Goal: Find specific page/section: Find specific page/section

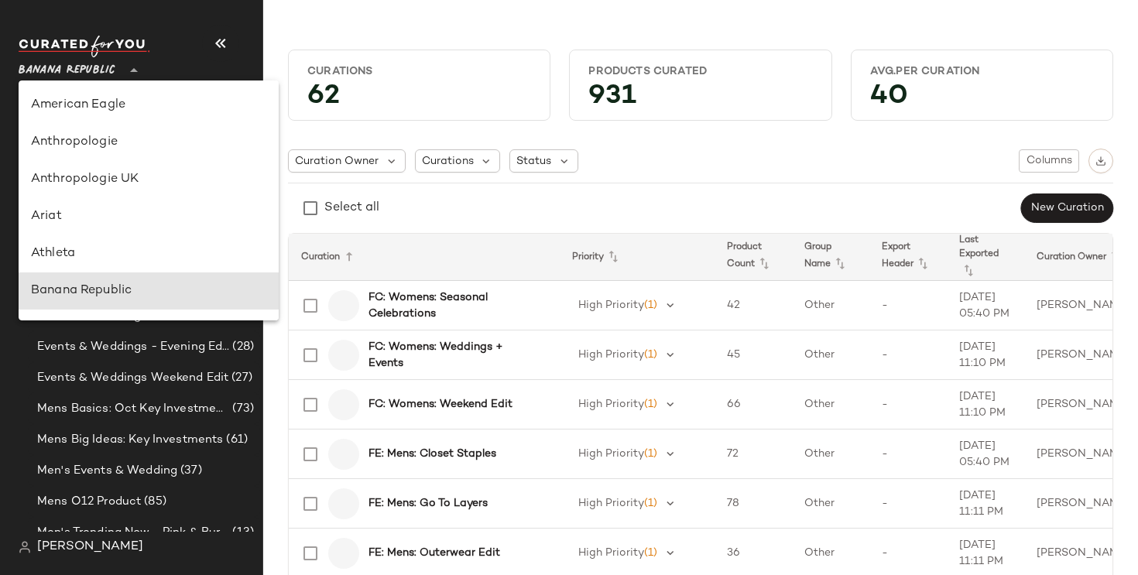
click at [77, 65] on span "Banana Republic" at bounding box center [67, 67] width 97 height 28
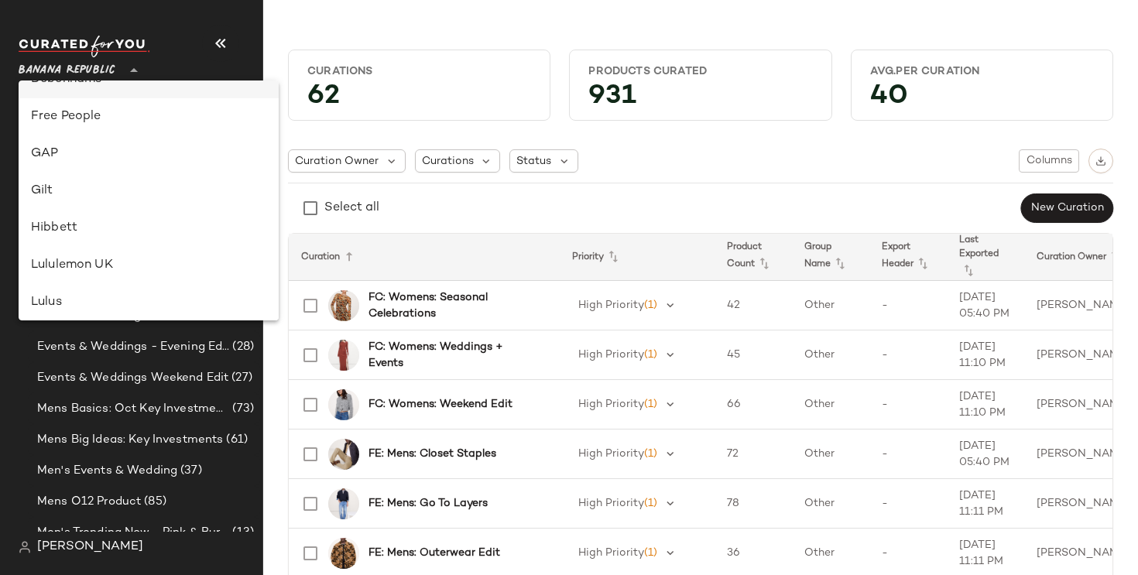
scroll to position [311, 0]
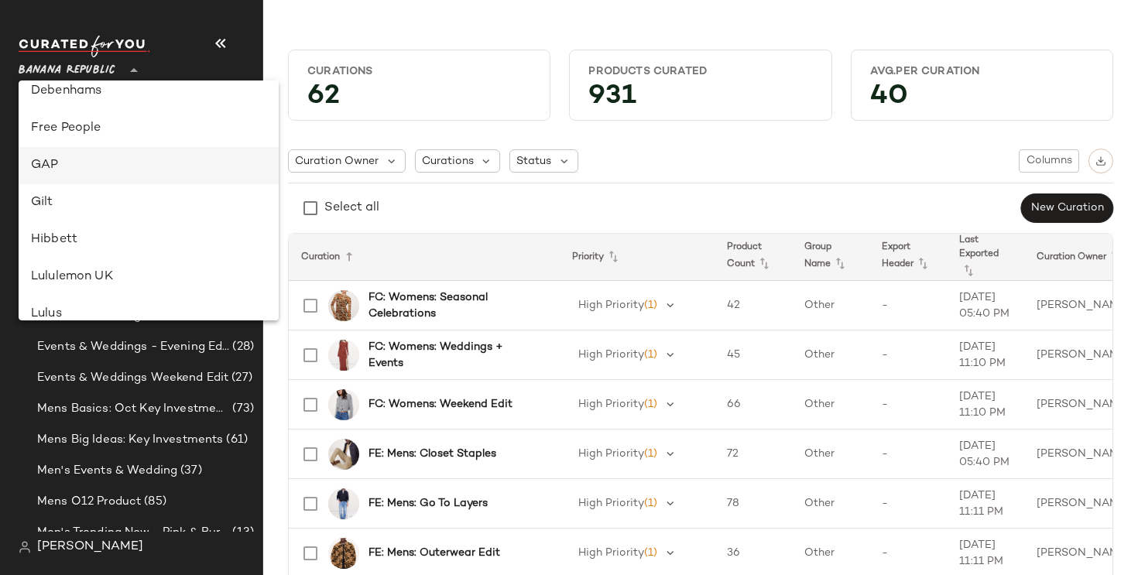
click at [98, 166] on div "GAP" at bounding box center [148, 165] width 235 height 19
type input "**"
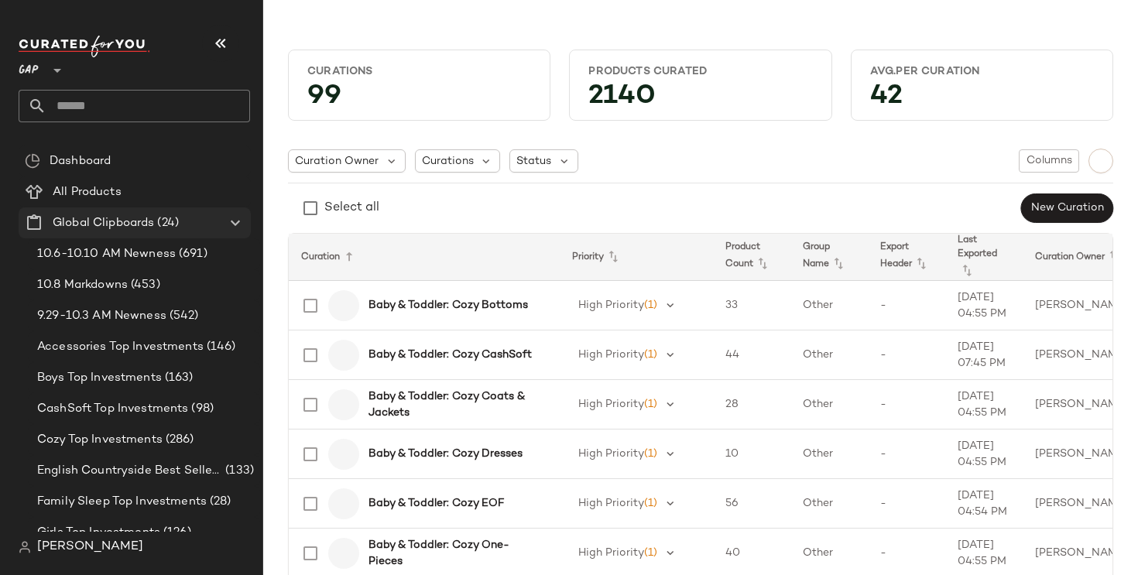
click at [235, 224] on icon at bounding box center [235, 223] width 19 height 19
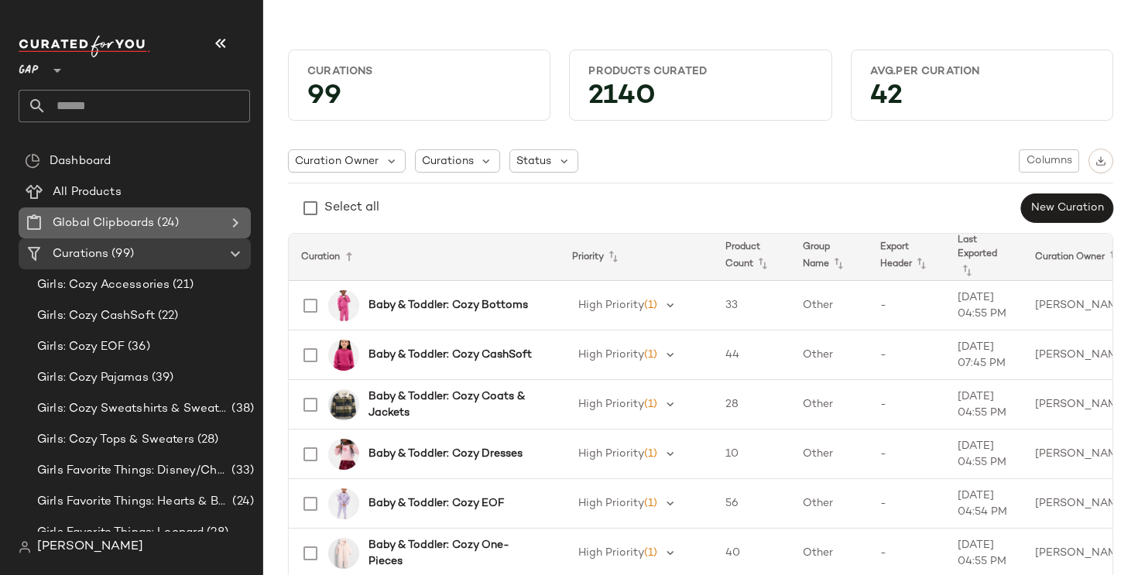
click at [235, 224] on icon at bounding box center [235, 223] width 19 height 19
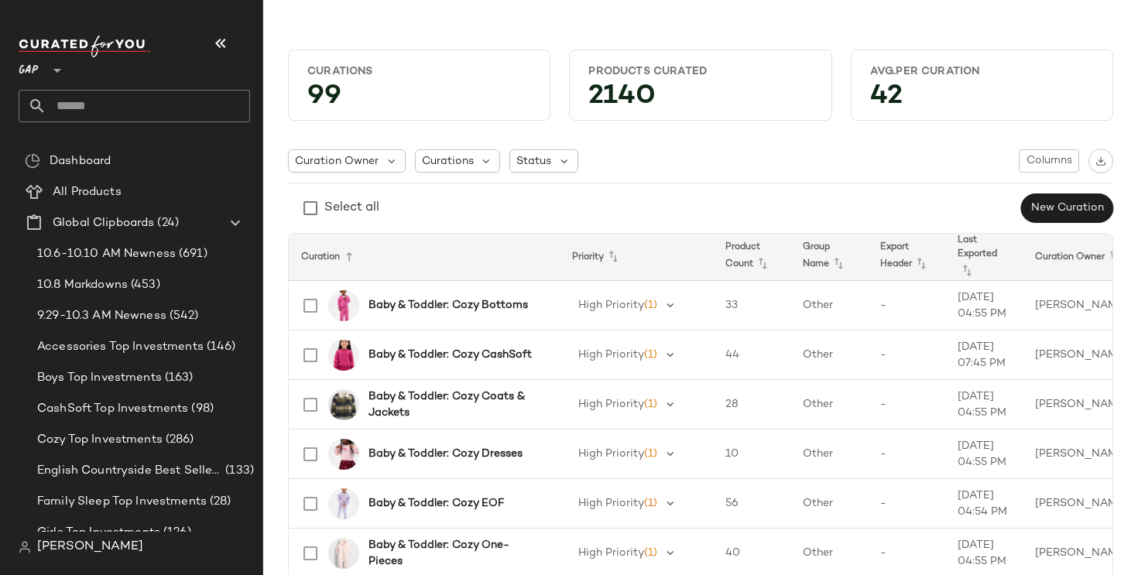
click at [178, 102] on input "text" at bounding box center [148, 106] width 204 height 33
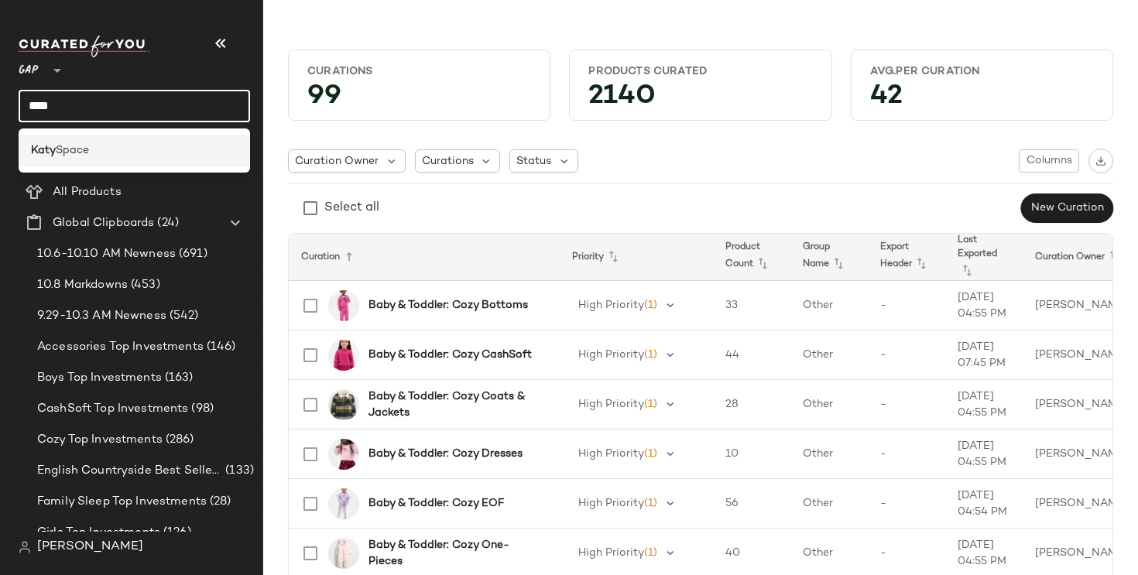
type input "****"
click at [73, 147] on span "Space" at bounding box center [72, 150] width 33 height 16
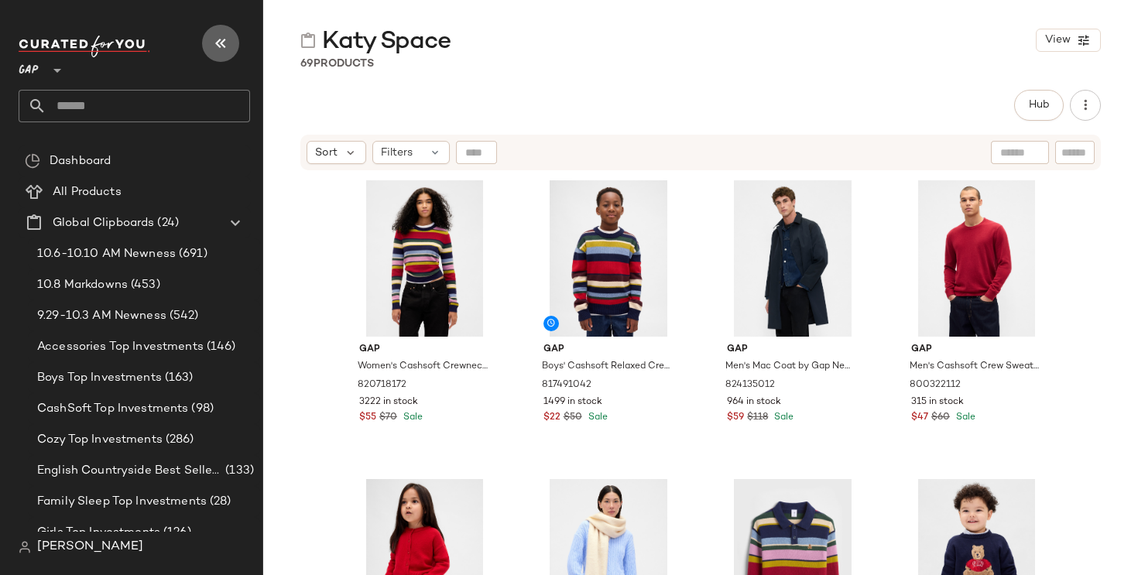
click at [228, 46] on icon "button" at bounding box center [220, 43] width 19 height 19
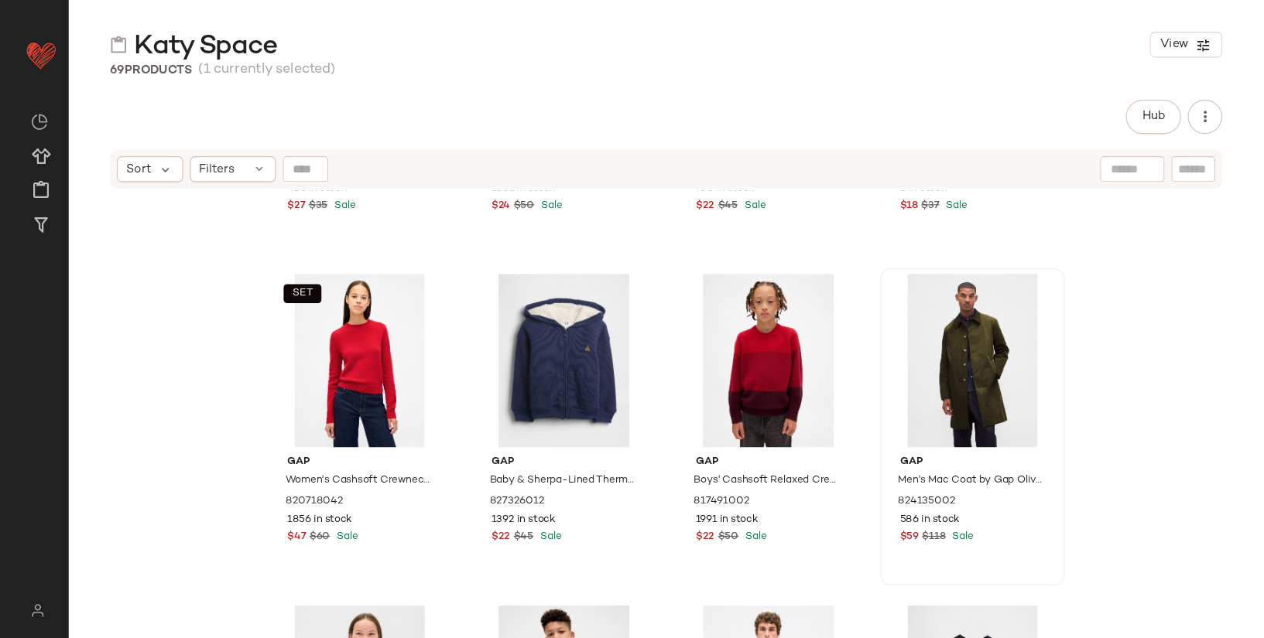
scroll to position [543, 0]
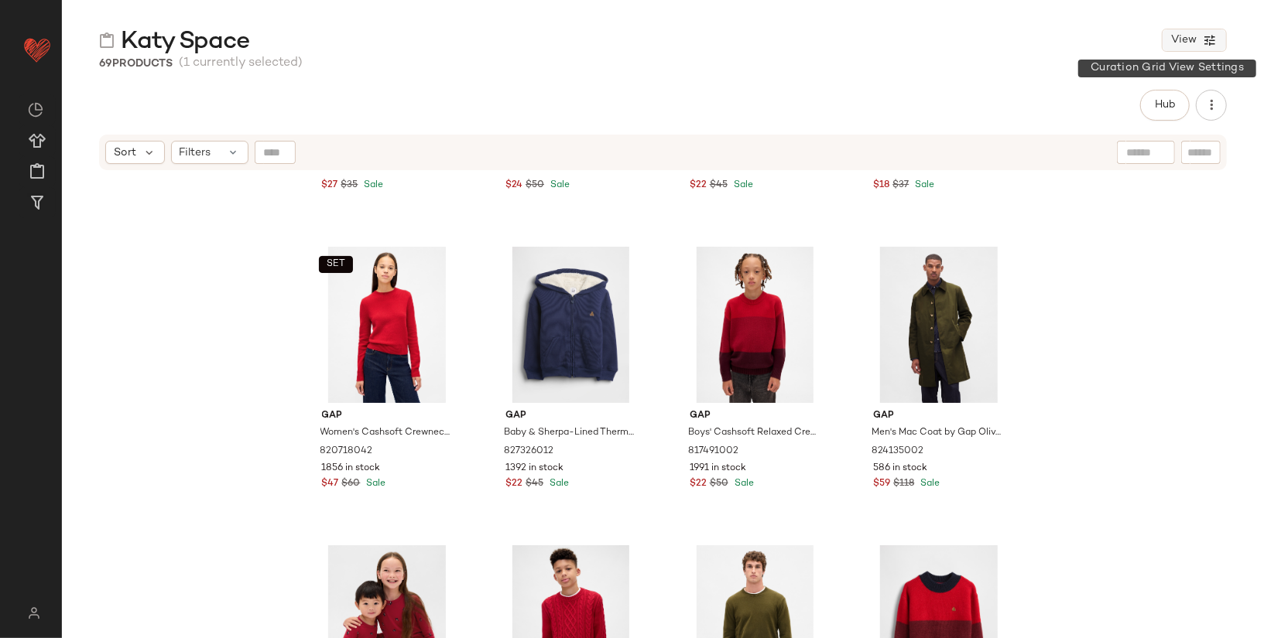
click at [1137, 42] on span "View" at bounding box center [1183, 40] width 26 height 12
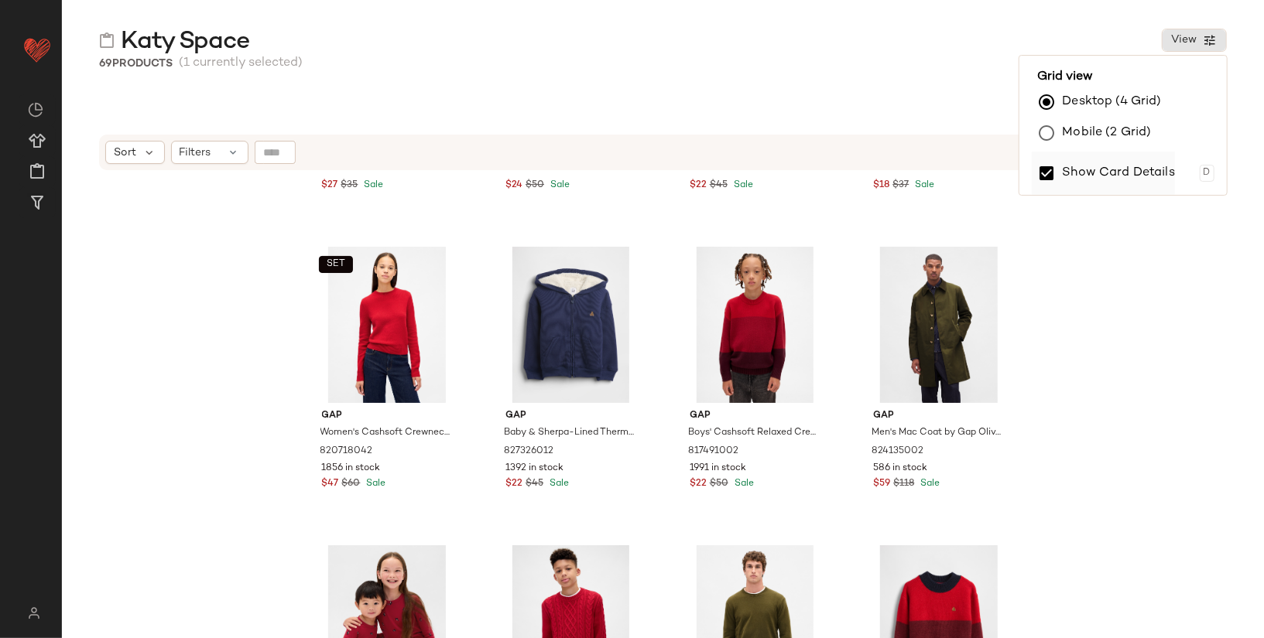
click at [1107, 169] on label "Show Card Details" at bounding box center [1119, 173] width 113 height 43
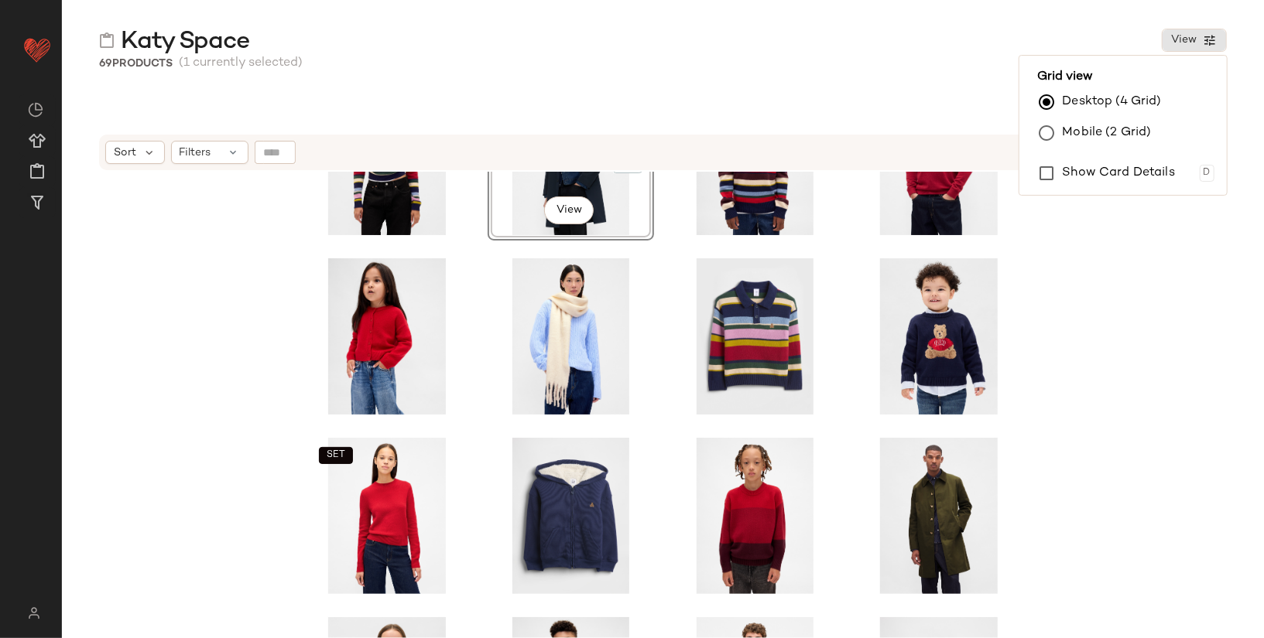
scroll to position [0, 0]
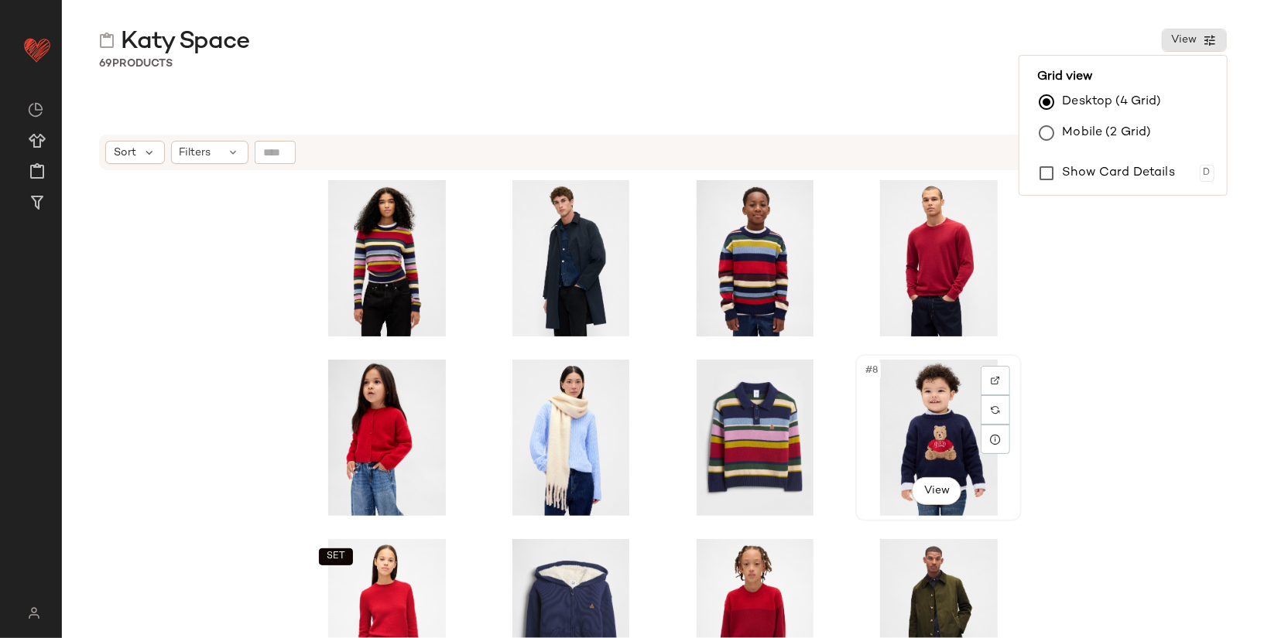
click at [941, 437] on div "#8 View" at bounding box center [939, 438] width 156 height 156
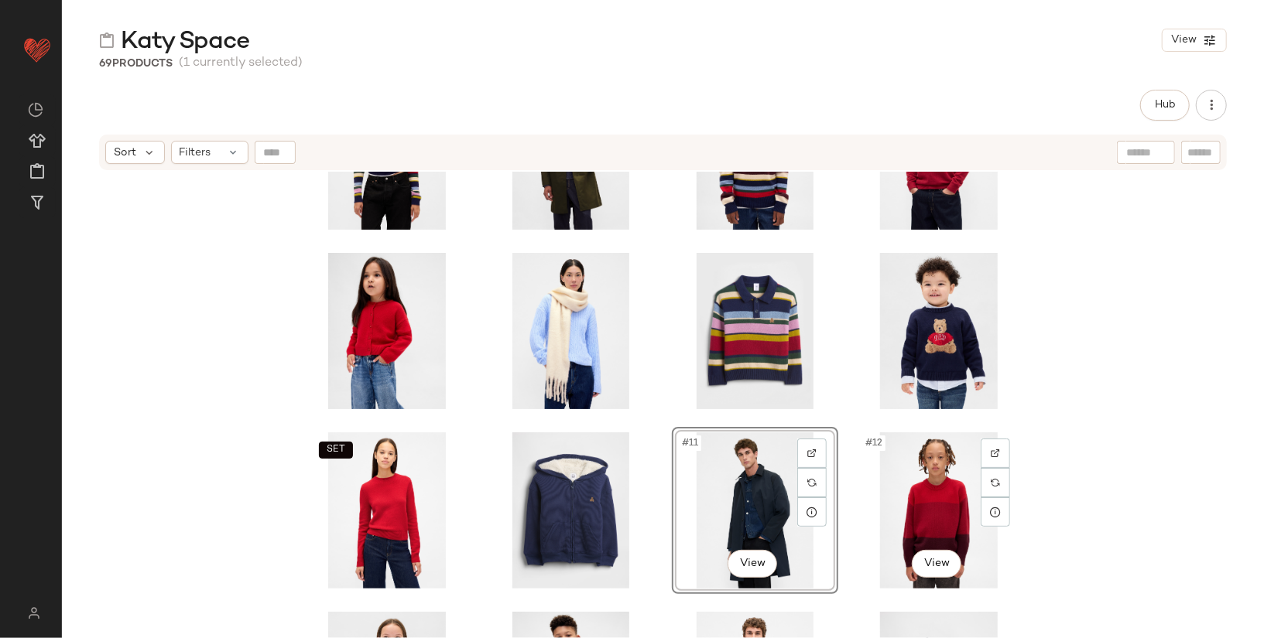
scroll to position [108, 0]
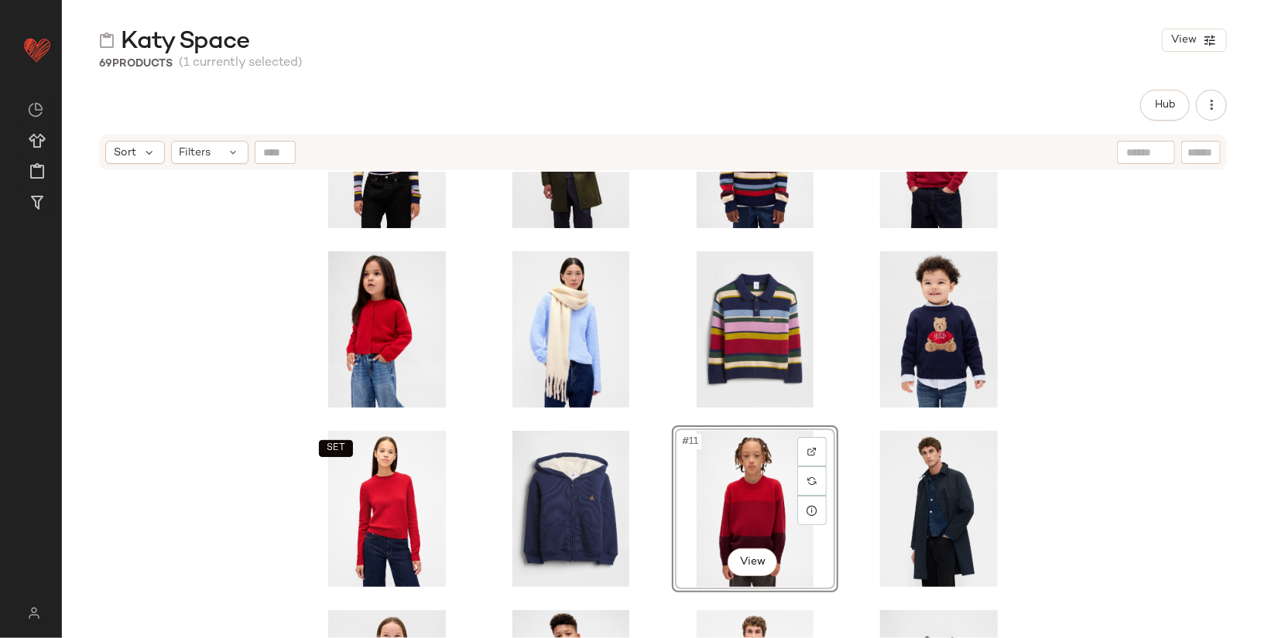
click at [1118, 502] on div "SET #11 View" at bounding box center [663, 424] width 1202 height 505
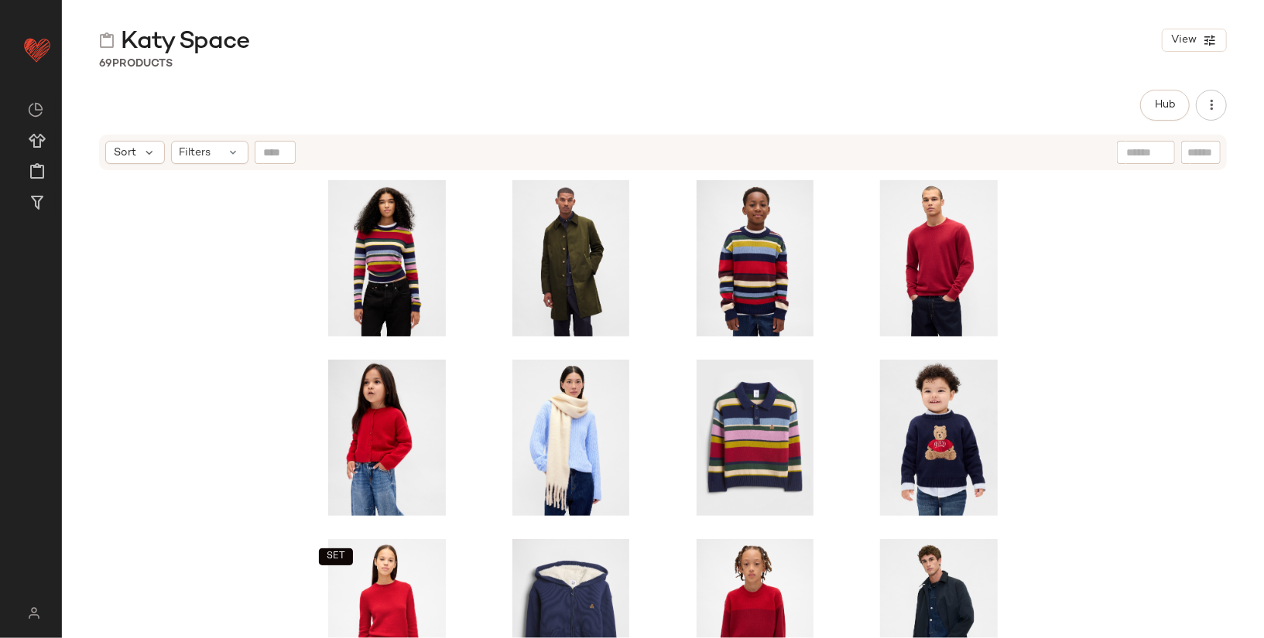
scroll to position [125, 0]
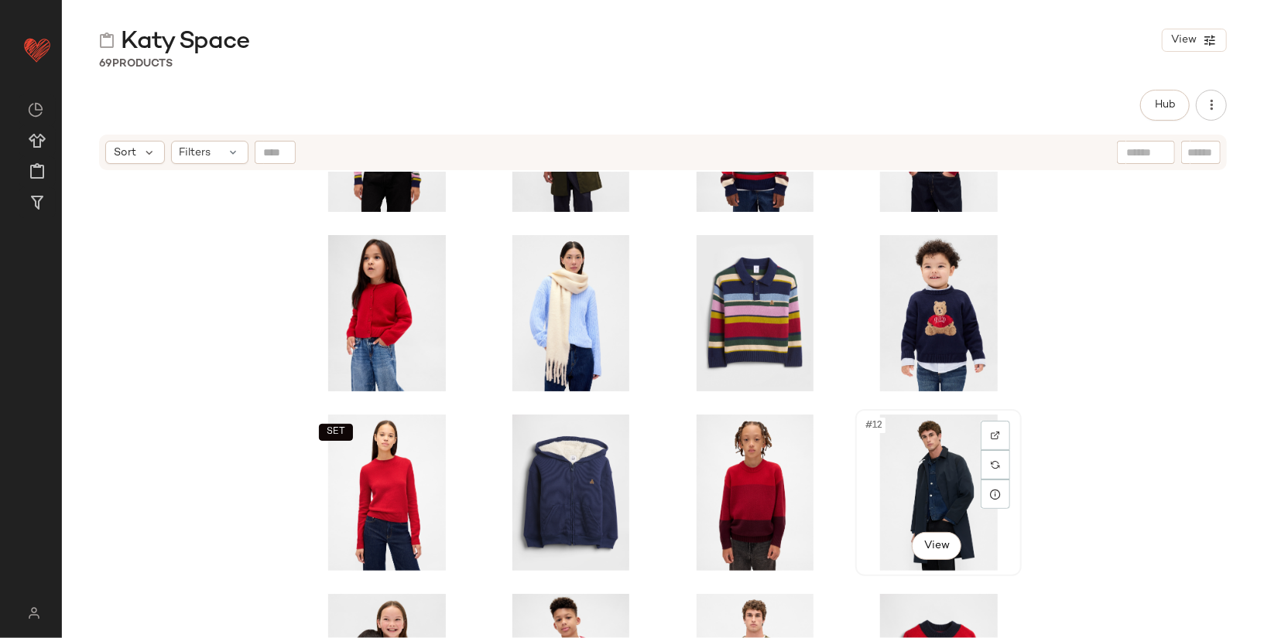
click at [932, 488] on div "#12 View" at bounding box center [939, 493] width 156 height 156
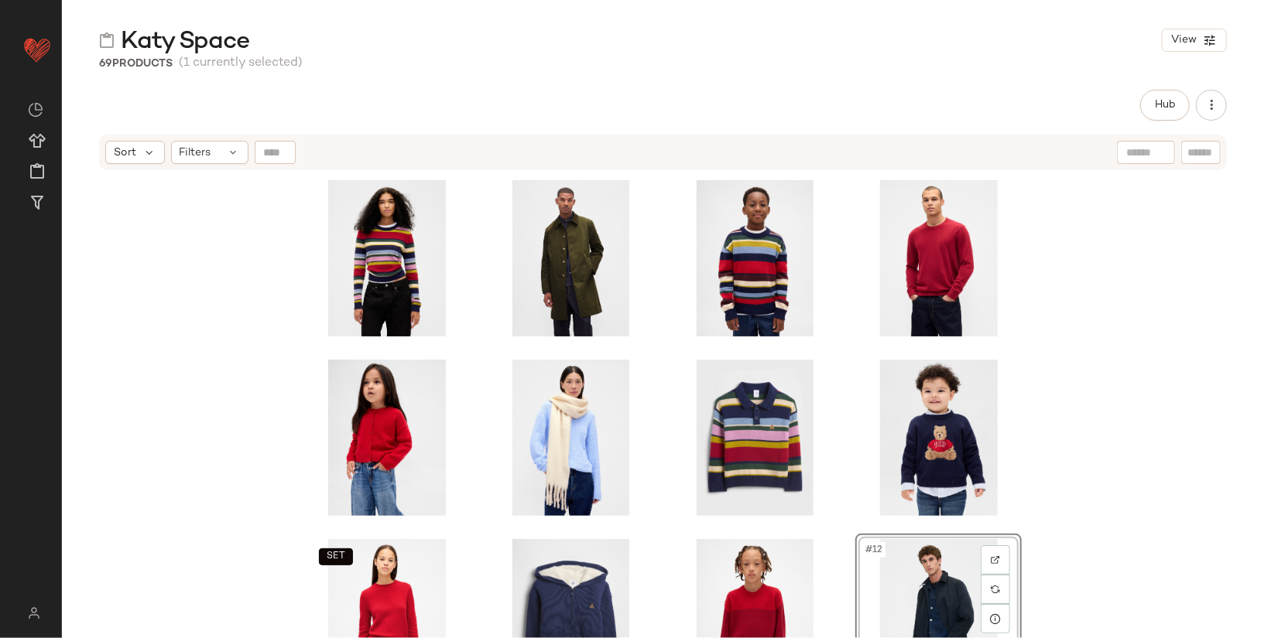
click at [1137, 440] on div "SET #12 View" at bounding box center [663, 424] width 1202 height 505
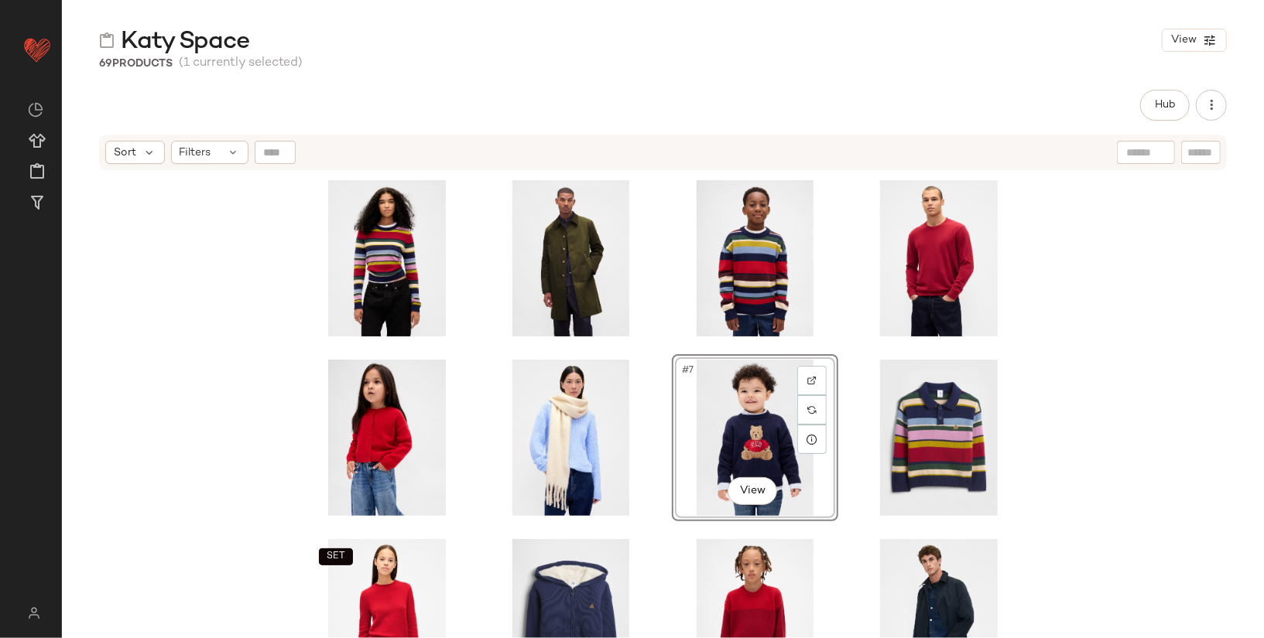
click at [1108, 374] on div "#7 View SET" at bounding box center [663, 424] width 1202 height 505
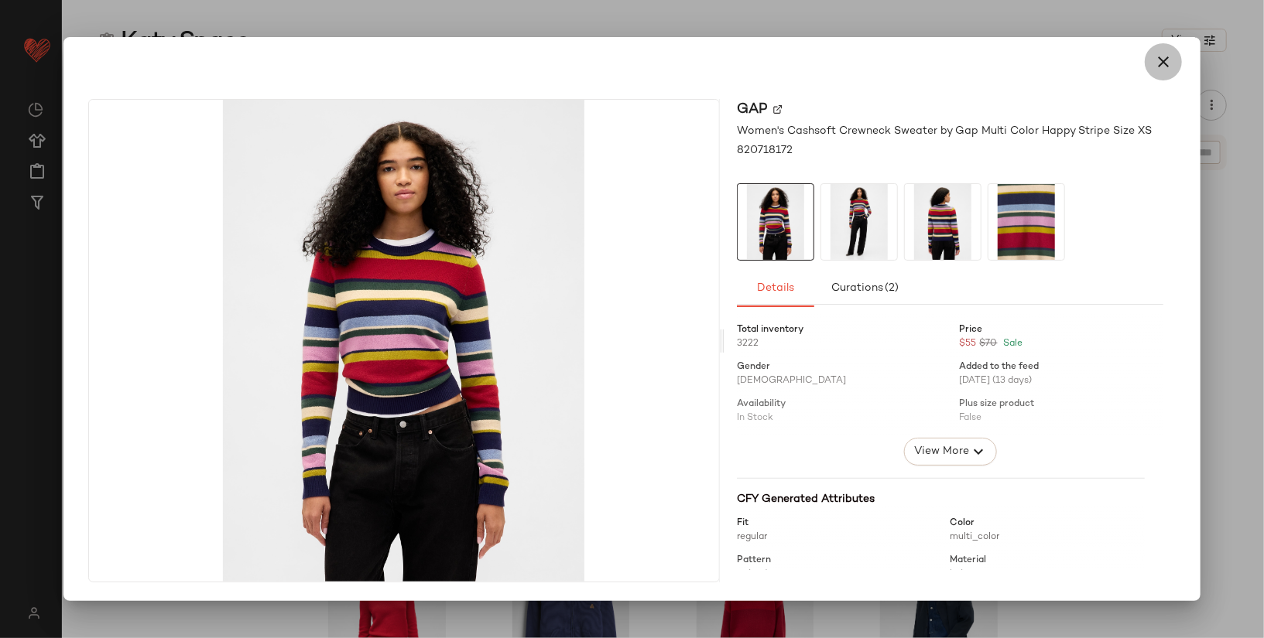
click at [1137, 65] on icon "button" at bounding box center [1163, 62] width 19 height 19
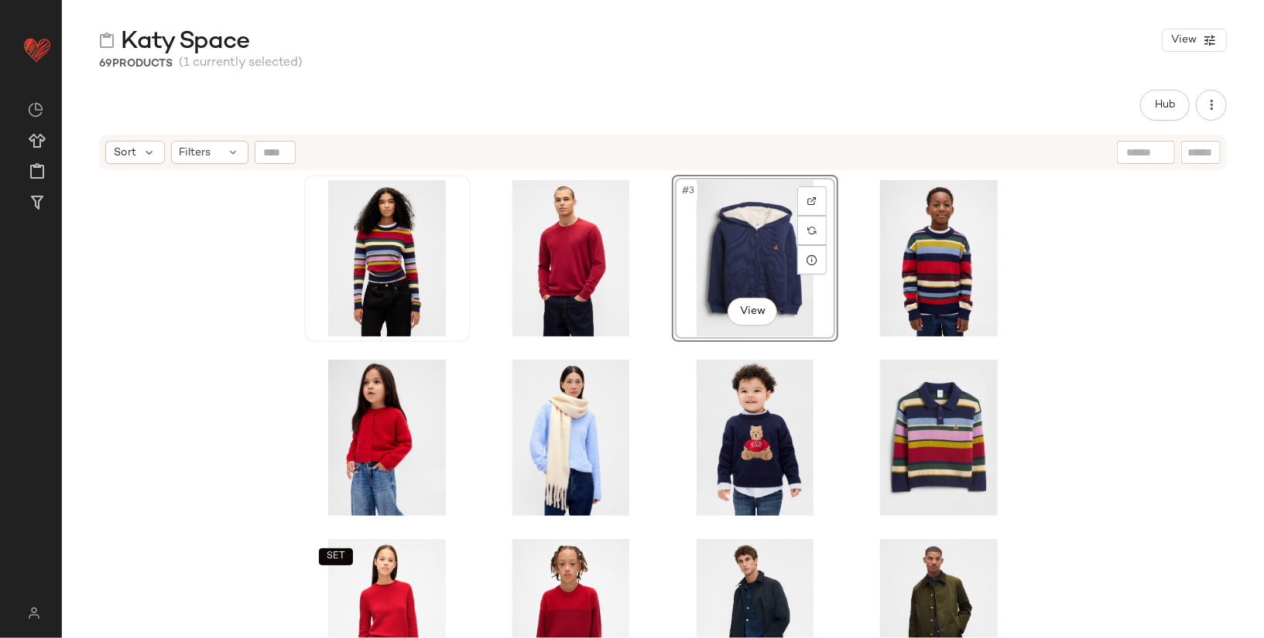
click at [1137, 380] on div "#3 View SET" at bounding box center [663, 424] width 1202 height 505
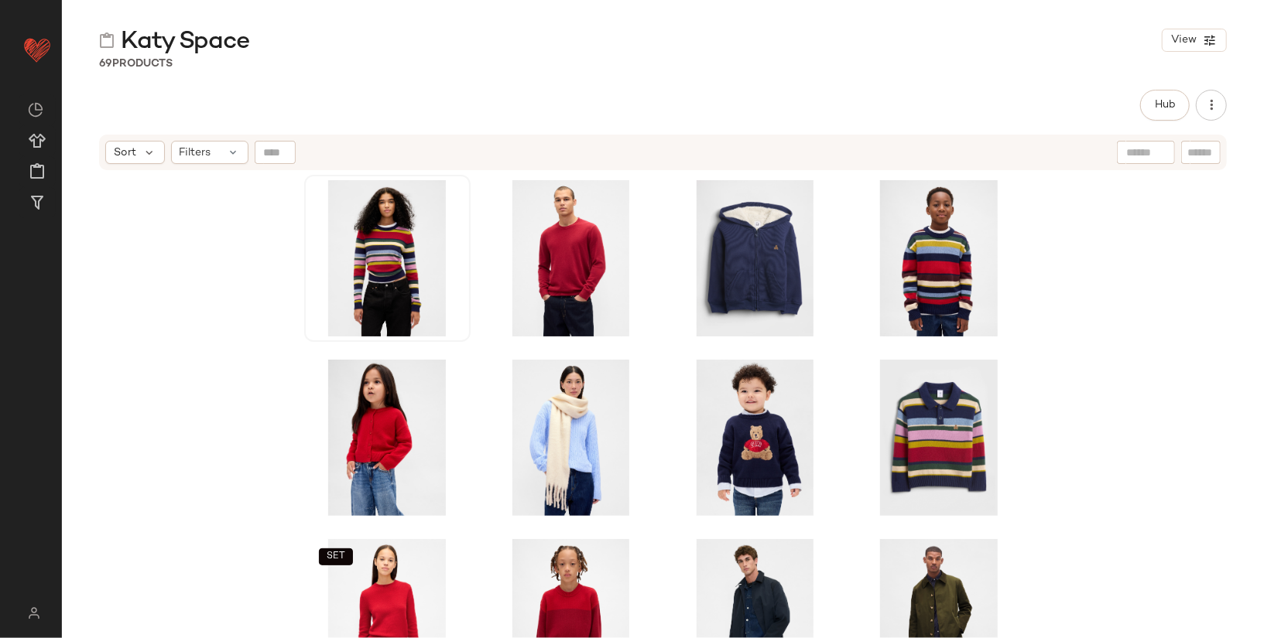
click at [156, 253] on div "SET" at bounding box center [663, 424] width 1202 height 505
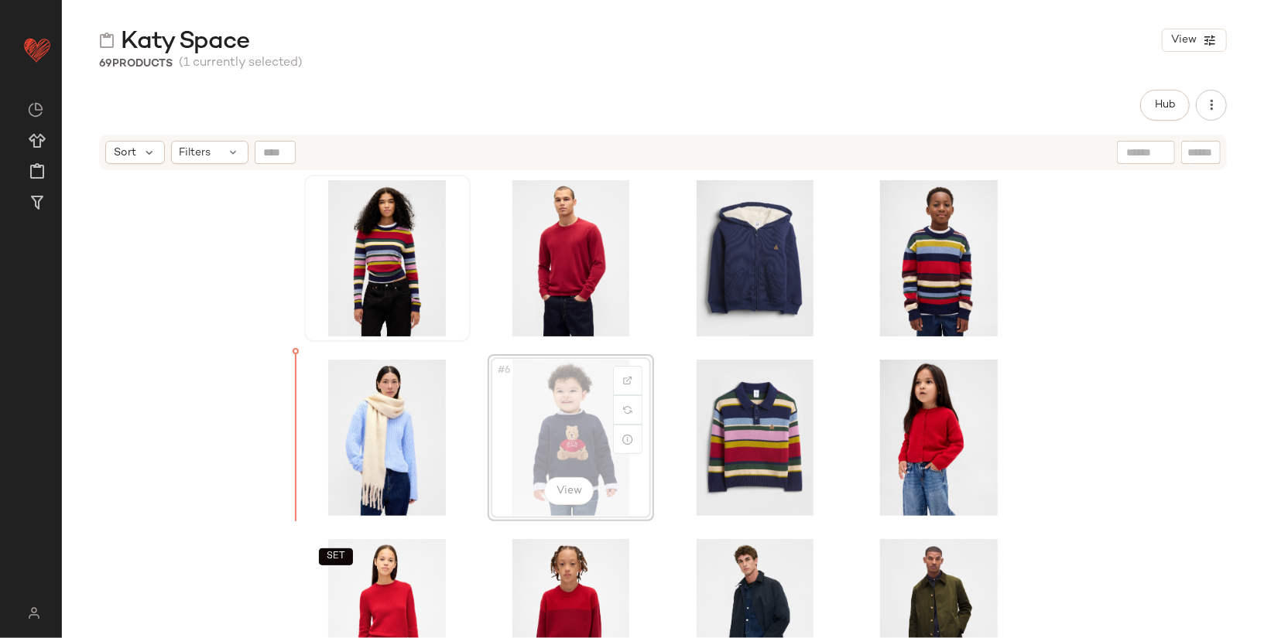
drag, startPoint x: 503, startPoint y: 438, endPoint x: 276, endPoint y: 460, distance: 227.9
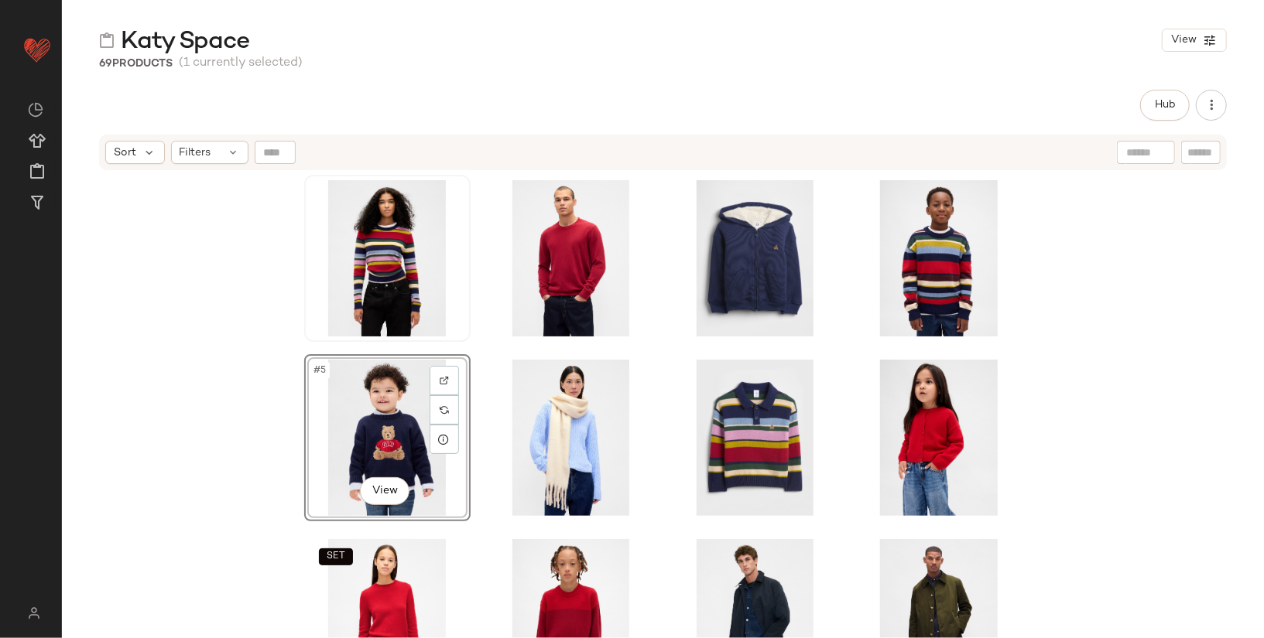
click at [259, 371] on div "#5 View SET" at bounding box center [663, 424] width 1202 height 505
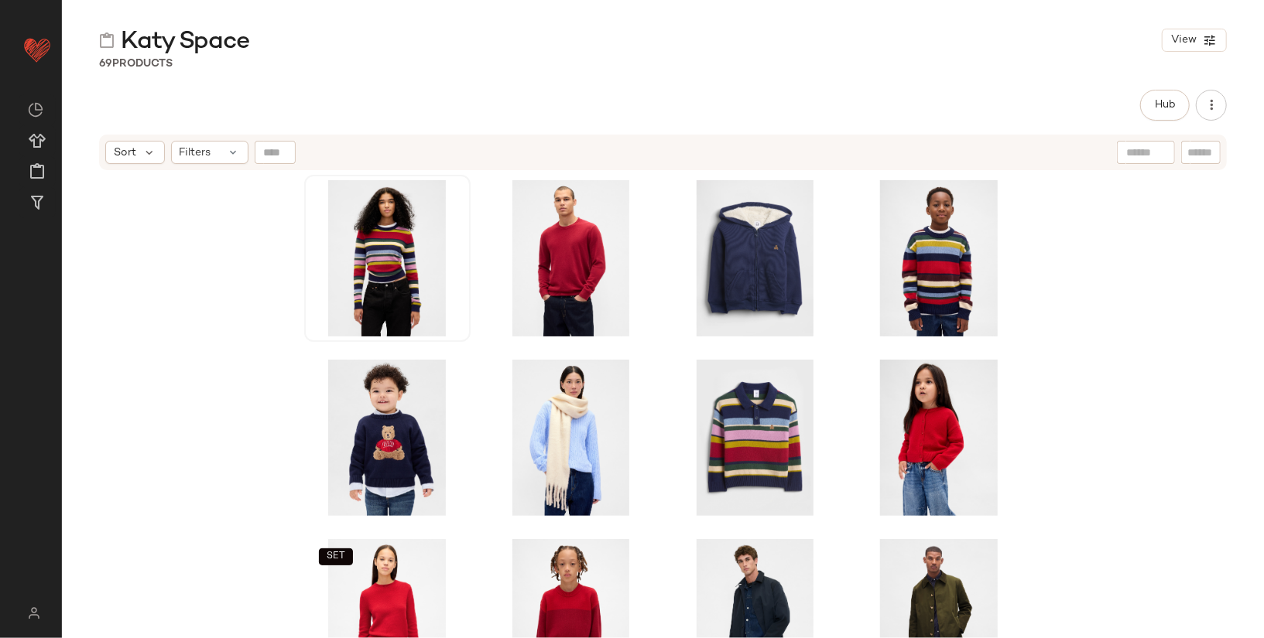
click at [1137, 568] on div "SET" at bounding box center [663, 424] width 1202 height 505
click at [751, 433] on div "#7 View" at bounding box center [755, 438] width 156 height 156
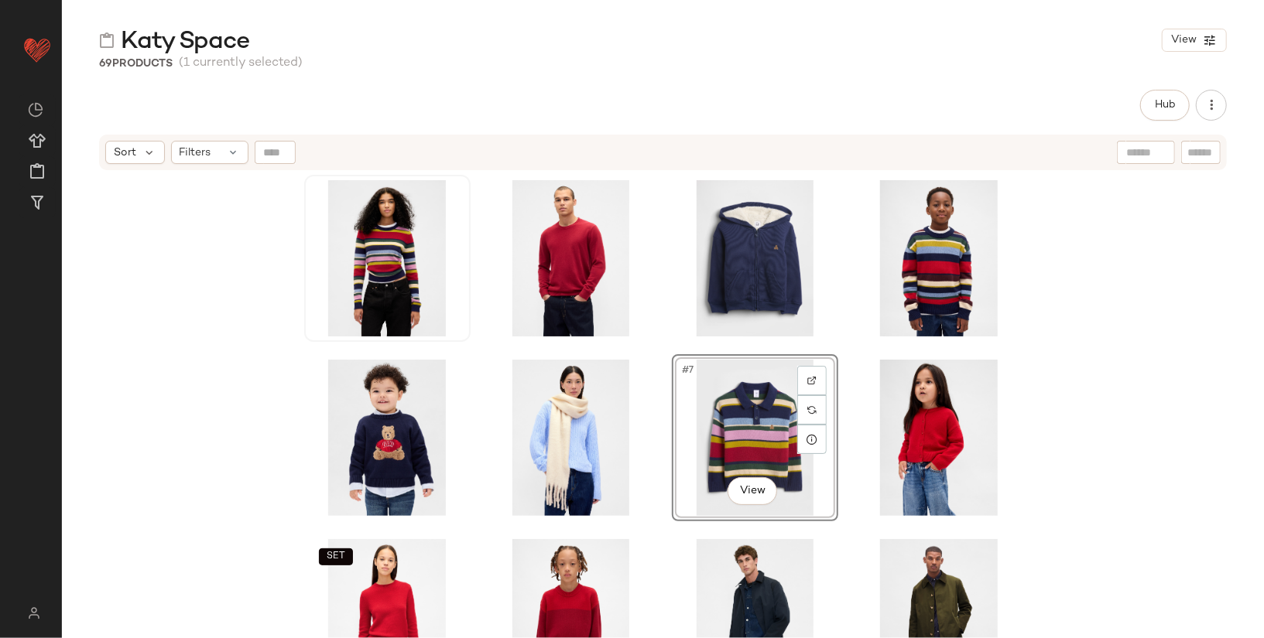
click at [1109, 444] on div "#7 View SET" at bounding box center [663, 424] width 1202 height 505
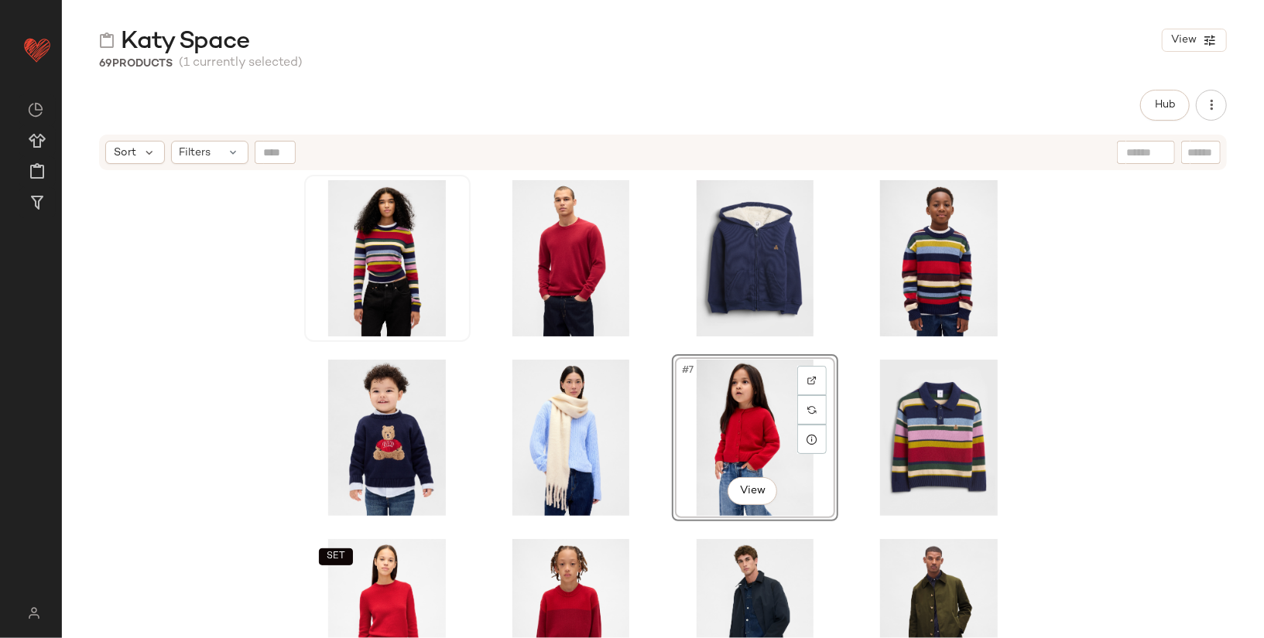
click at [1137, 367] on div "#7 View SET" at bounding box center [663, 424] width 1202 height 505
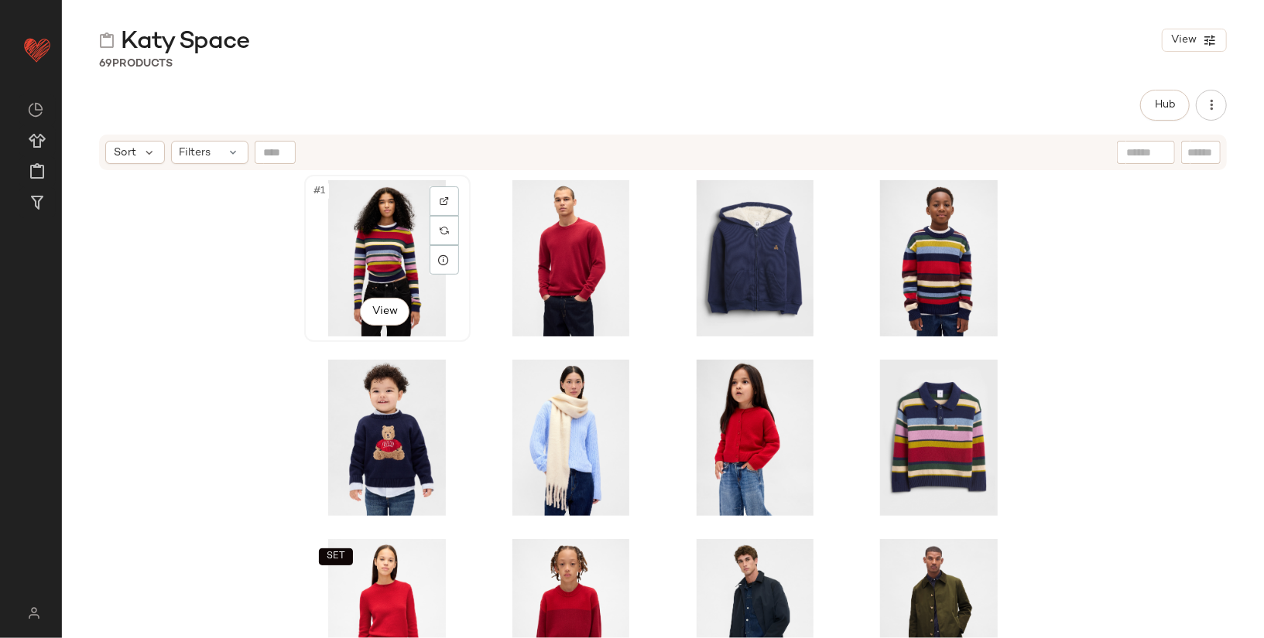
click at [339, 226] on div "#1 View" at bounding box center [388, 258] width 156 height 156
click at [224, 471] on div "#1 View SET" at bounding box center [663, 424] width 1202 height 505
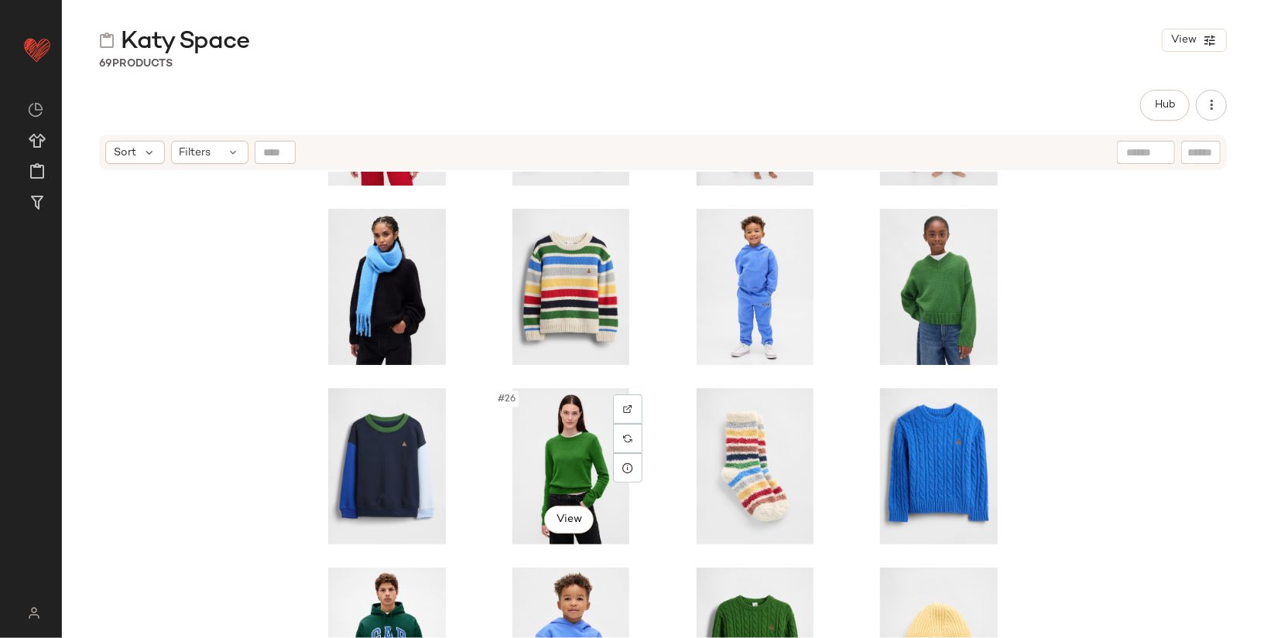
scroll to position [882, 0]
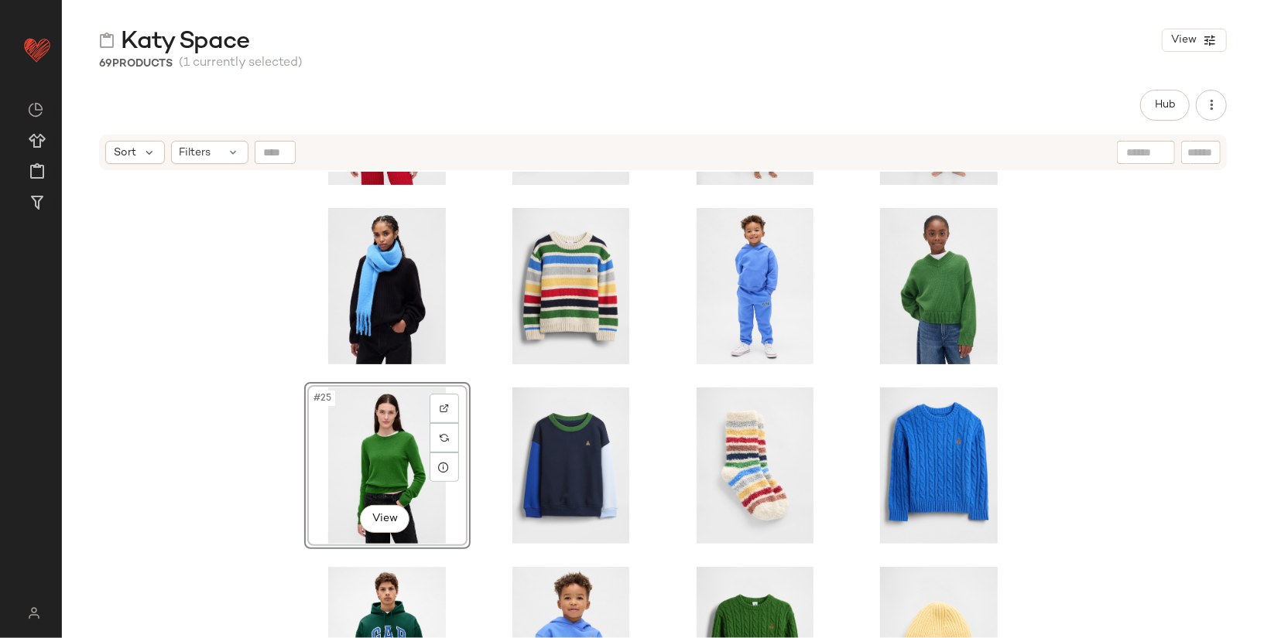
click at [181, 311] on div "#25 View" at bounding box center [663, 424] width 1202 height 505
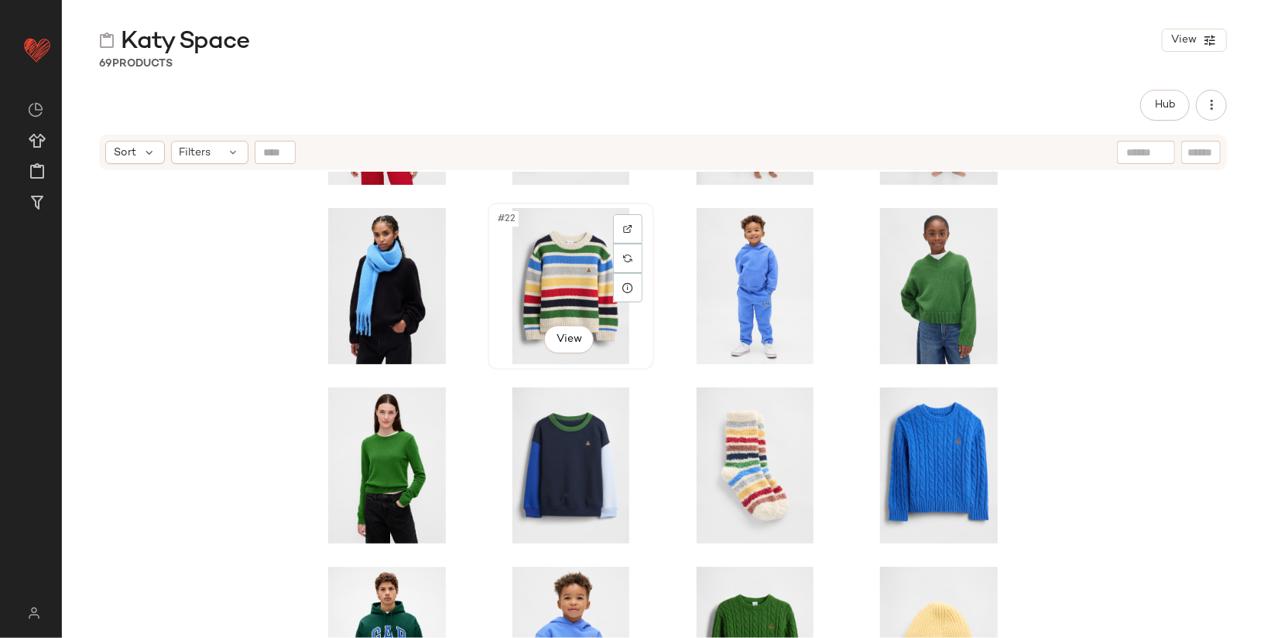
click at [546, 255] on div "#22 View" at bounding box center [571, 286] width 156 height 156
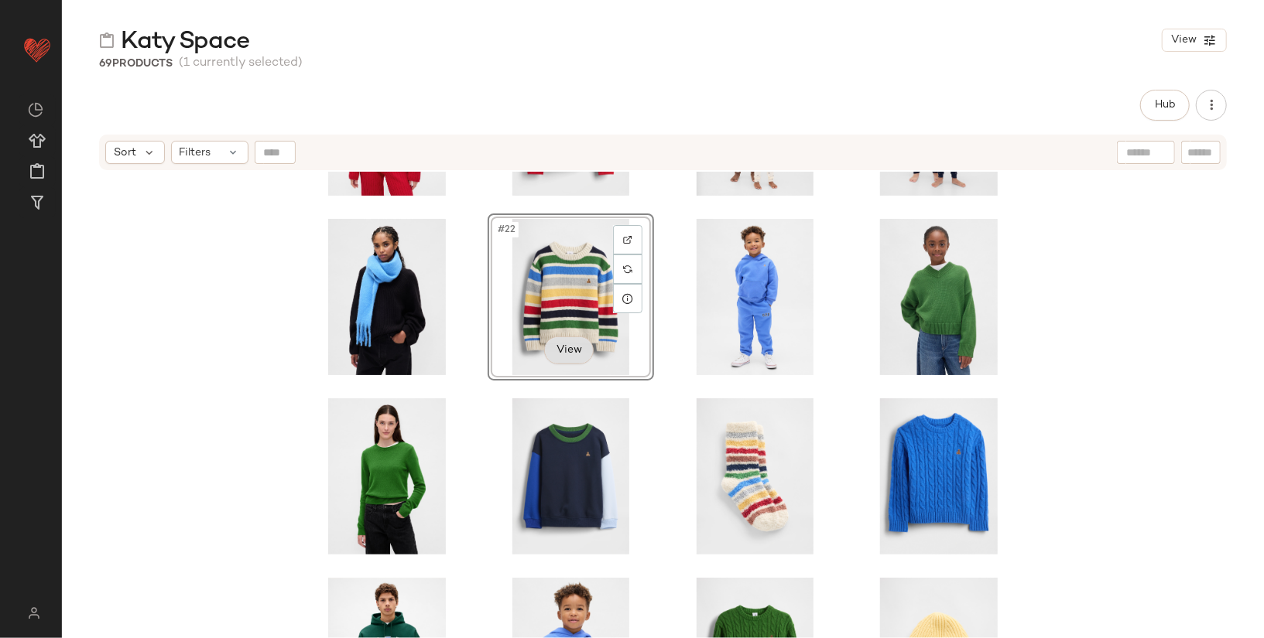
scroll to position [872, 0]
click at [349, 275] on div "#21 View" at bounding box center [388, 296] width 156 height 156
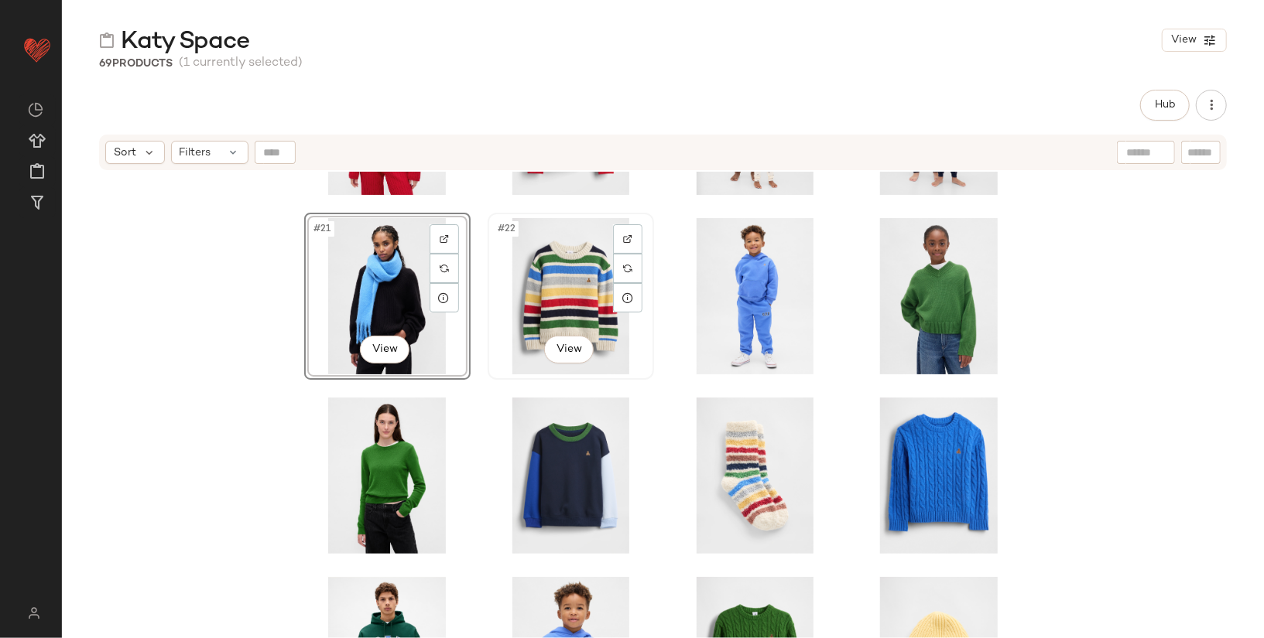
click at [531, 315] on div "#22 View" at bounding box center [571, 296] width 156 height 156
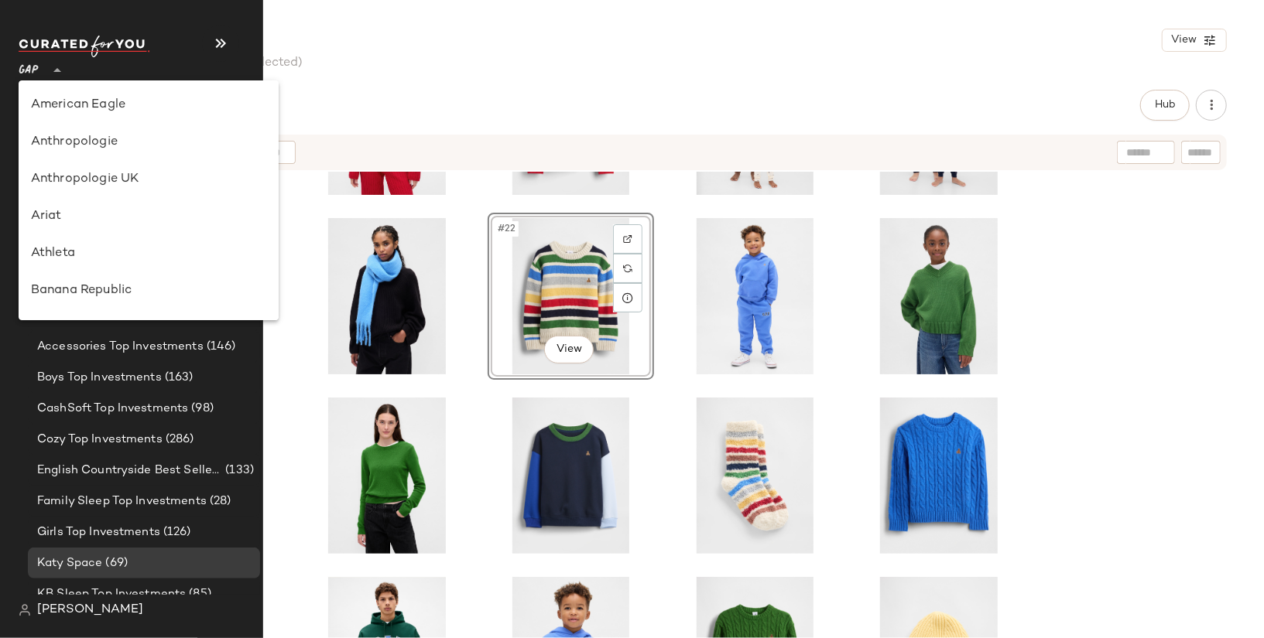
scroll to position [371, 0]
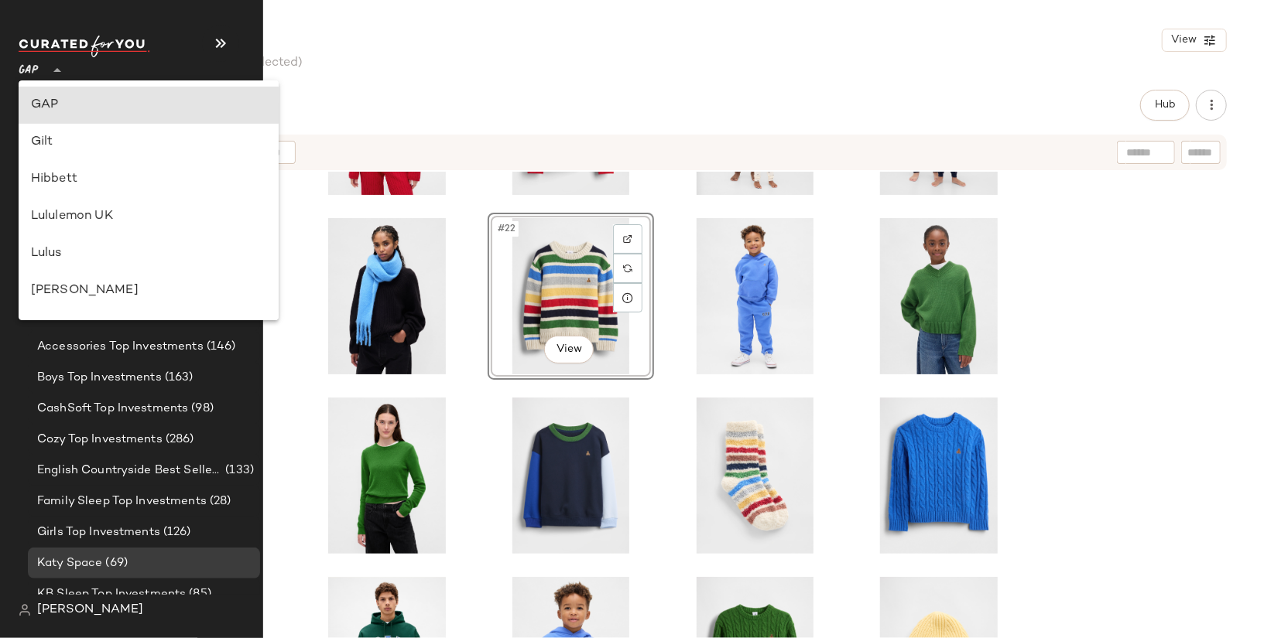
click at [26, 75] on span "GAP" at bounding box center [29, 67] width 20 height 28
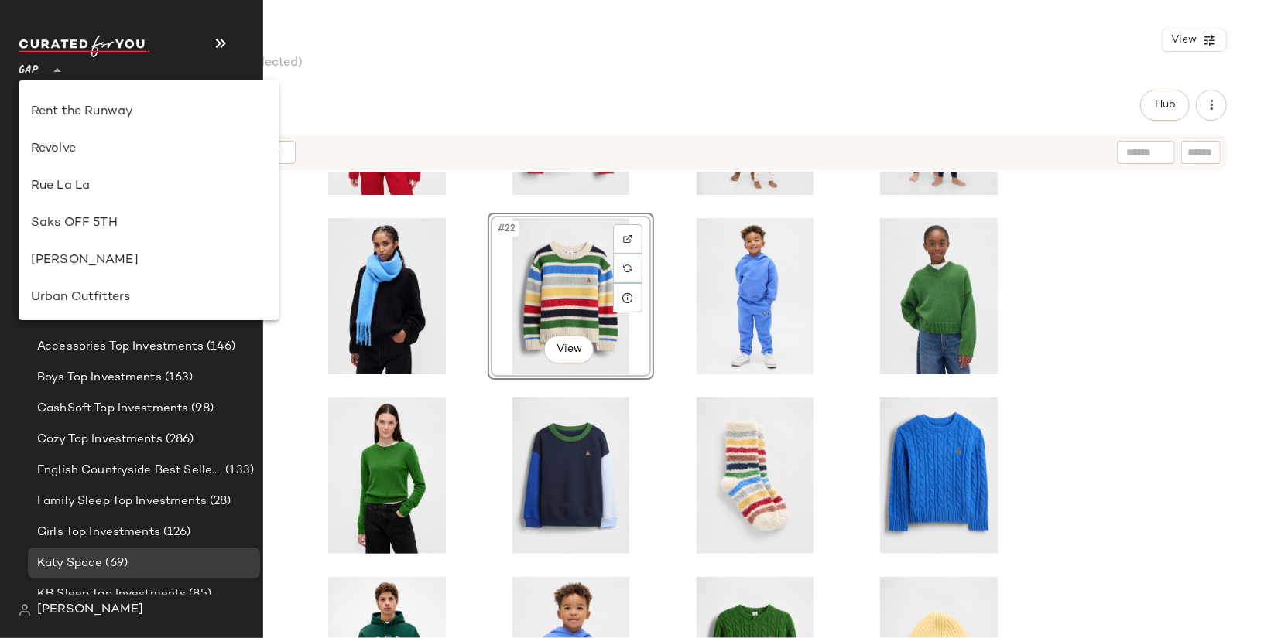
scroll to position [751, 0]
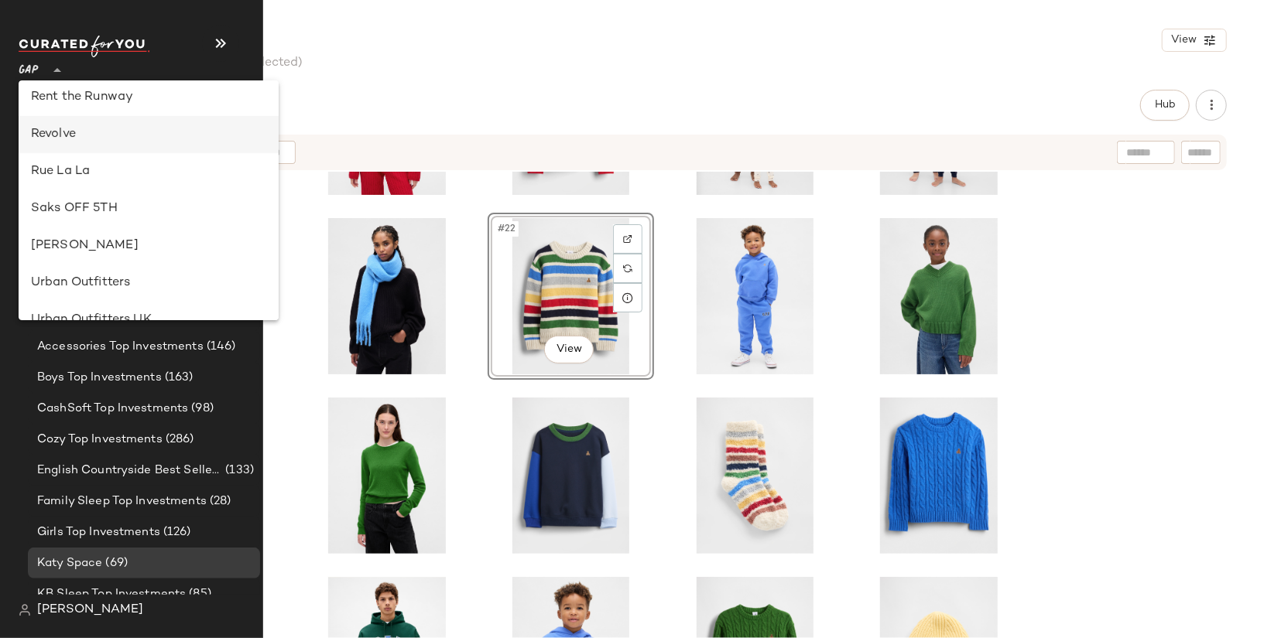
click at [105, 134] on div "Revolve" at bounding box center [148, 134] width 235 height 19
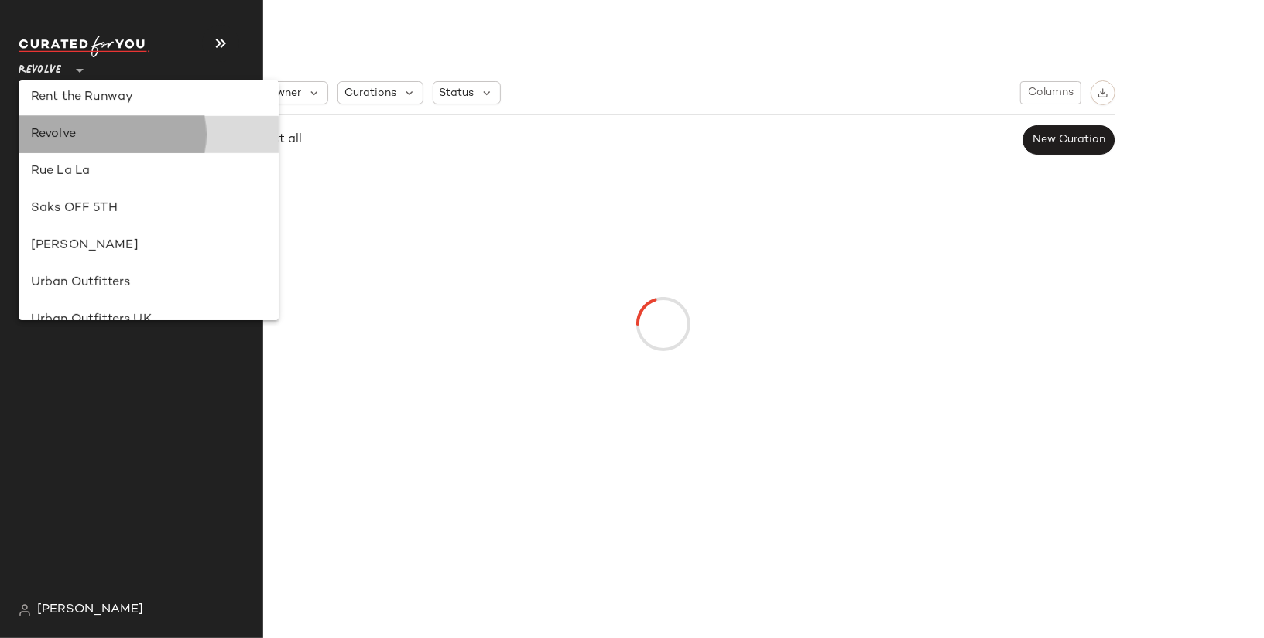
type input "**"
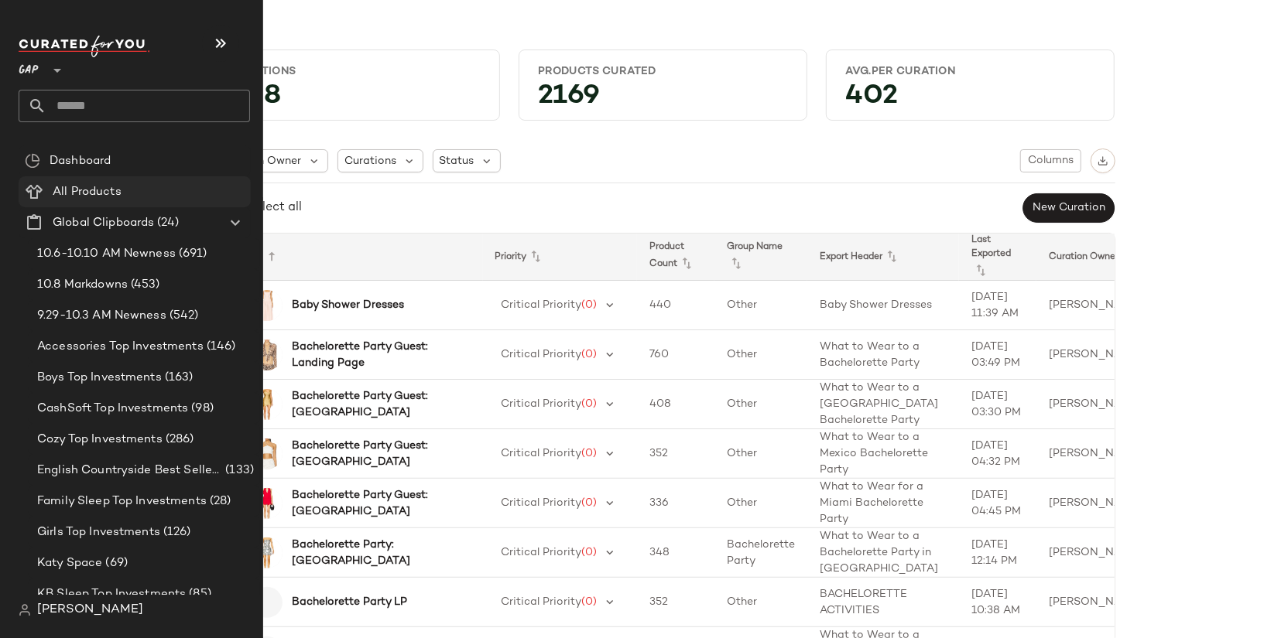
click at [125, 197] on div "All Products" at bounding box center [146, 192] width 197 height 18
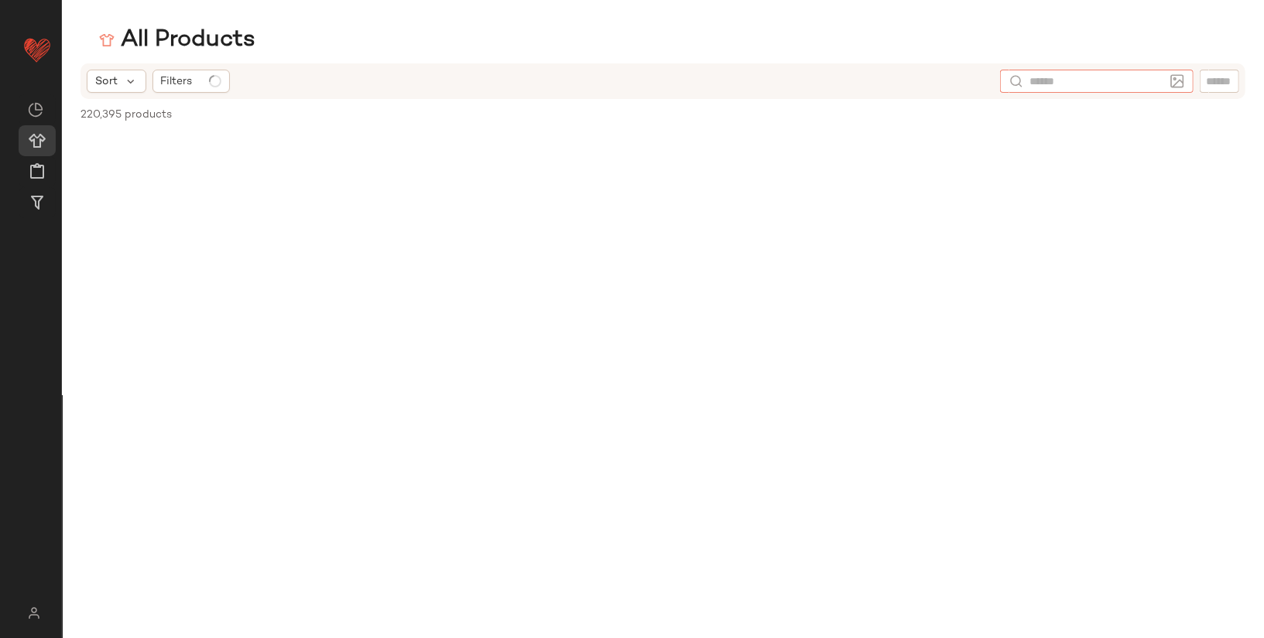
click at [1137, 86] on input "text" at bounding box center [1096, 82] width 135 height 16
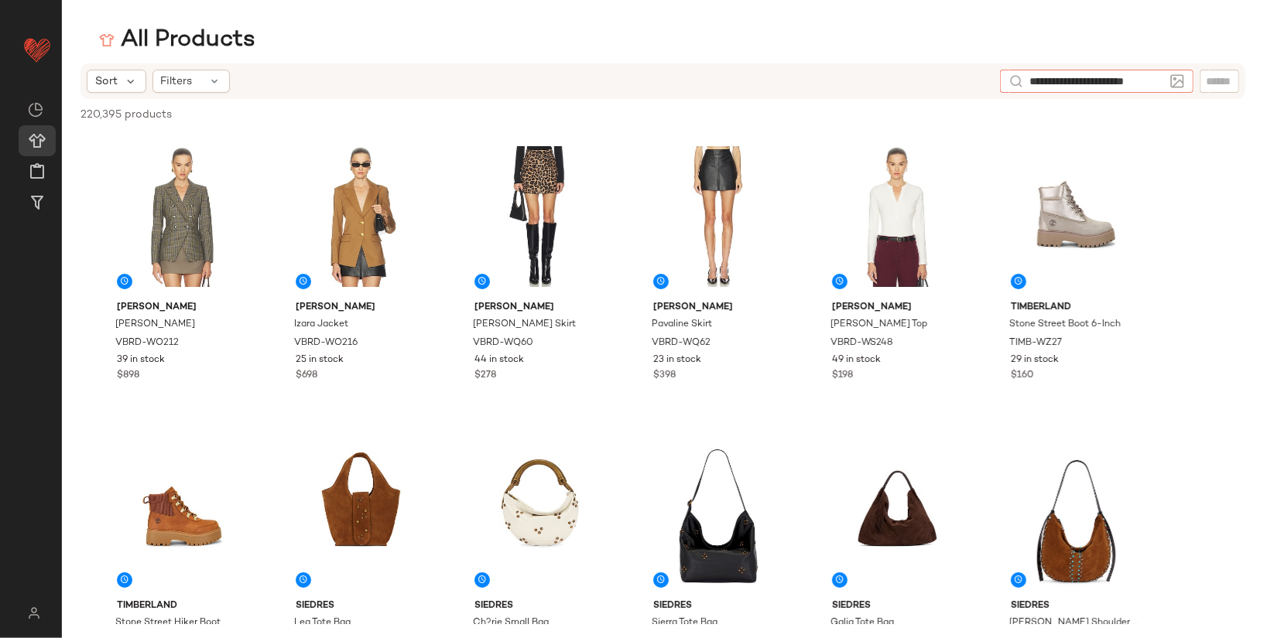
type input "**********"
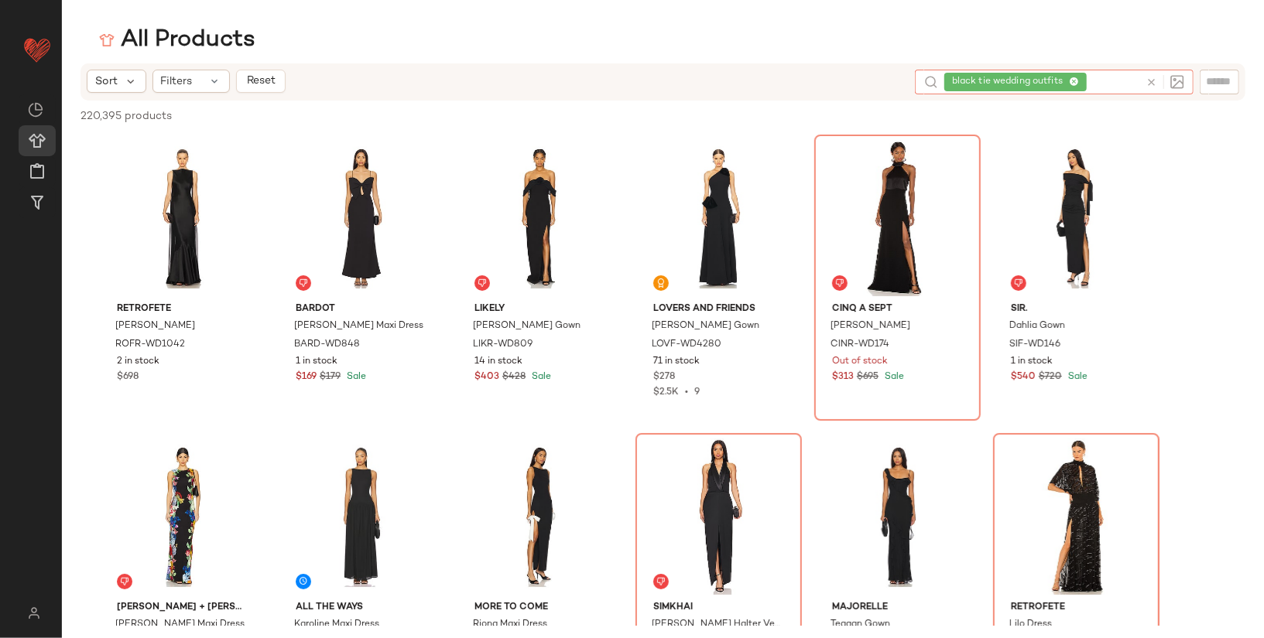
click at [1004, 78] on span "black tie wedding outfits" at bounding box center [1010, 82] width 117 height 14
click at [1074, 81] on icon at bounding box center [1074, 82] width 10 height 10
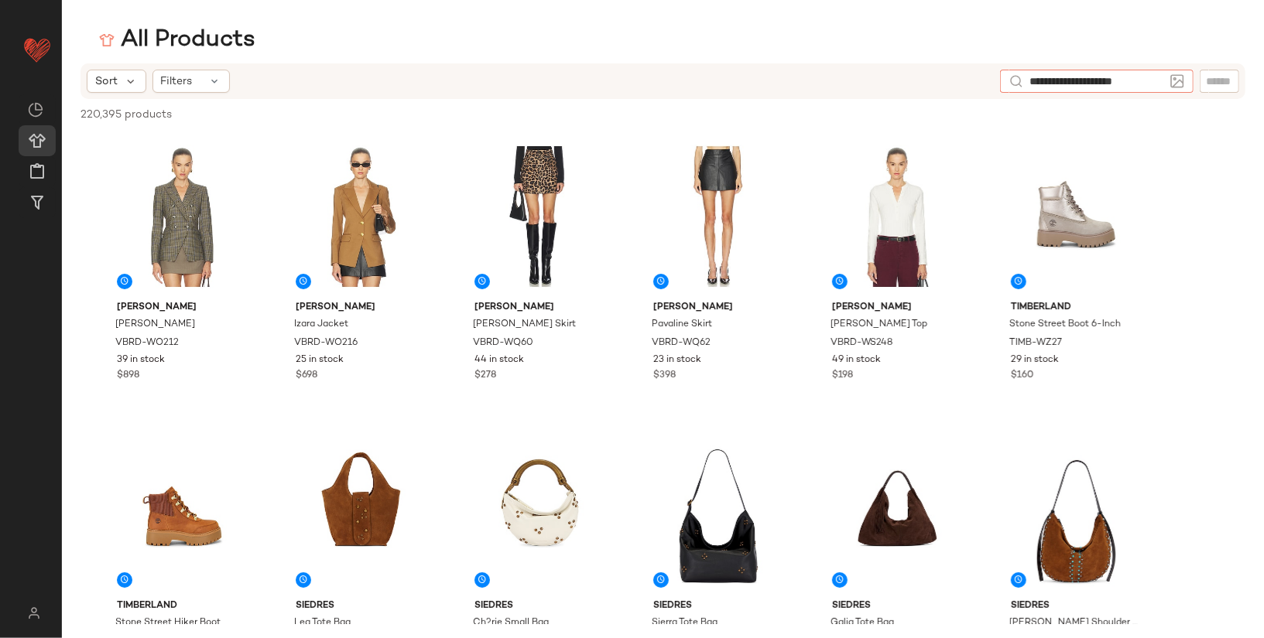
type input "**********"
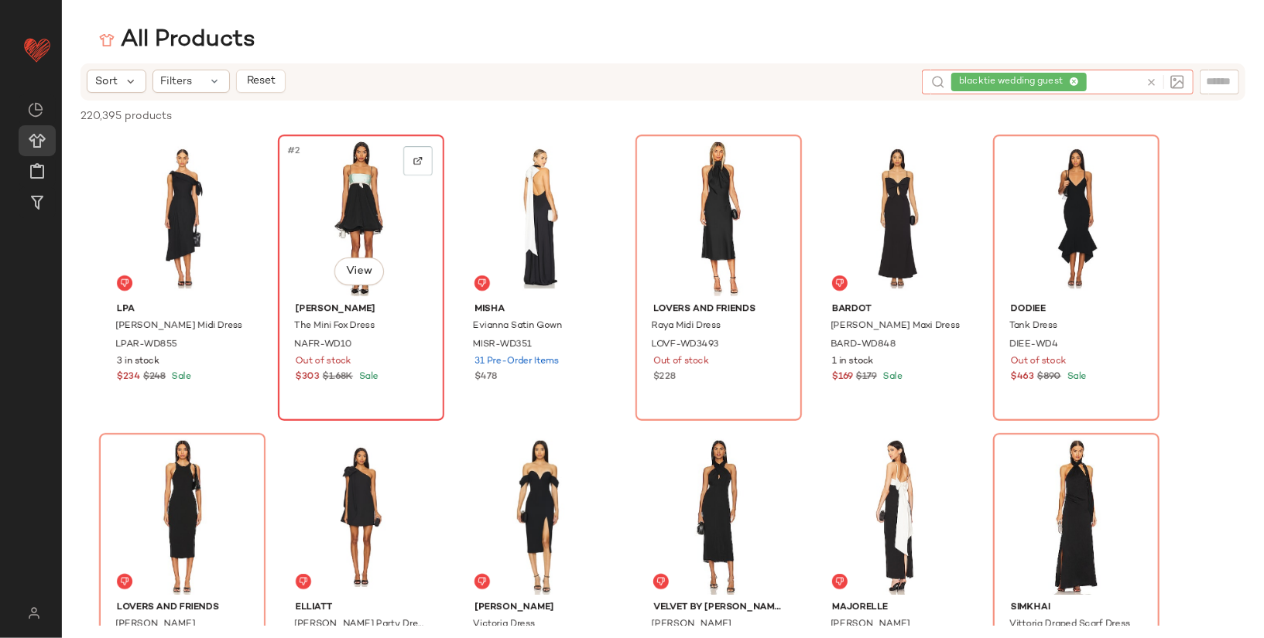
click at [349, 204] on div "#2 View" at bounding box center [361, 218] width 156 height 156
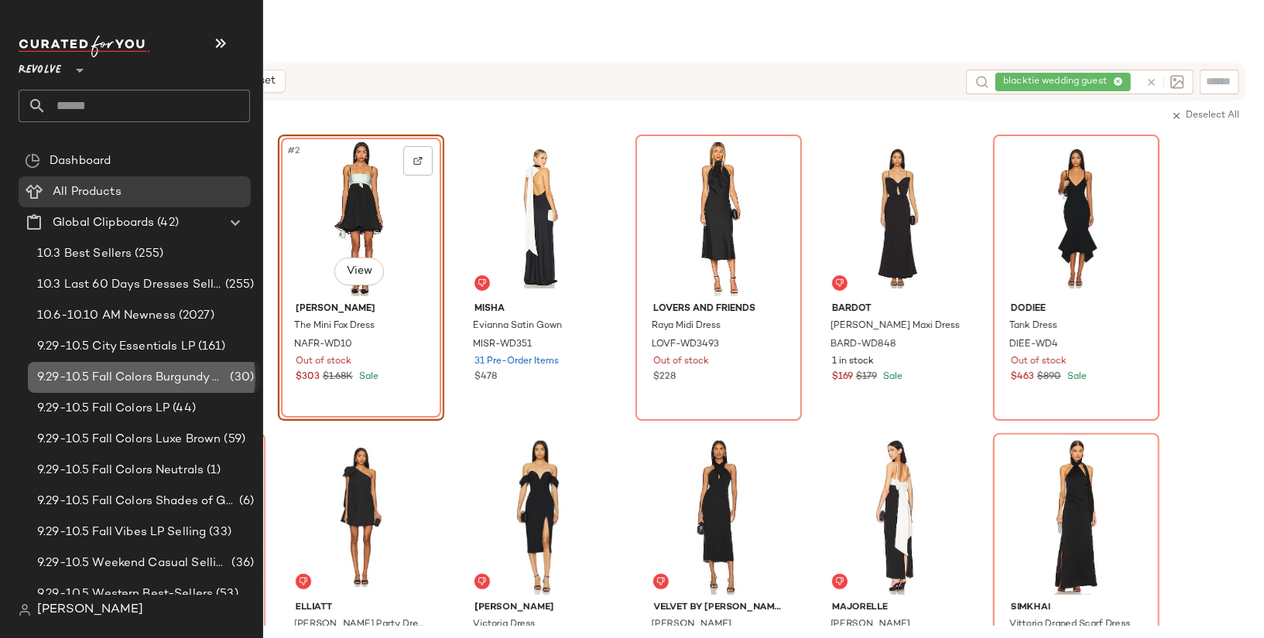
click at [100, 383] on span "9.29-10.5 Fall Colors Burgundy & Mauve" at bounding box center [132, 378] width 190 height 18
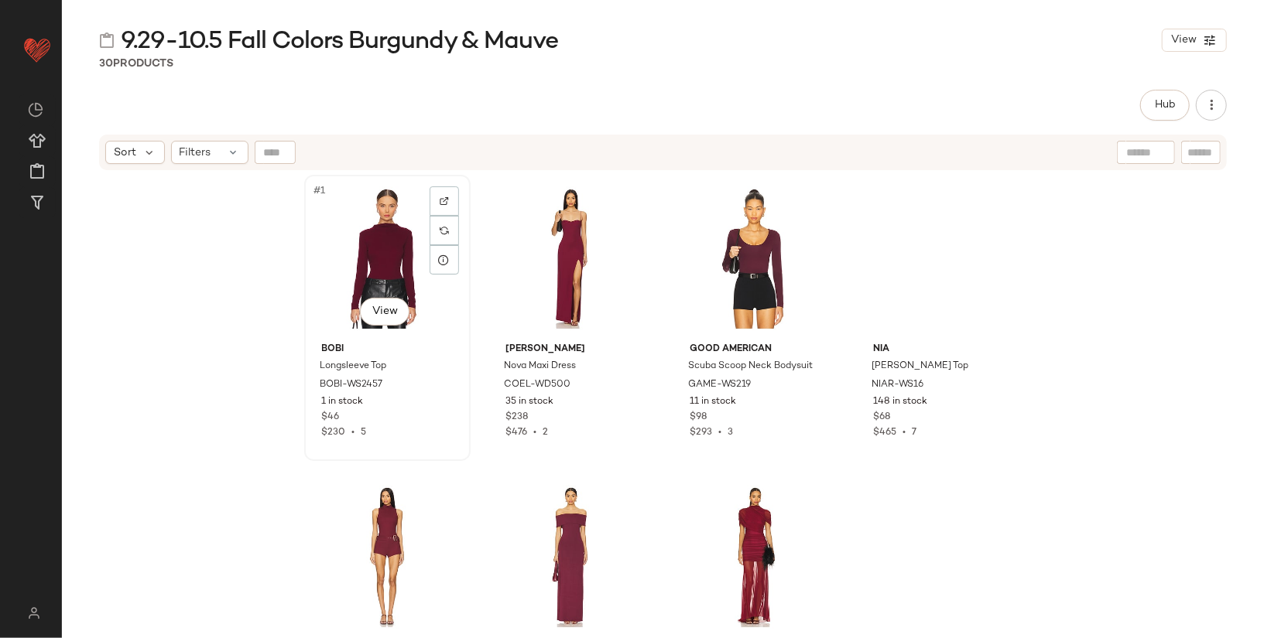
click at [346, 270] on div "#1 View" at bounding box center [388, 258] width 156 height 156
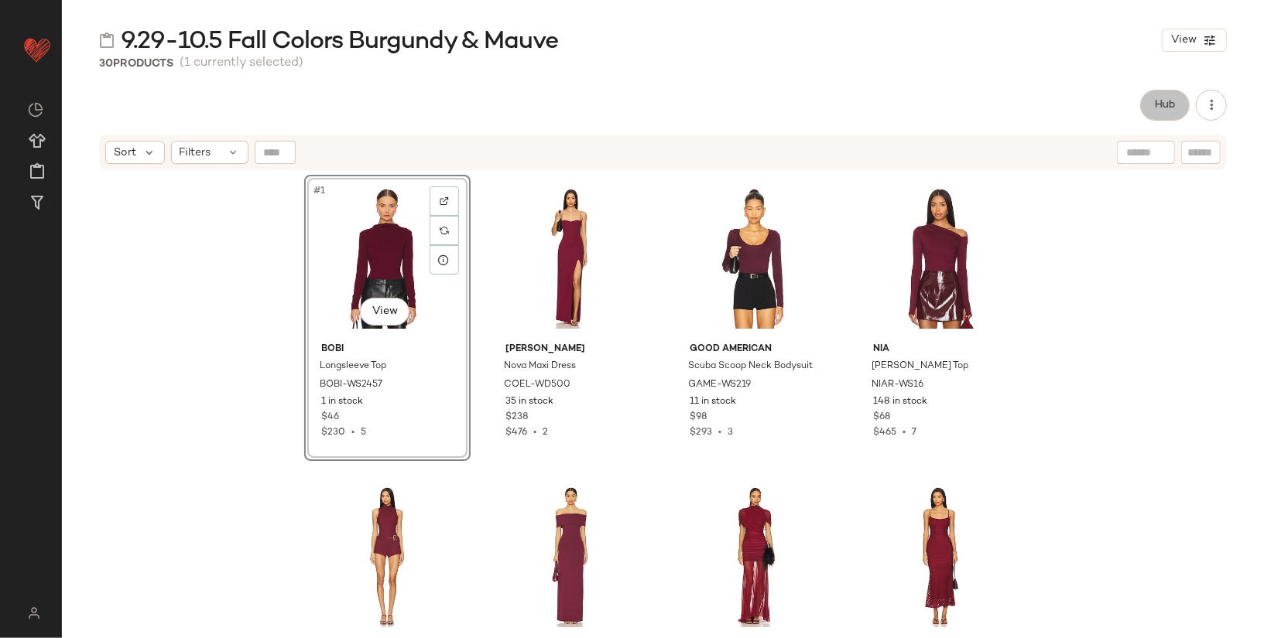
click at [1137, 111] on button "Hub" at bounding box center [1165, 105] width 50 height 31
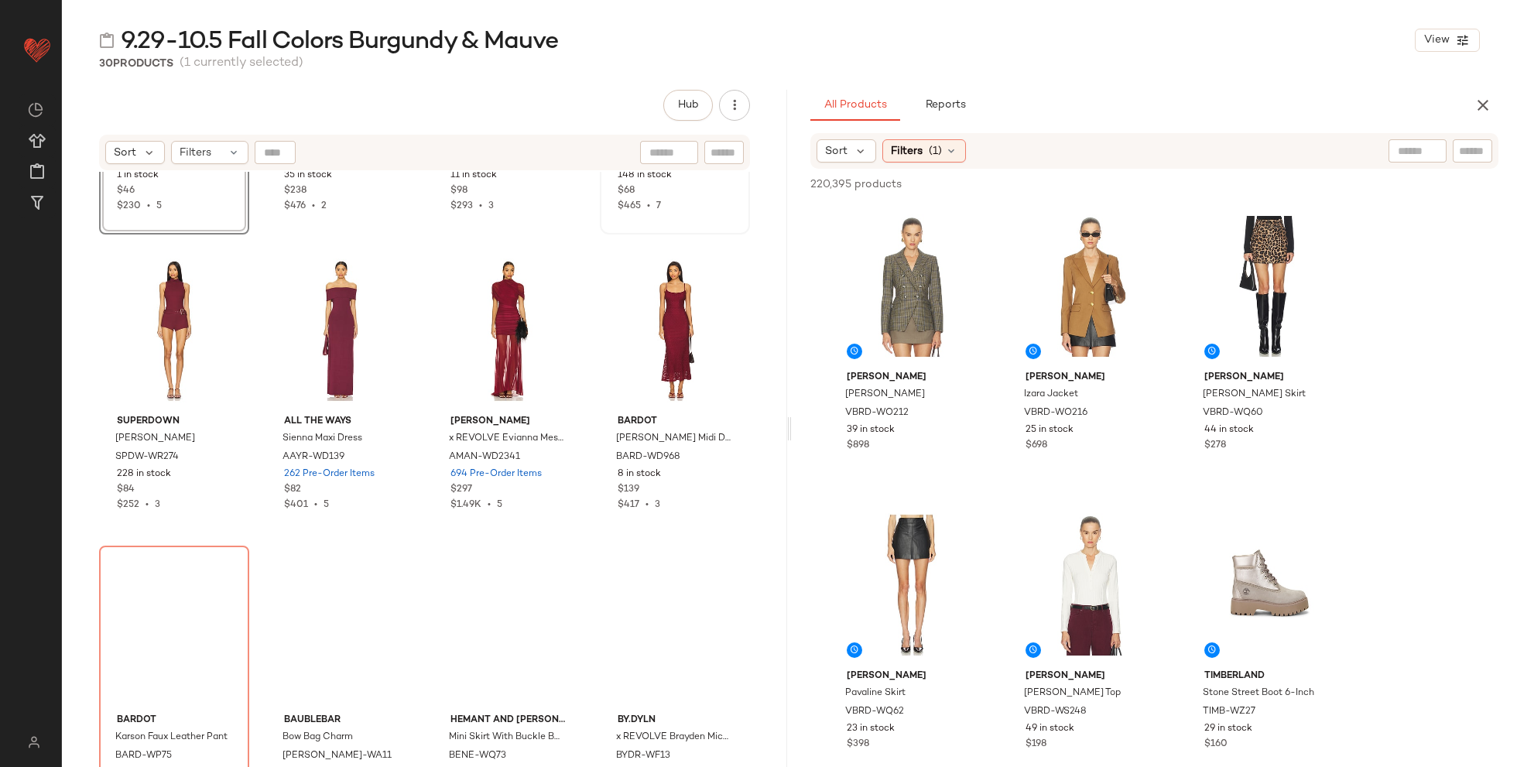
scroll to position [239, 0]
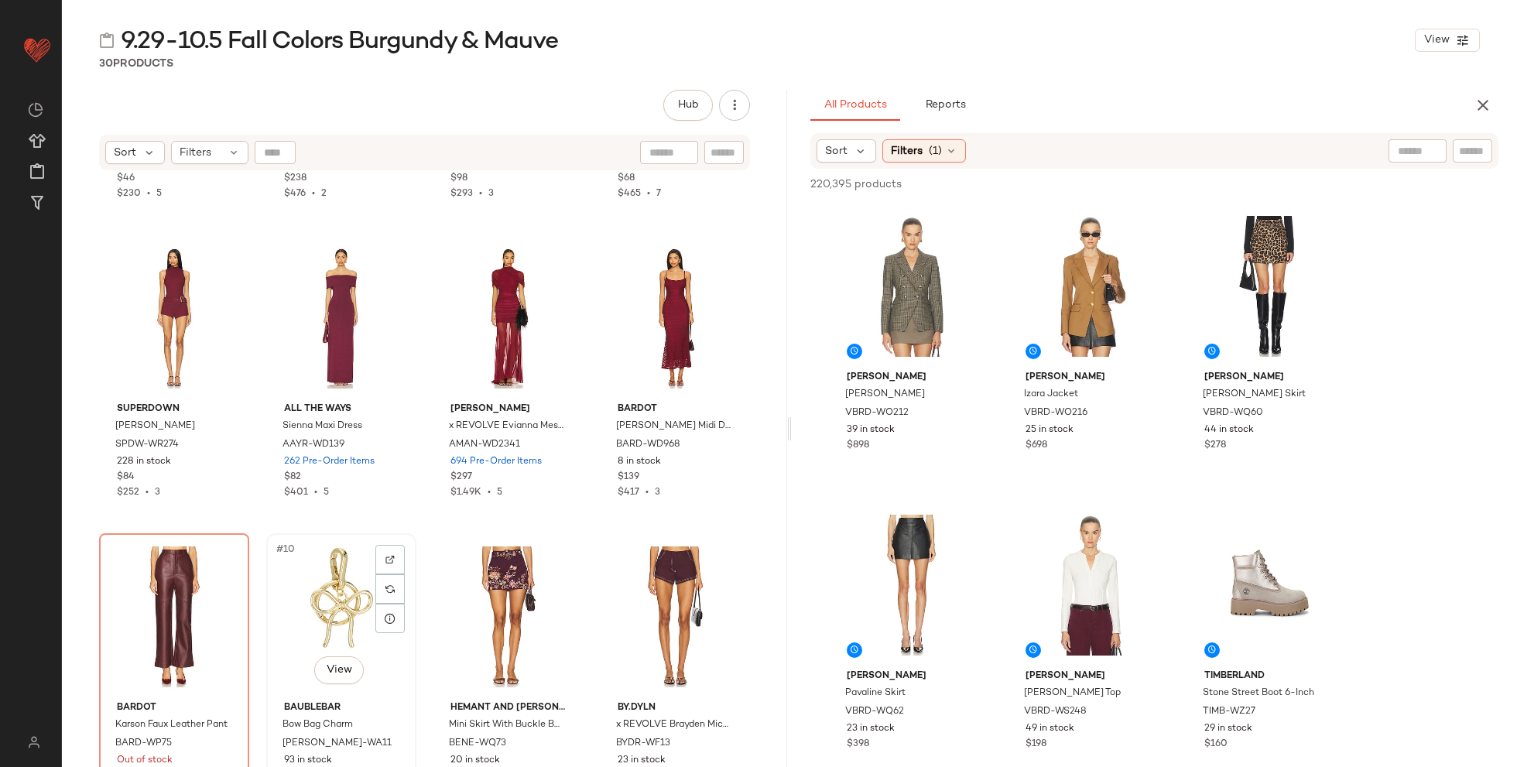
click at [312, 574] on div "#10 View" at bounding box center [341, 617] width 139 height 156
click at [337, 574] on div "#10 View" at bounding box center [341, 617] width 139 height 156
click at [329, 574] on div "#10 View" at bounding box center [341, 617] width 139 height 156
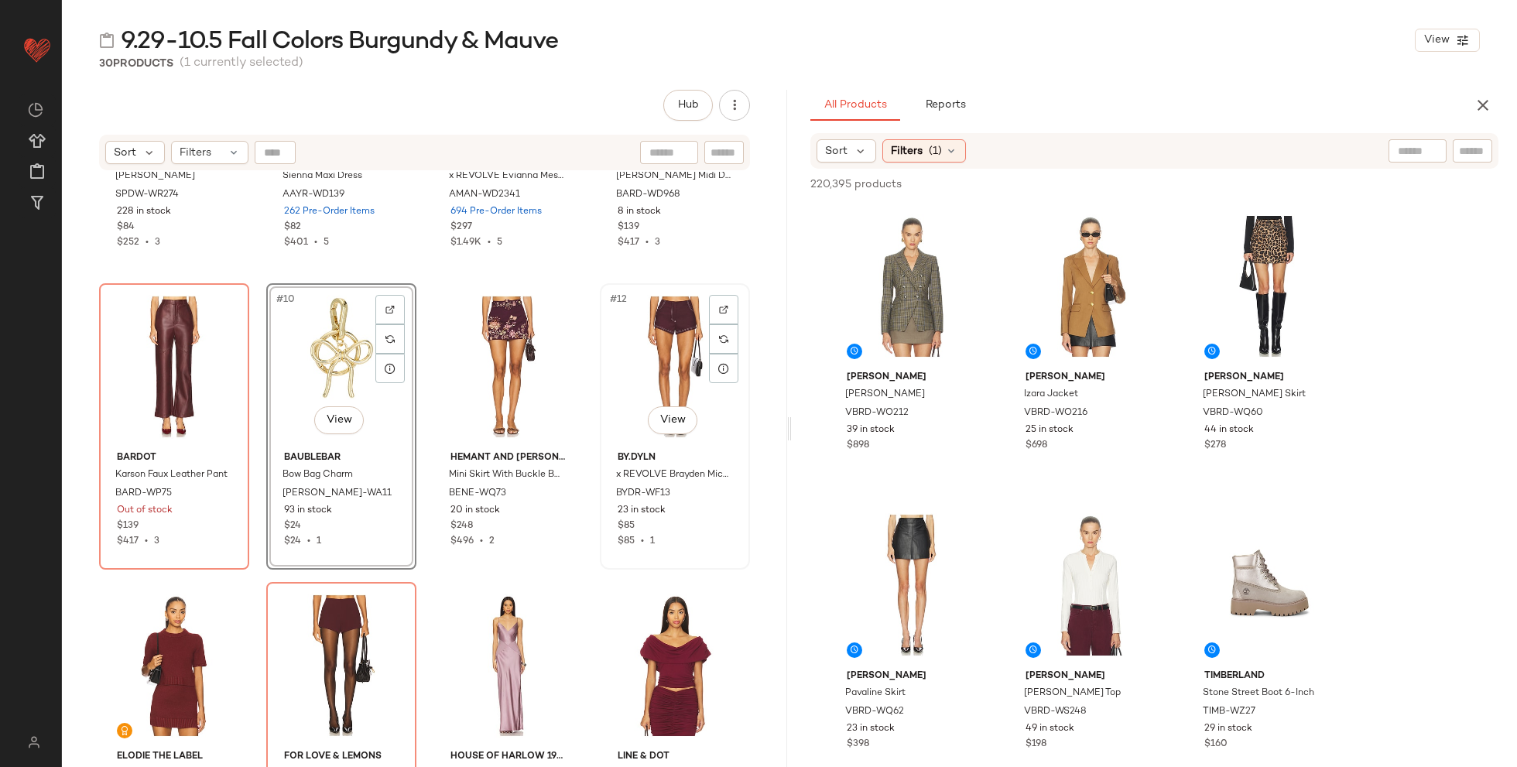
scroll to position [497, 0]
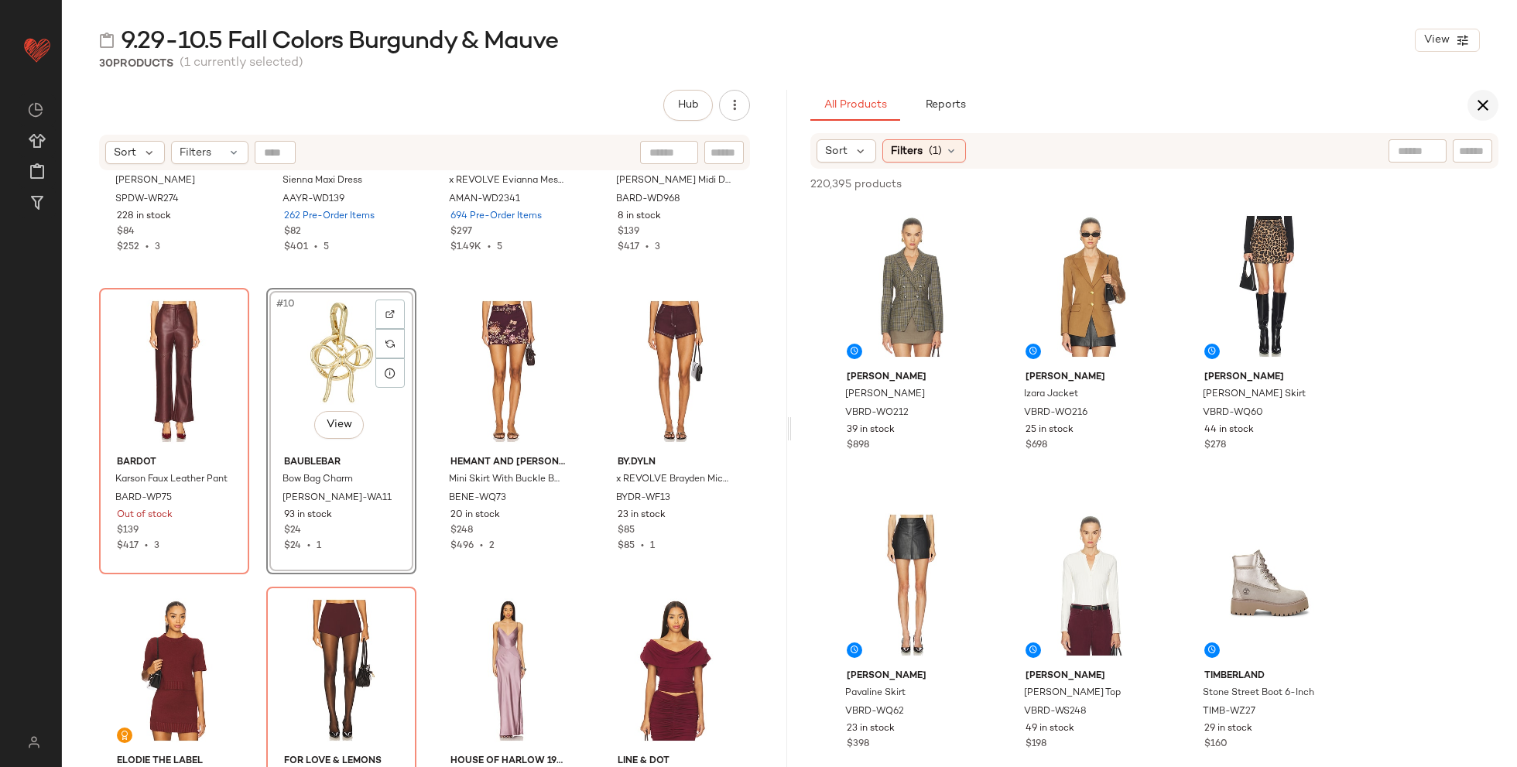
click at [1137, 96] on icon "button" at bounding box center [1483, 105] width 19 height 19
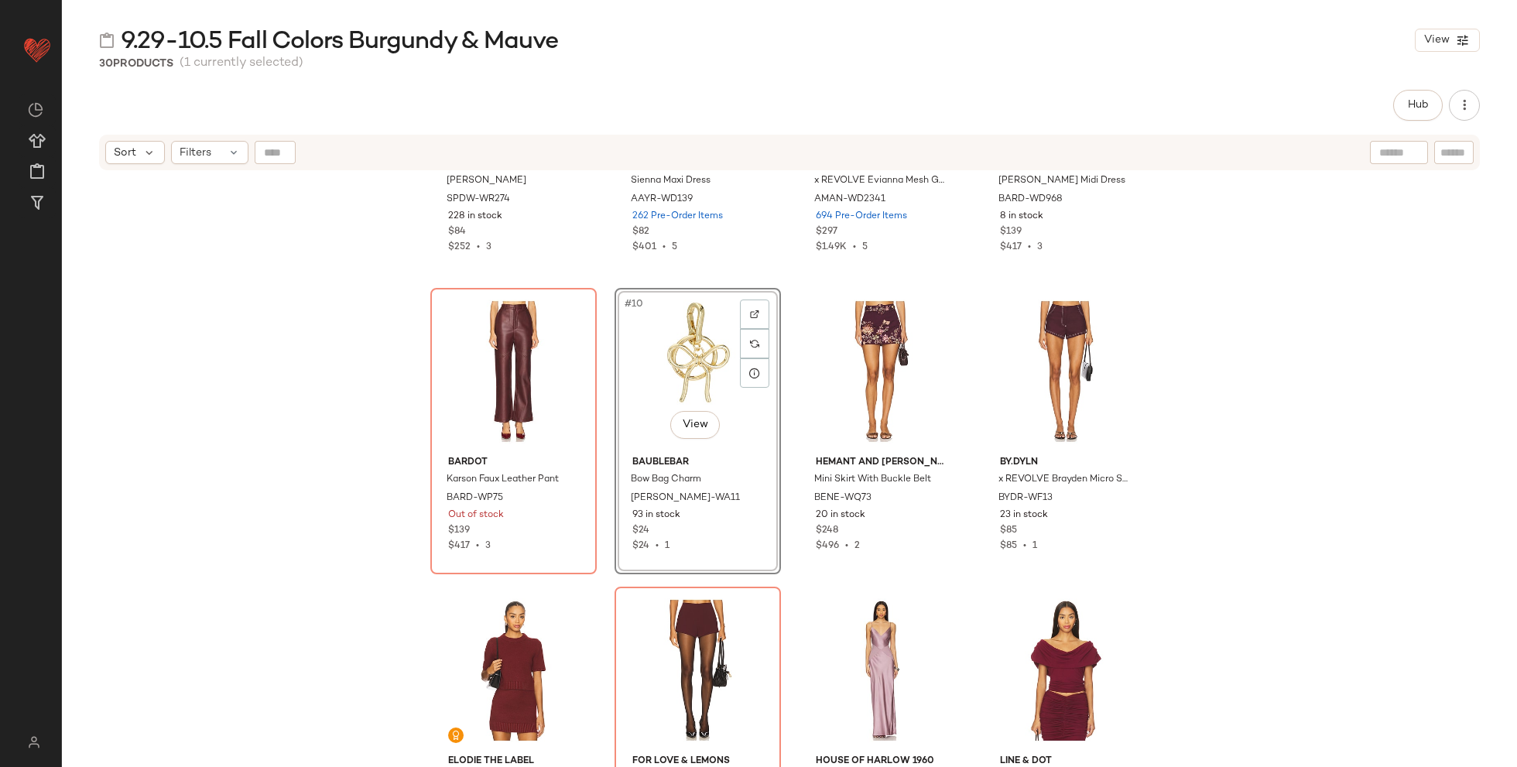
click at [666, 351] on div "#10 View" at bounding box center [698, 371] width 156 height 156
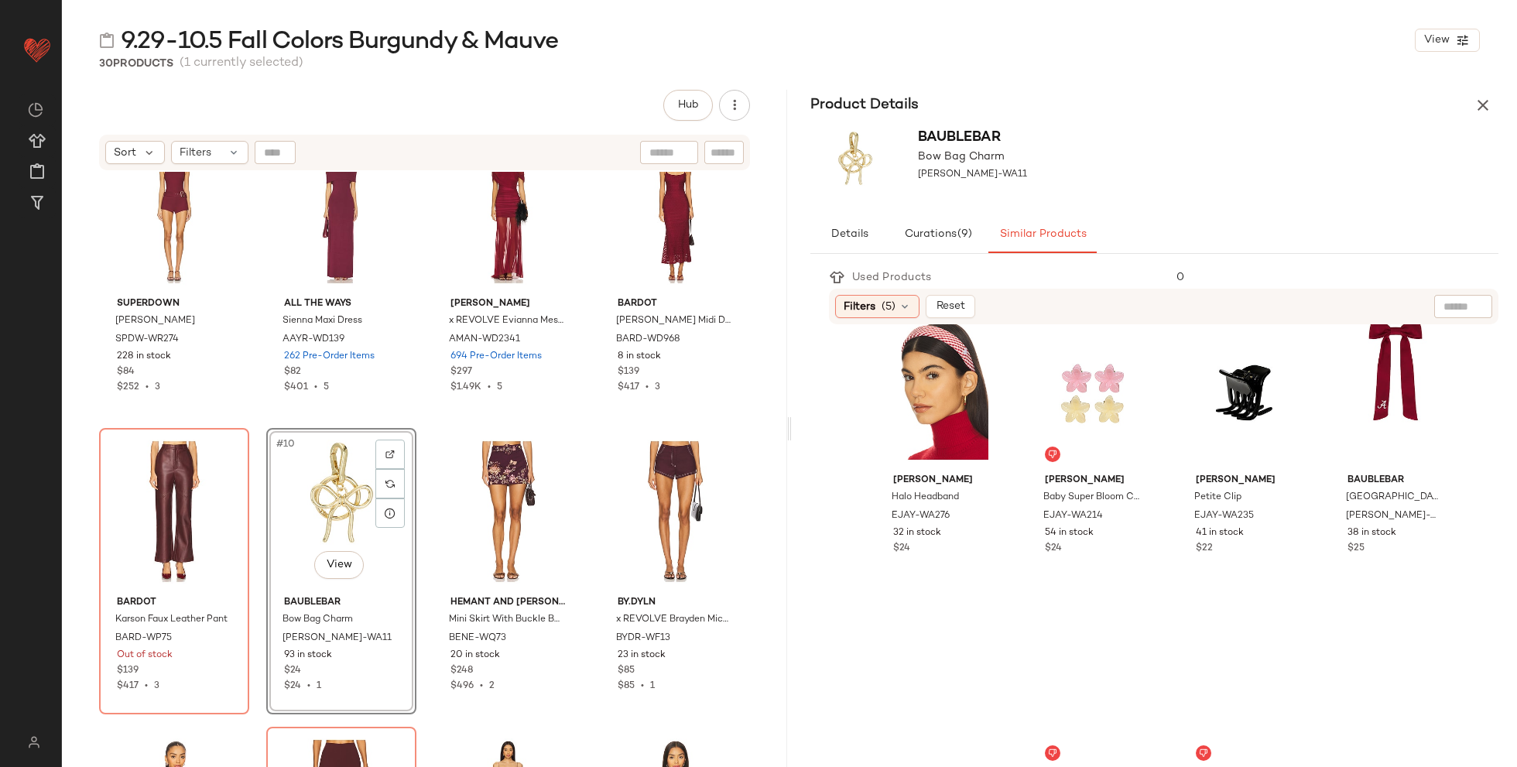
scroll to position [672, 0]
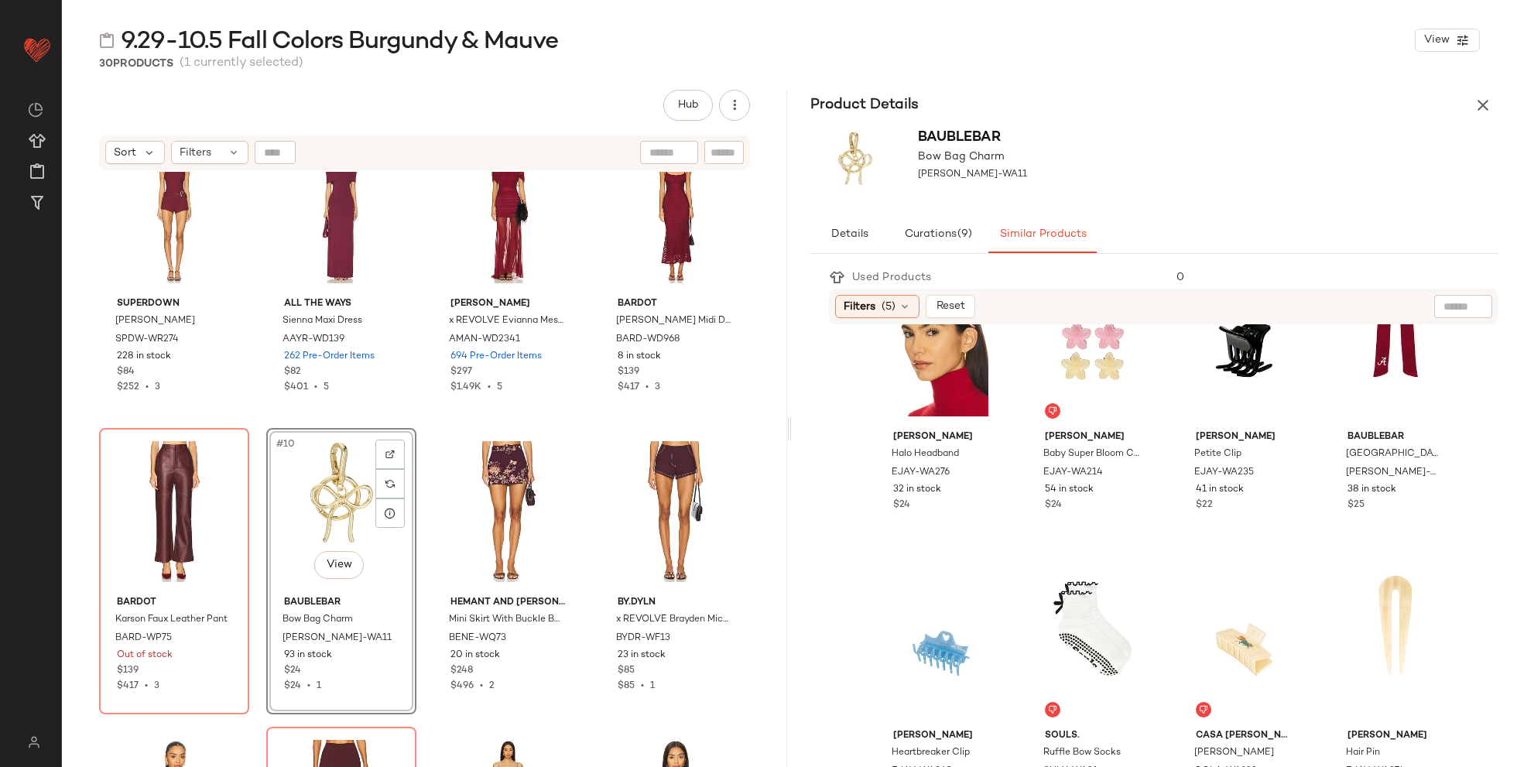
click at [340, 506] on div "#10 View" at bounding box center [341, 511] width 139 height 156
click at [1137, 121] on div "BaubleBar Bow Bag Charm [PERSON_NAME]-WA11" at bounding box center [1154, 168] width 725 height 95
click at [1137, 109] on icon "button" at bounding box center [1483, 105] width 19 height 19
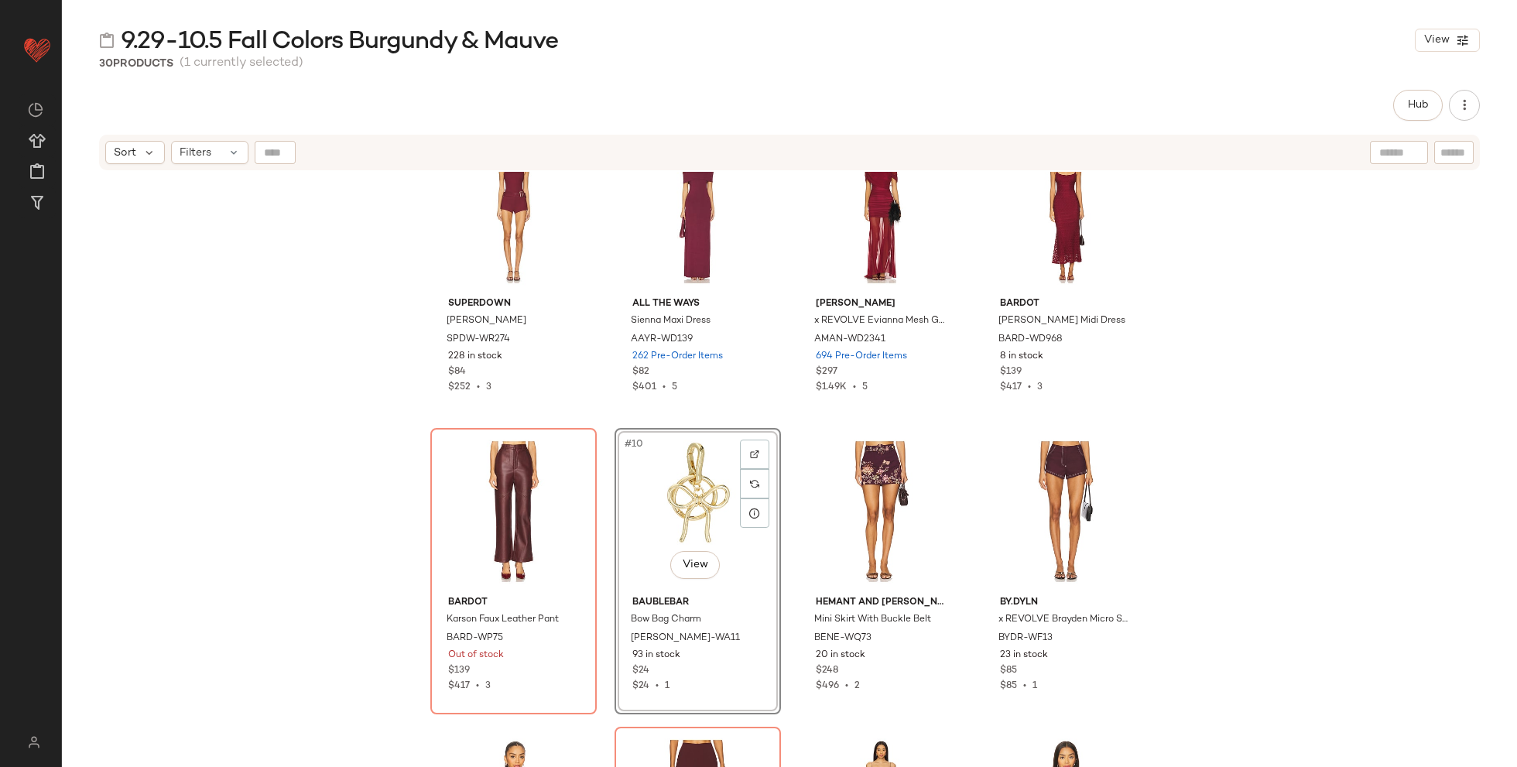
click at [680, 487] on div "#10 View" at bounding box center [698, 511] width 156 height 156
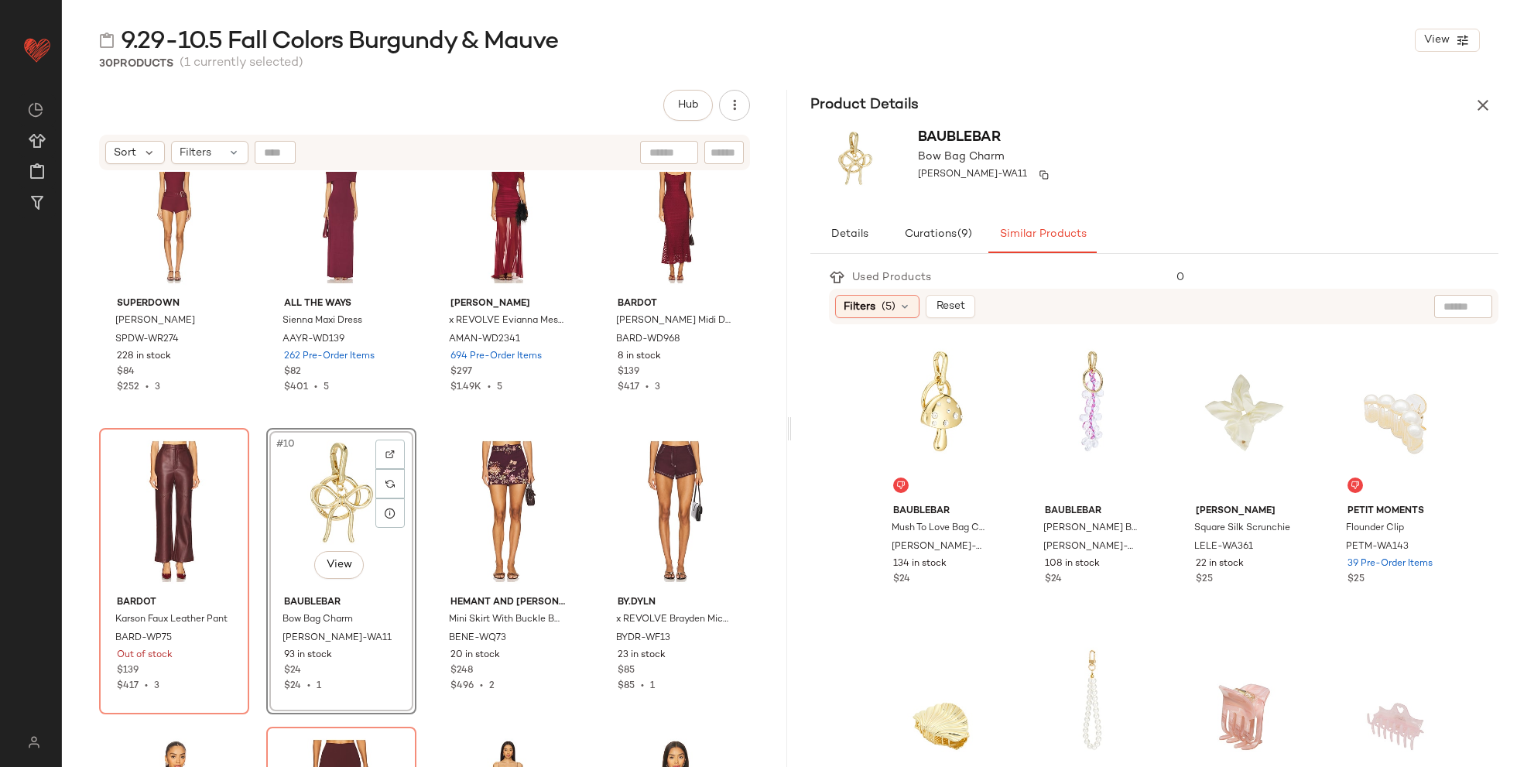
click at [963, 176] on div "BaubleBar Bow Bag Charm [PERSON_NAME]-WA11" at bounding box center [986, 168] width 137 height 83
click at [833, 258] on div "Product Details BaubleBar Bow Bag Charm [PERSON_NAME]-WA11 Details Curations (9…" at bounding box center [1154, 428] width 725 height 677
click at [849, 231] on span "Details" at bounding box center [849, 234] width 38 height 12
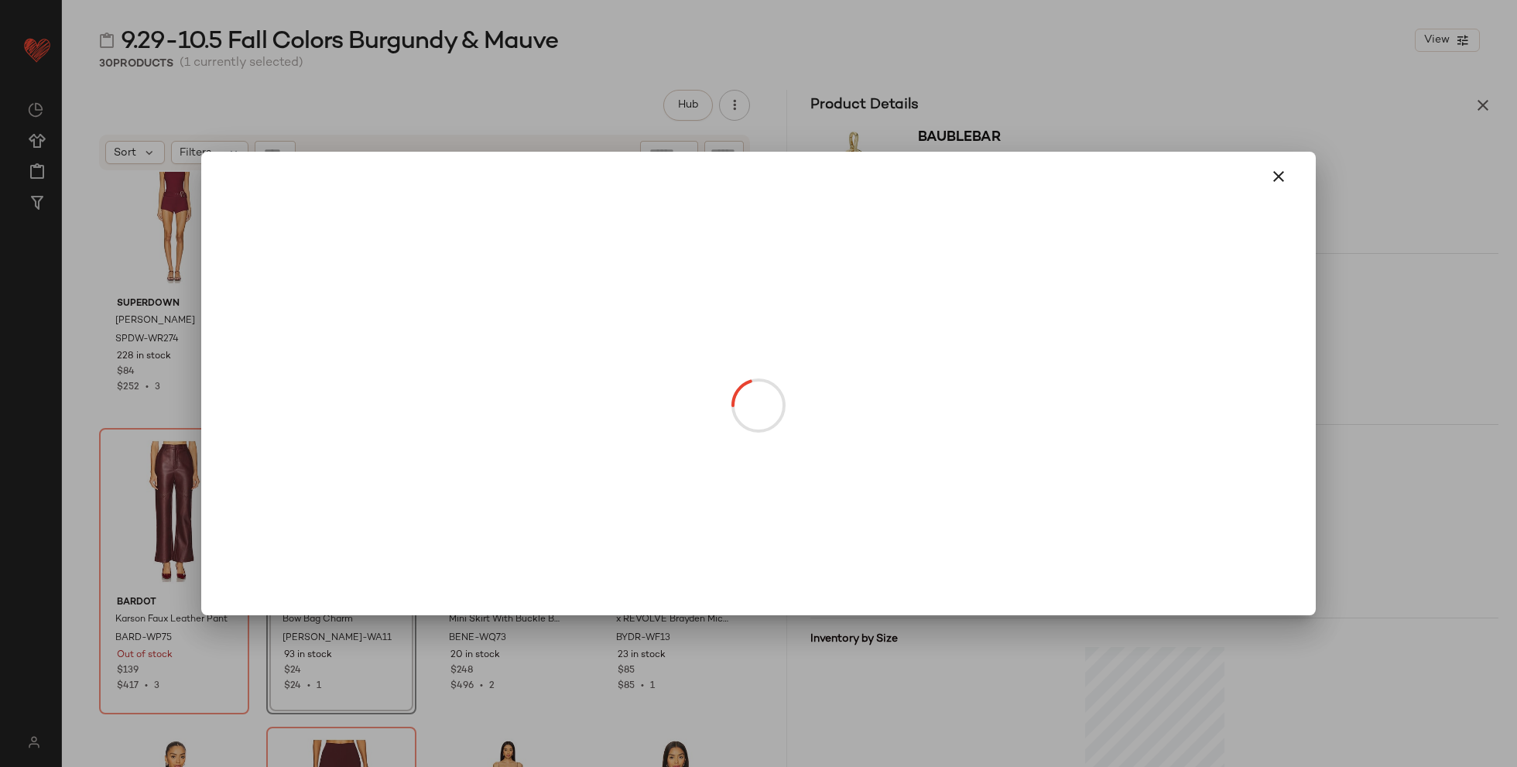
click at [327, 570] on body "Revolve ** Dashboard All Products Global Clipboards (42) Curations (348) [PERSO…" at bounding box center [758, 383] width 1517 height 767
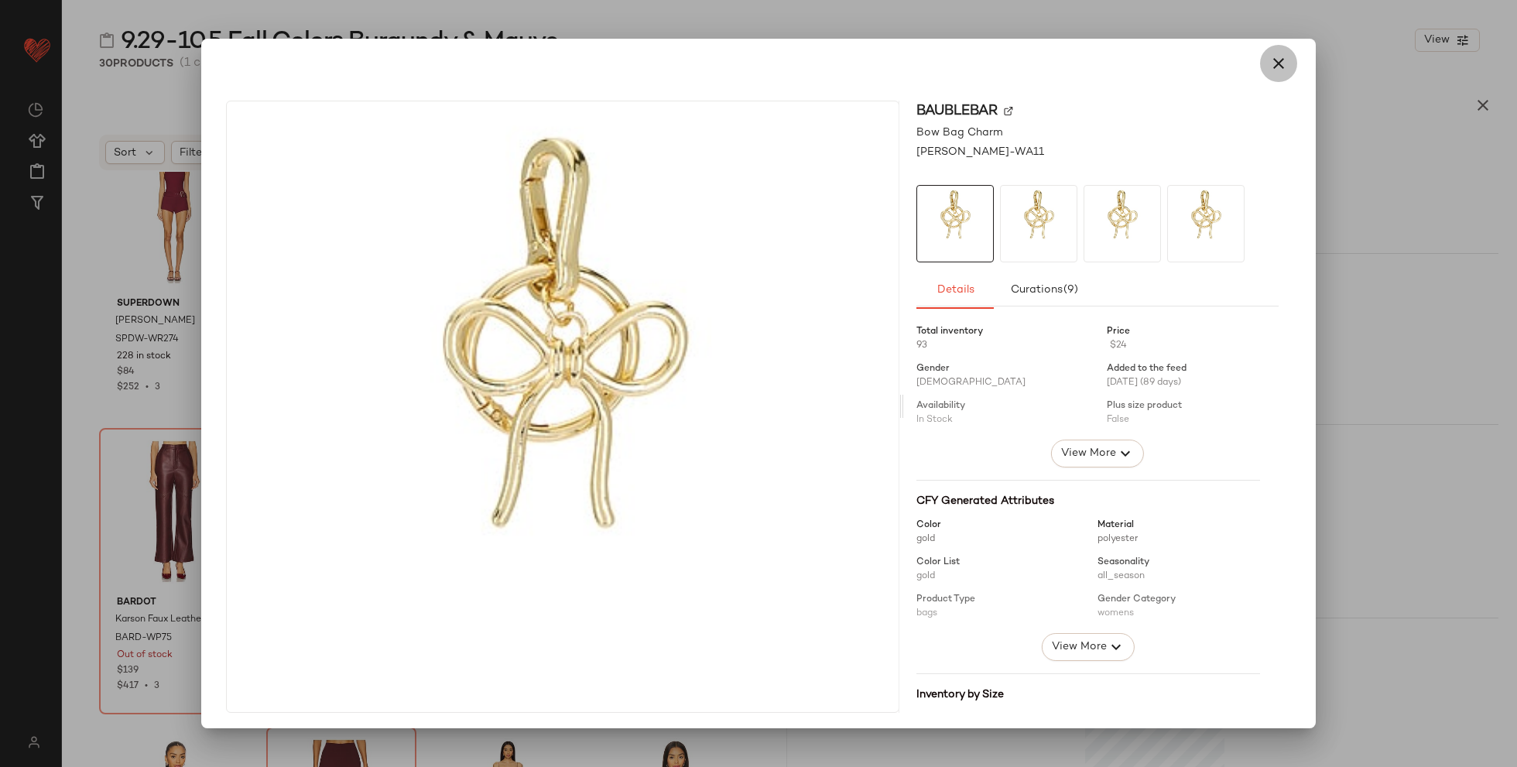
click at [1137, 63] on icon "button" at bounding box center [1278, 63] width 19 height 19
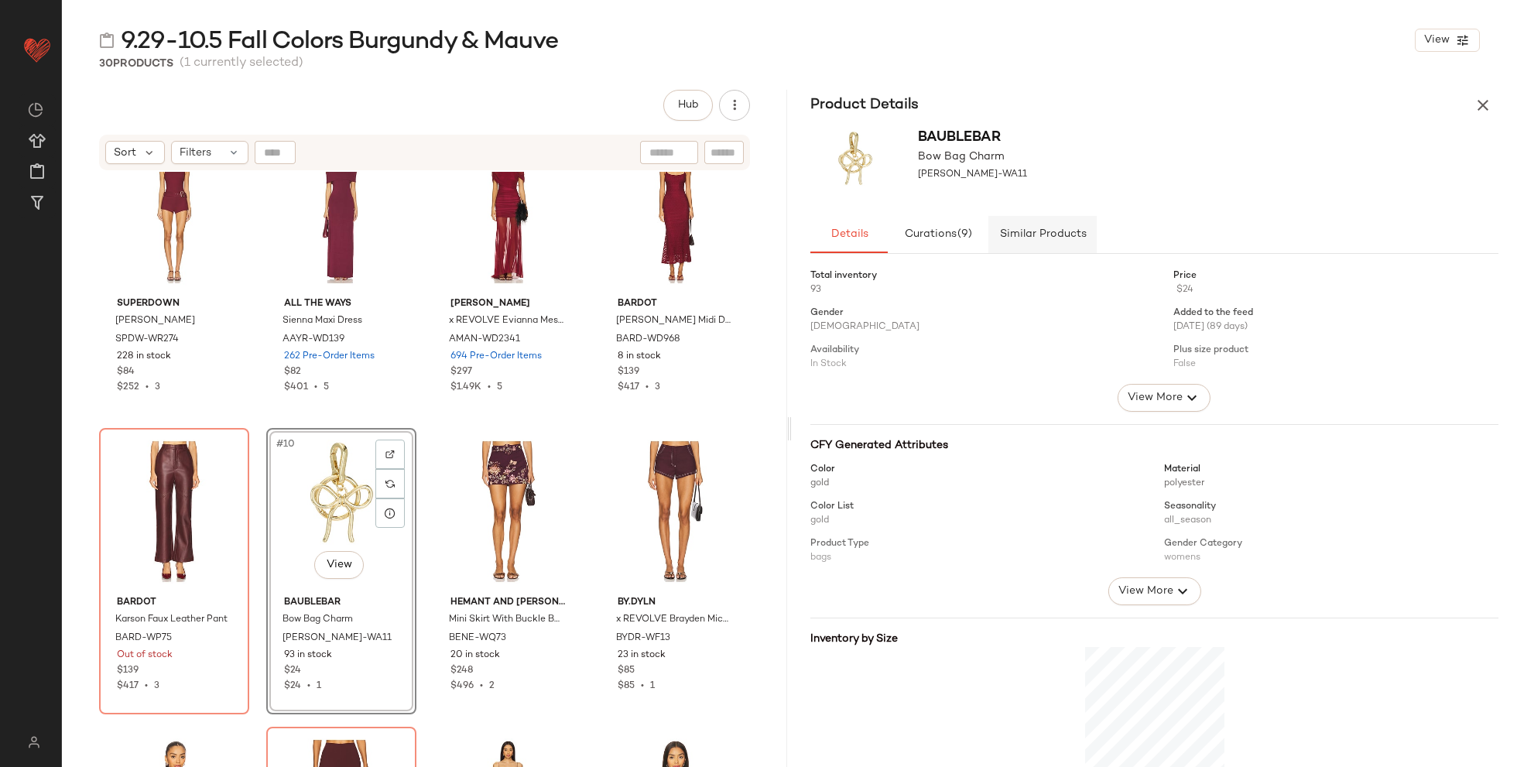
click at [1066, 235] on span "Similar Products" at bounding box center [1041, 234] width 87 height 12
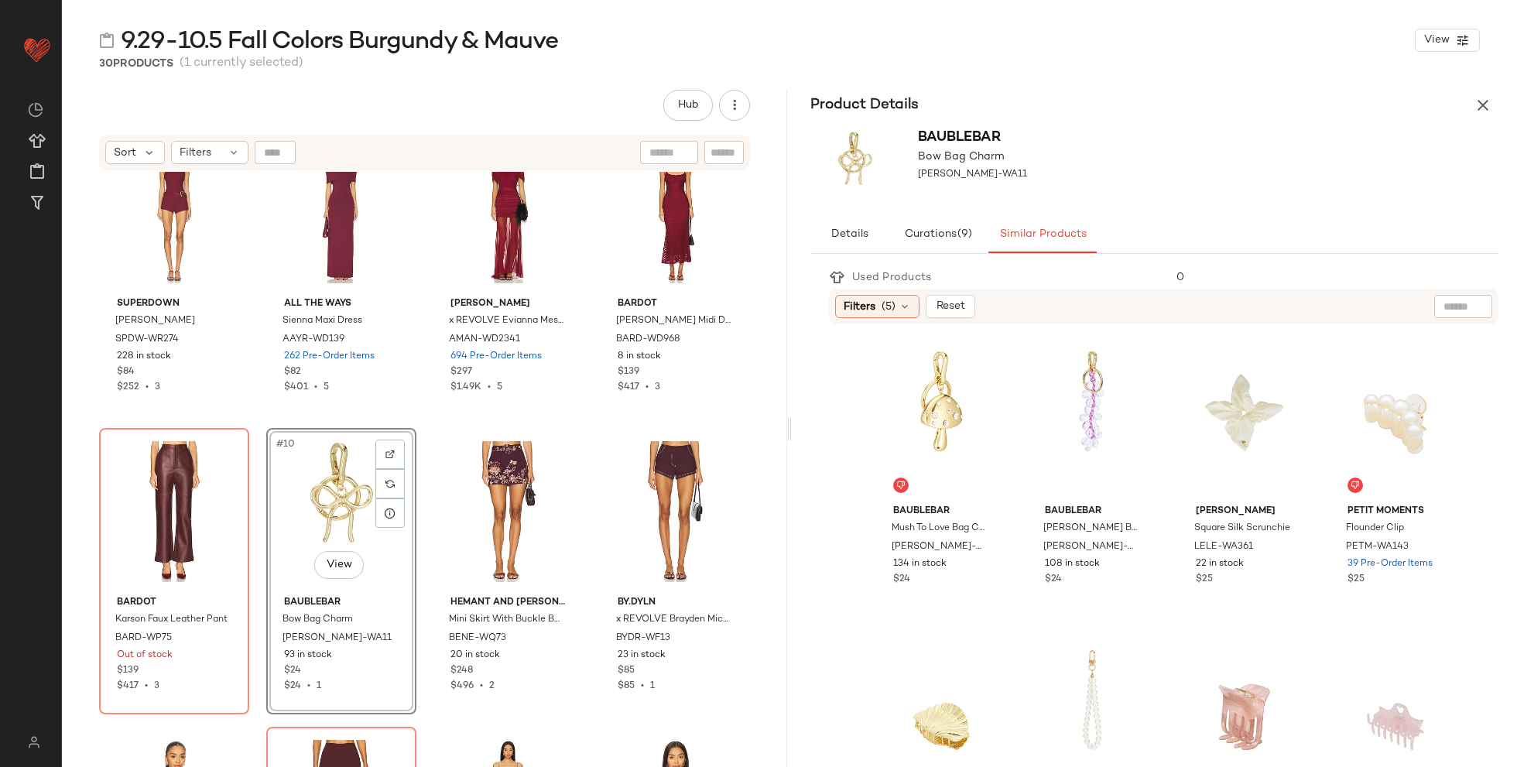
click at [307, 526] on div "#10 View" at bounding box center [341, 511] width 139 height 156
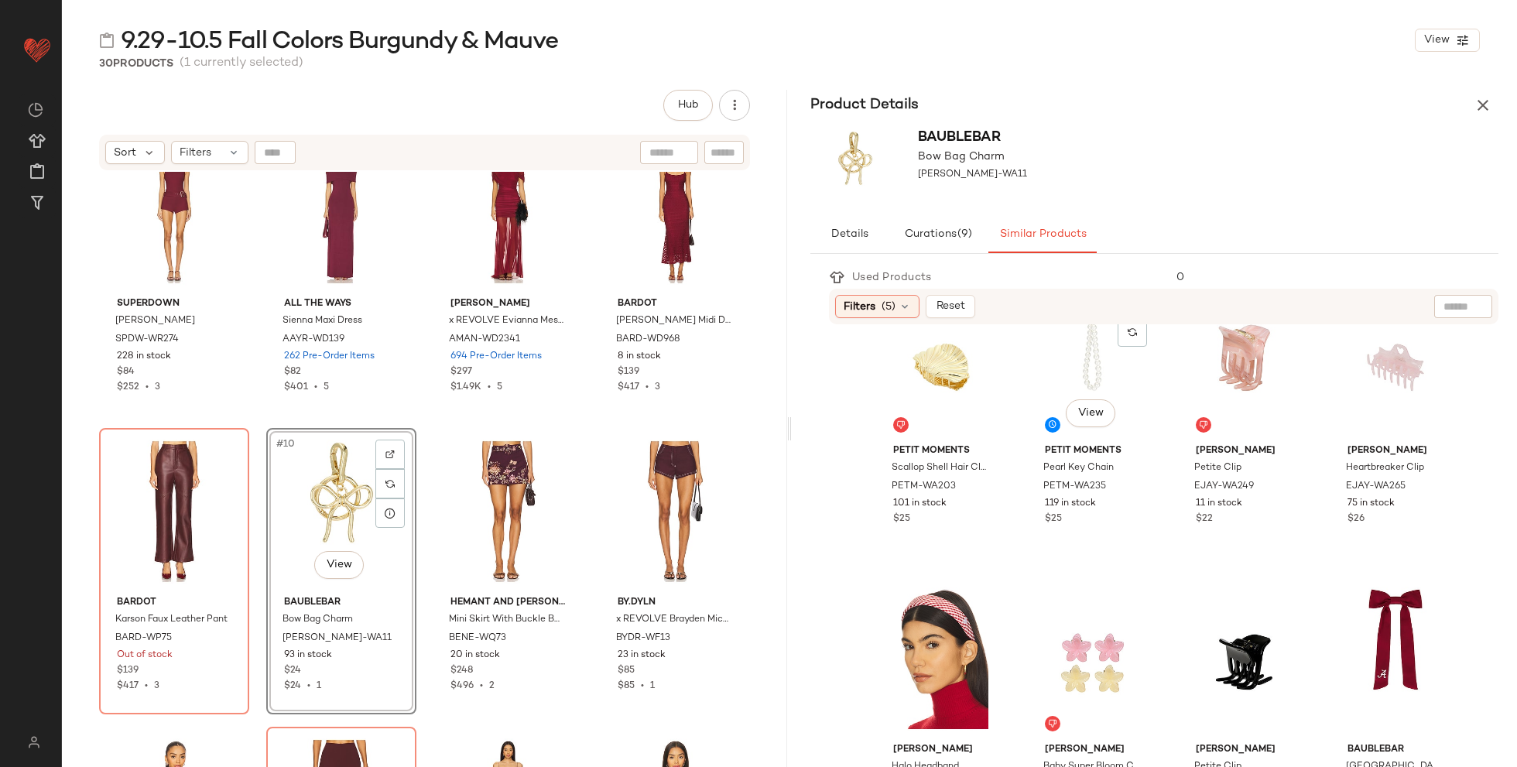
scroll to position [360, 0]
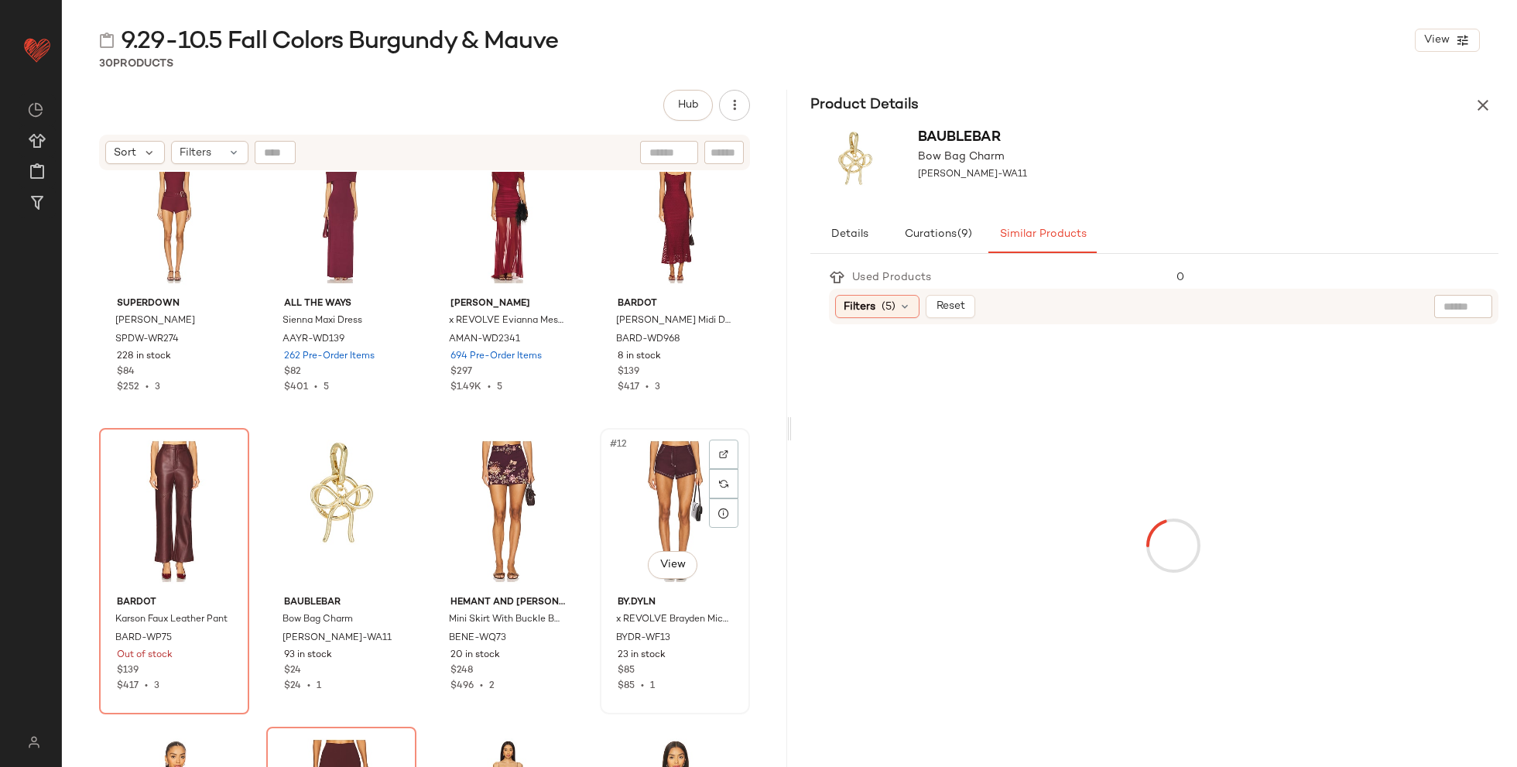
click at [673, 500] on div "#12 View" at bounding box center [674, 511] width 139 height 156
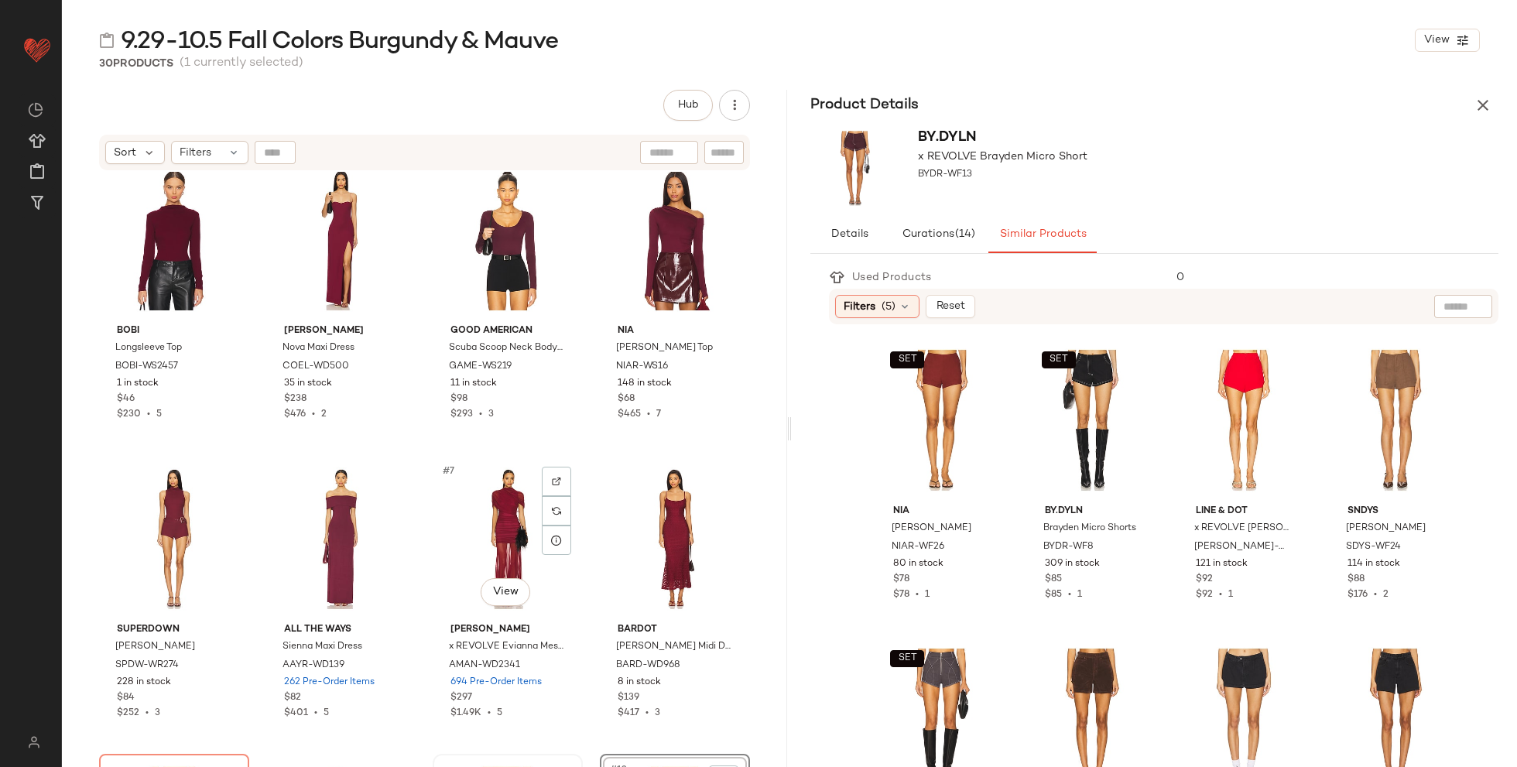
scroll to position [0, 0]
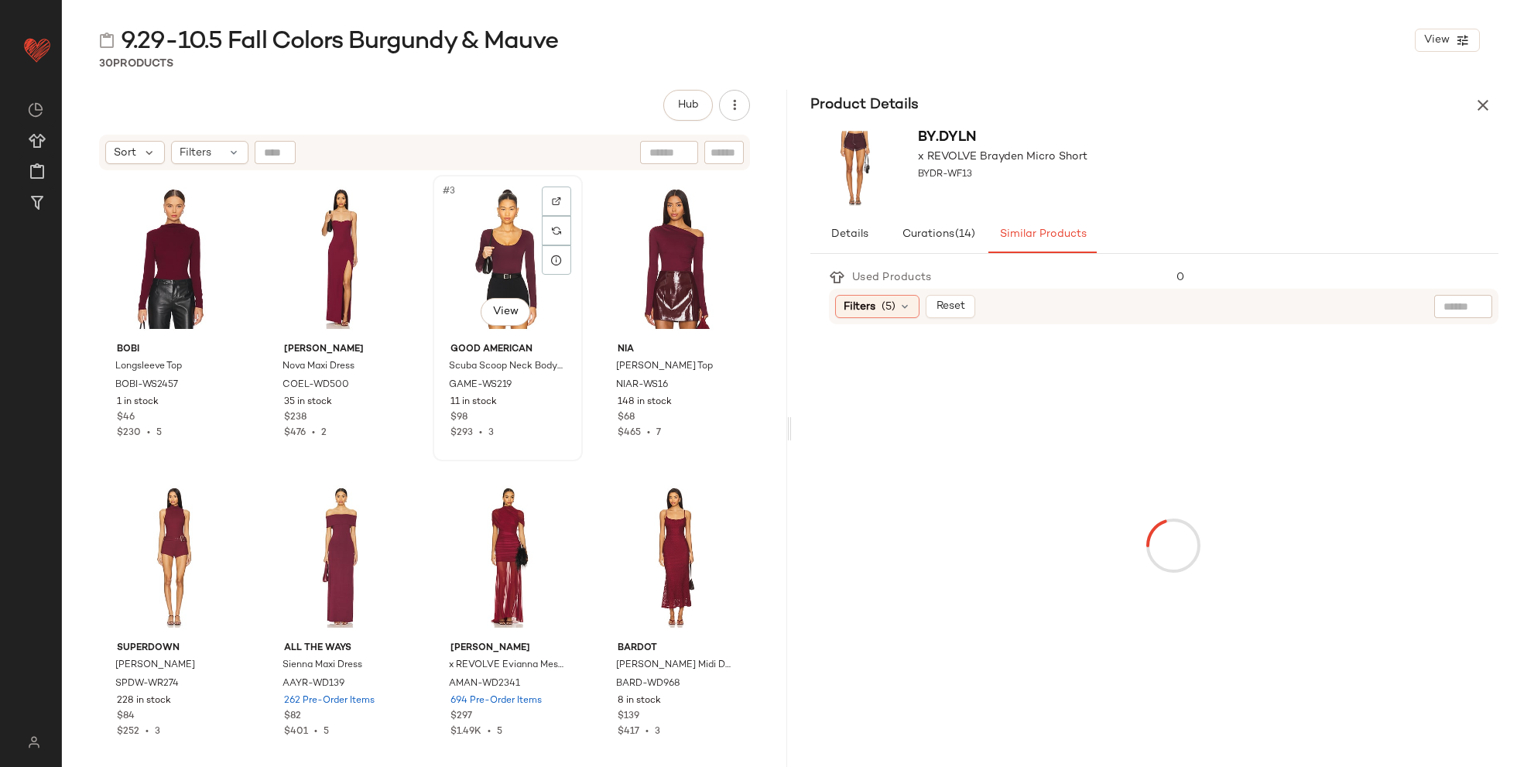
click at [469, 240] on div "#3 View" at bounding box center [507, 258] width 139 height 156
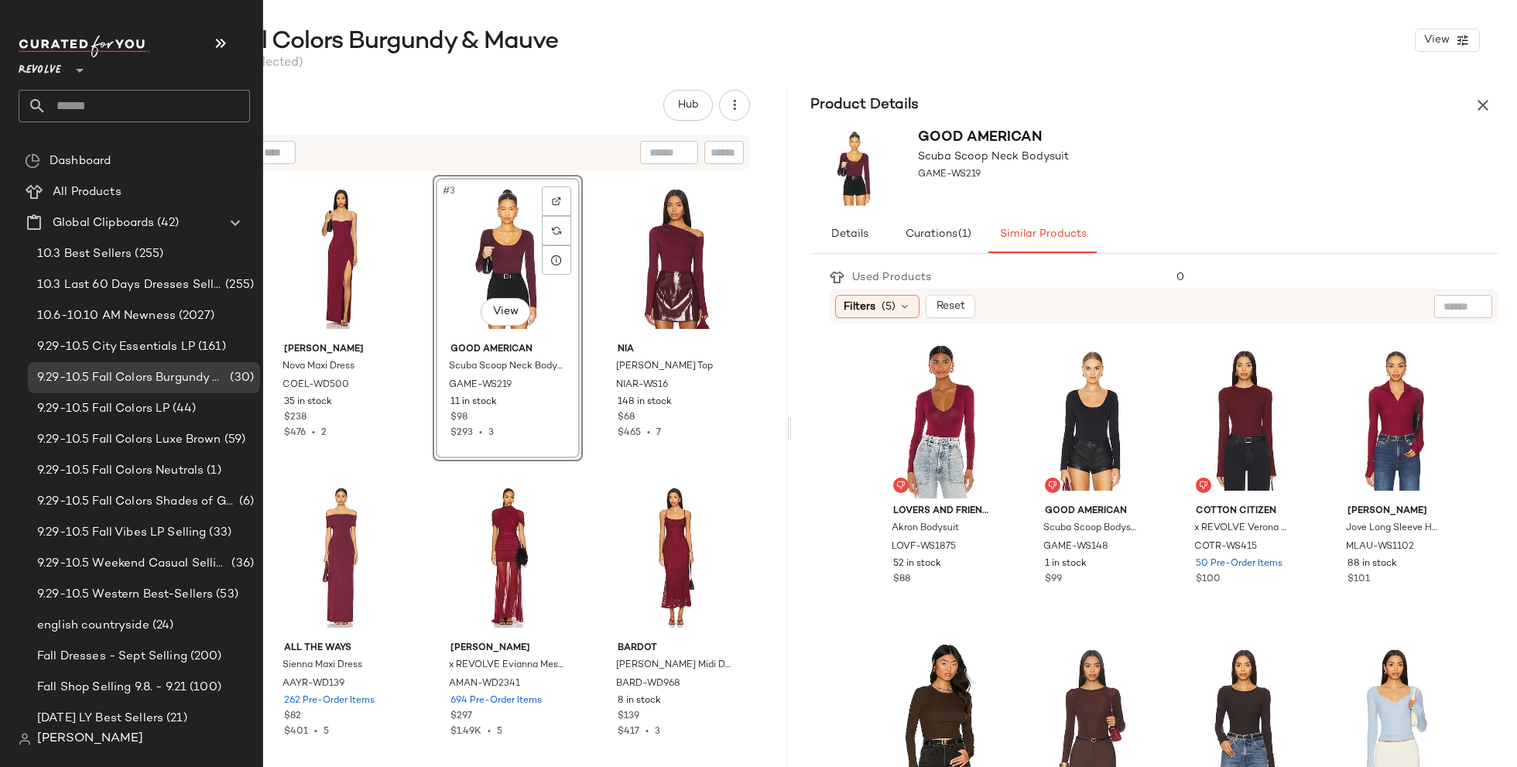
click at [39, 80] on span "Revolve" at bounding box center [40, 67] width 43 height 28
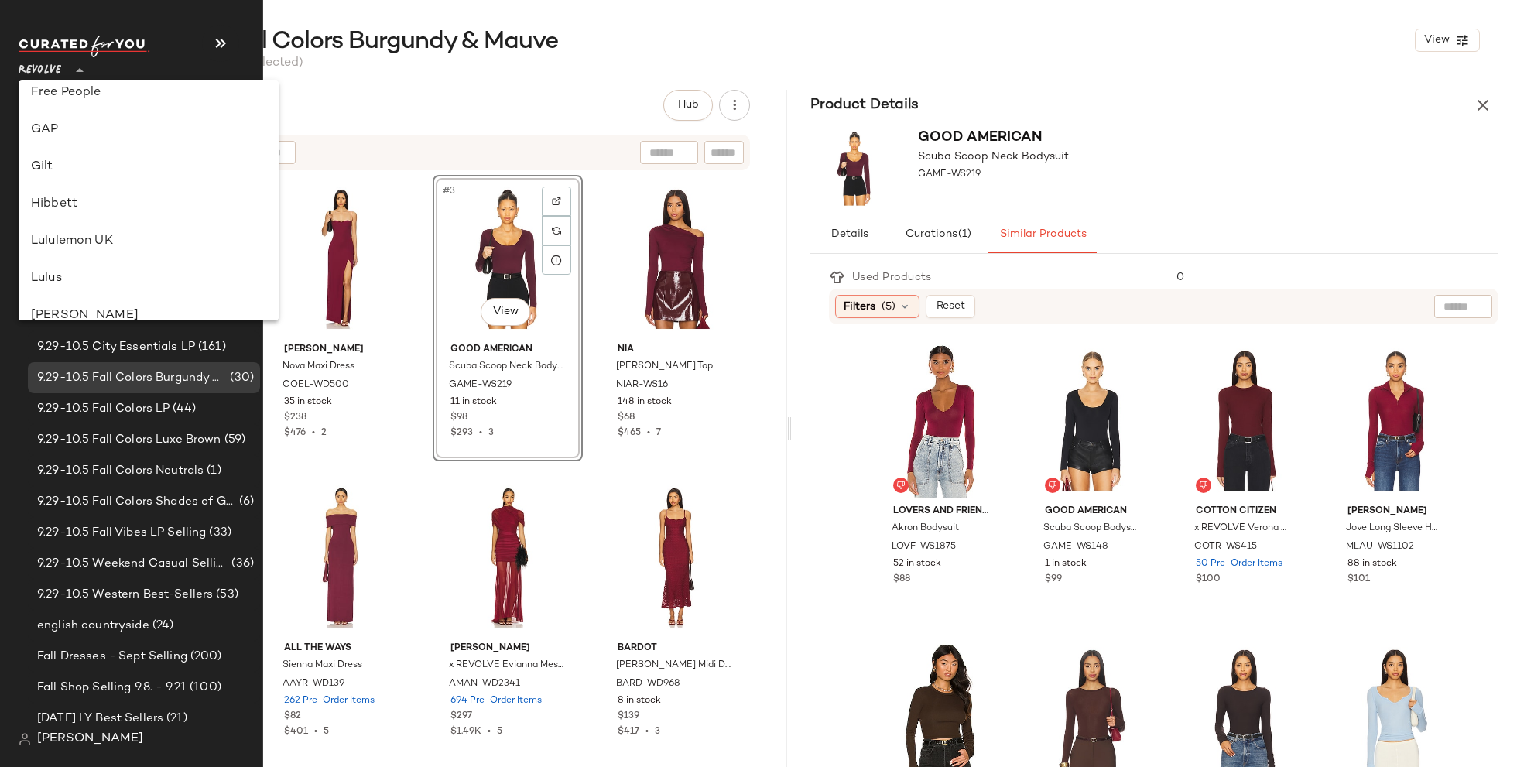
scroll to position [334, 0]
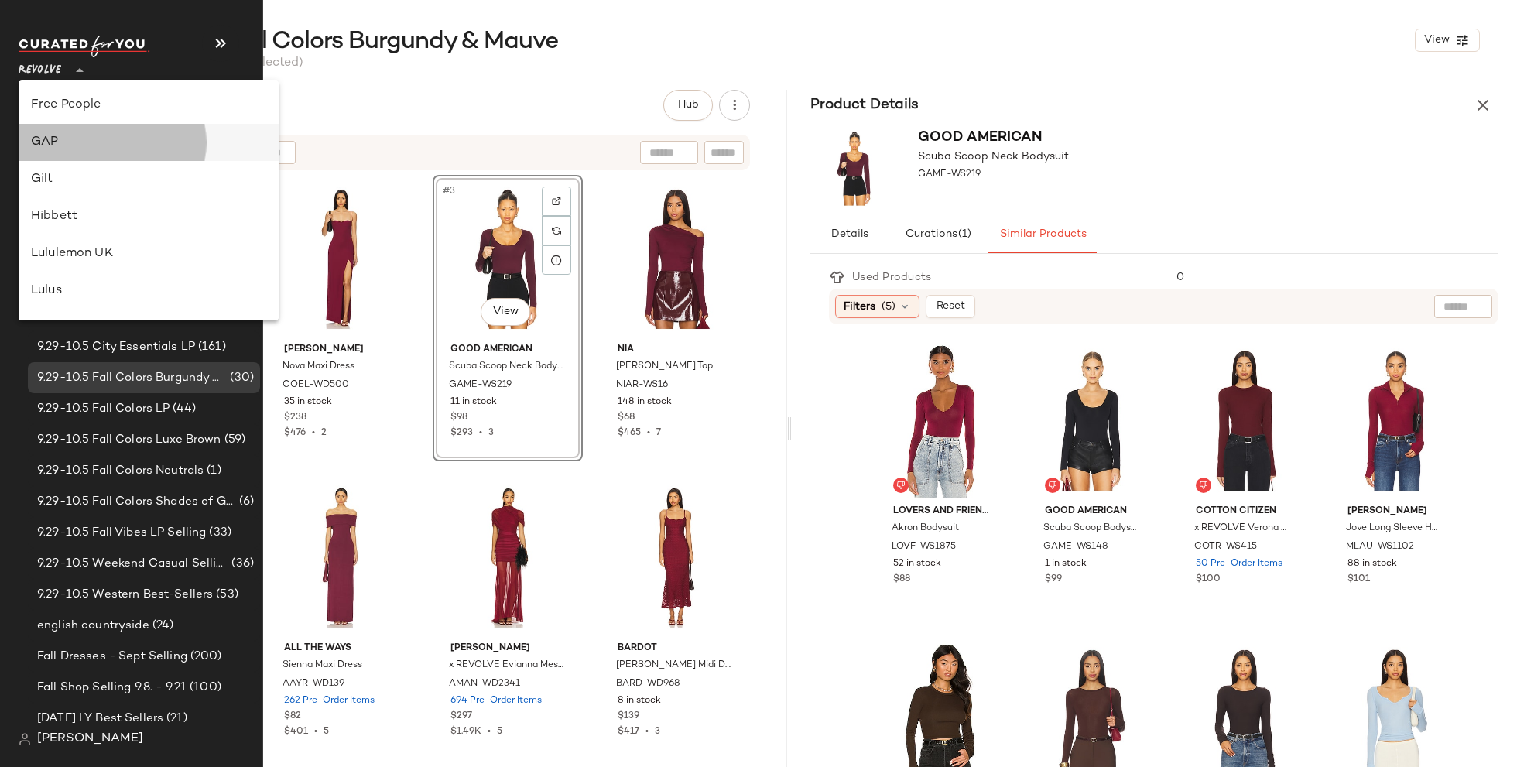
click at [115, 141] on div "GAP" at bounding box center [148, 142] width 235 height 19
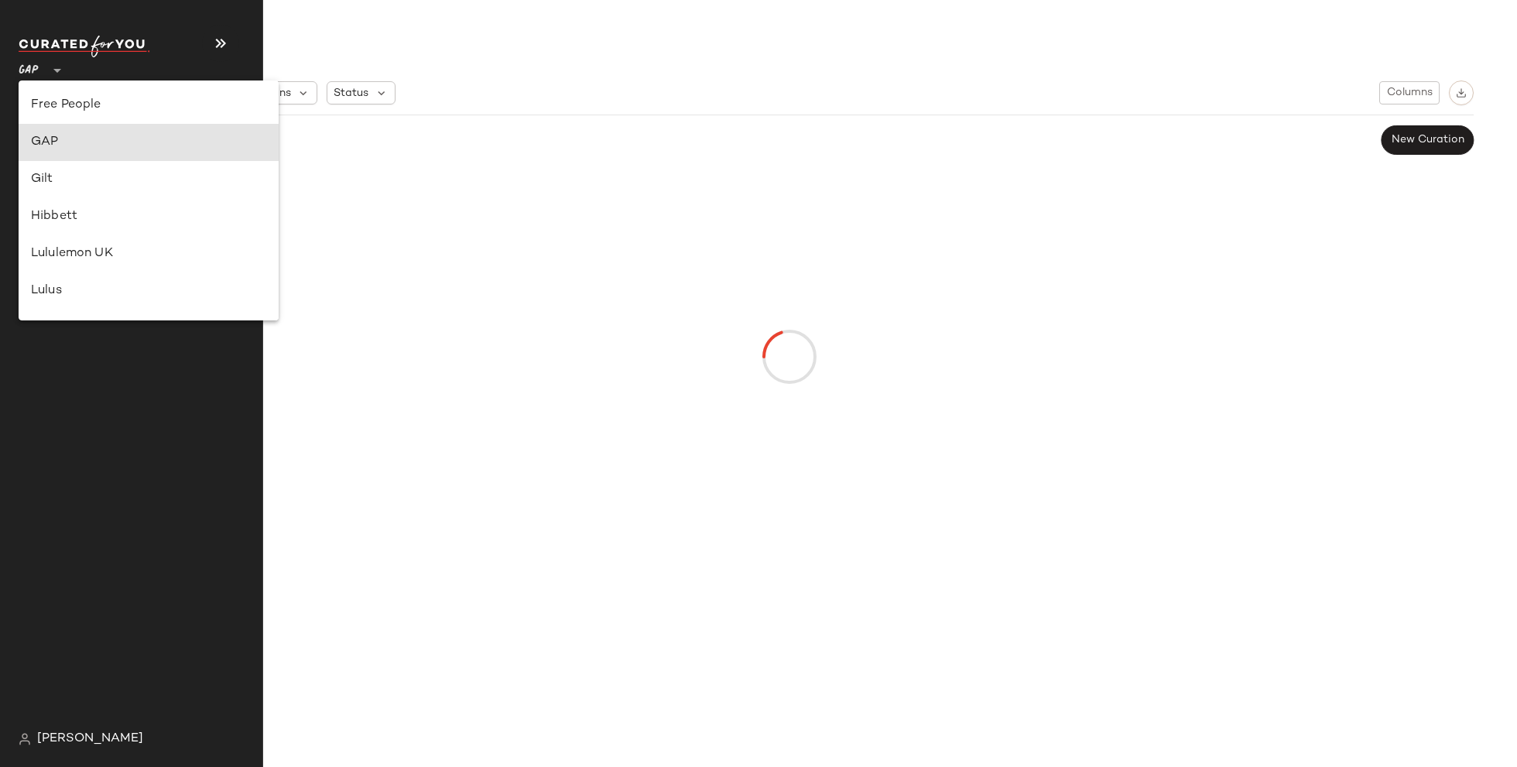
type input "**"
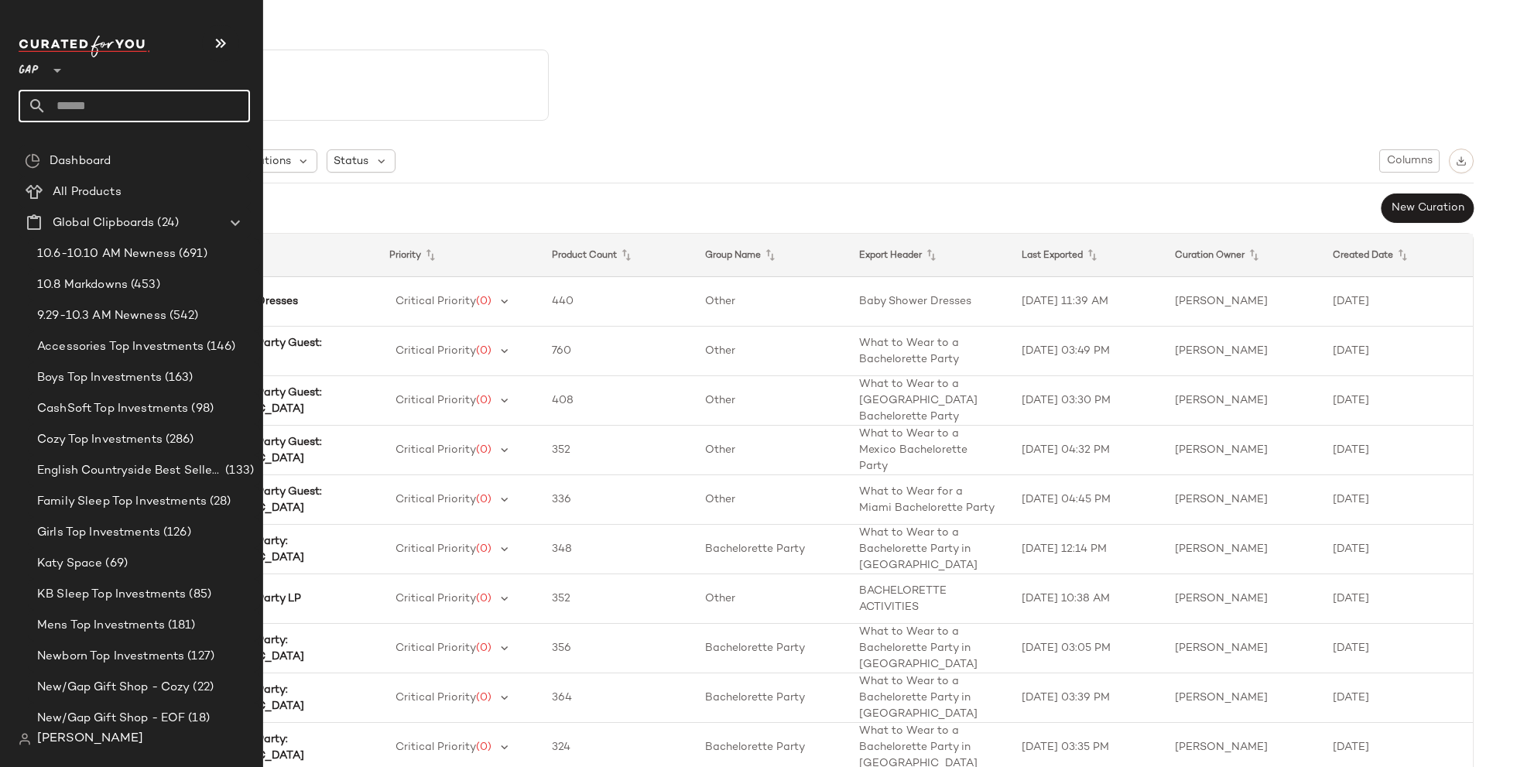
click at [180, 103] on input "text" at bounding box center [148, 106] width 204 height 33
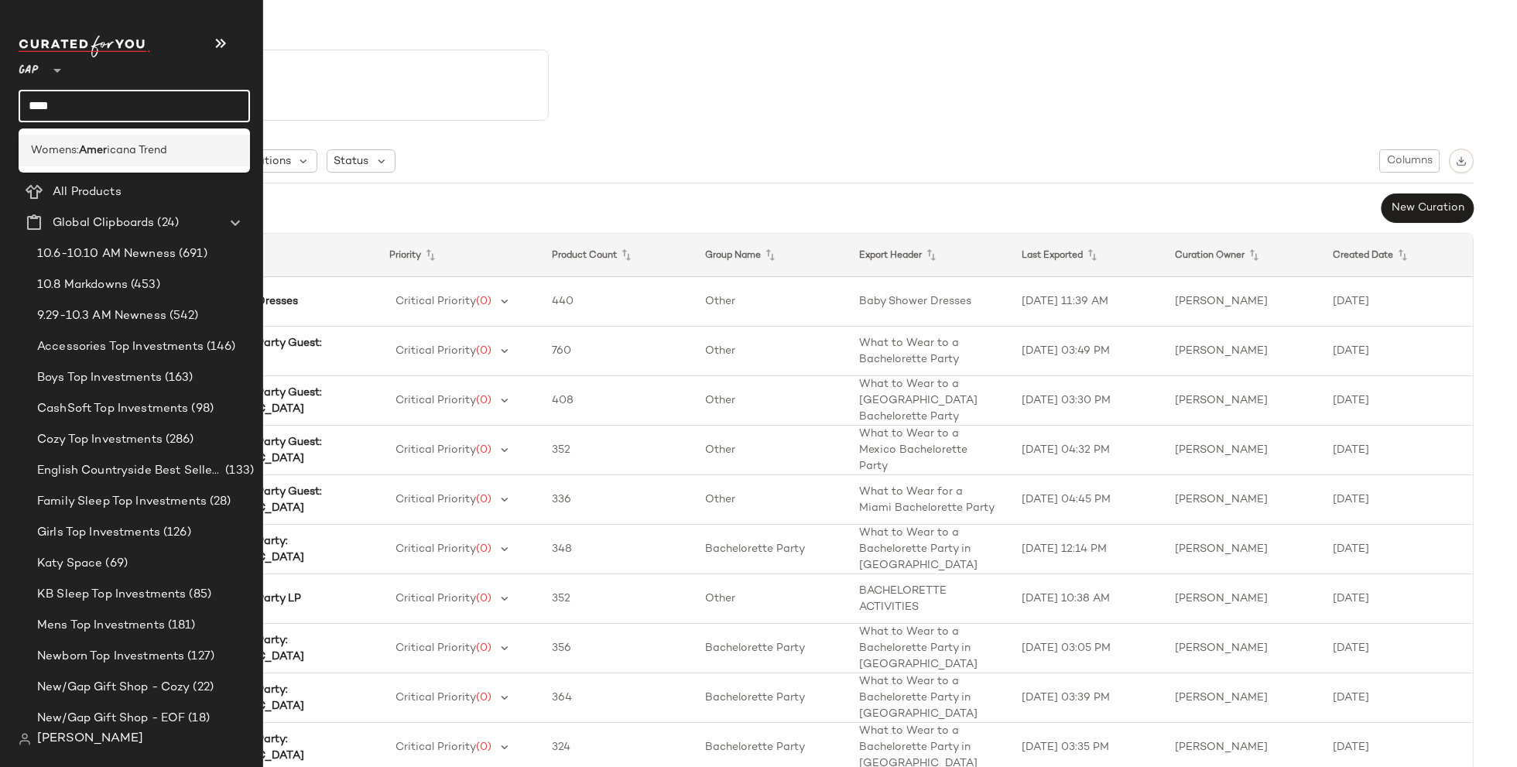
type input "****"
click at [158, 144] on span "icana Trend" at bounding box center [137, 150] width 60 height 16
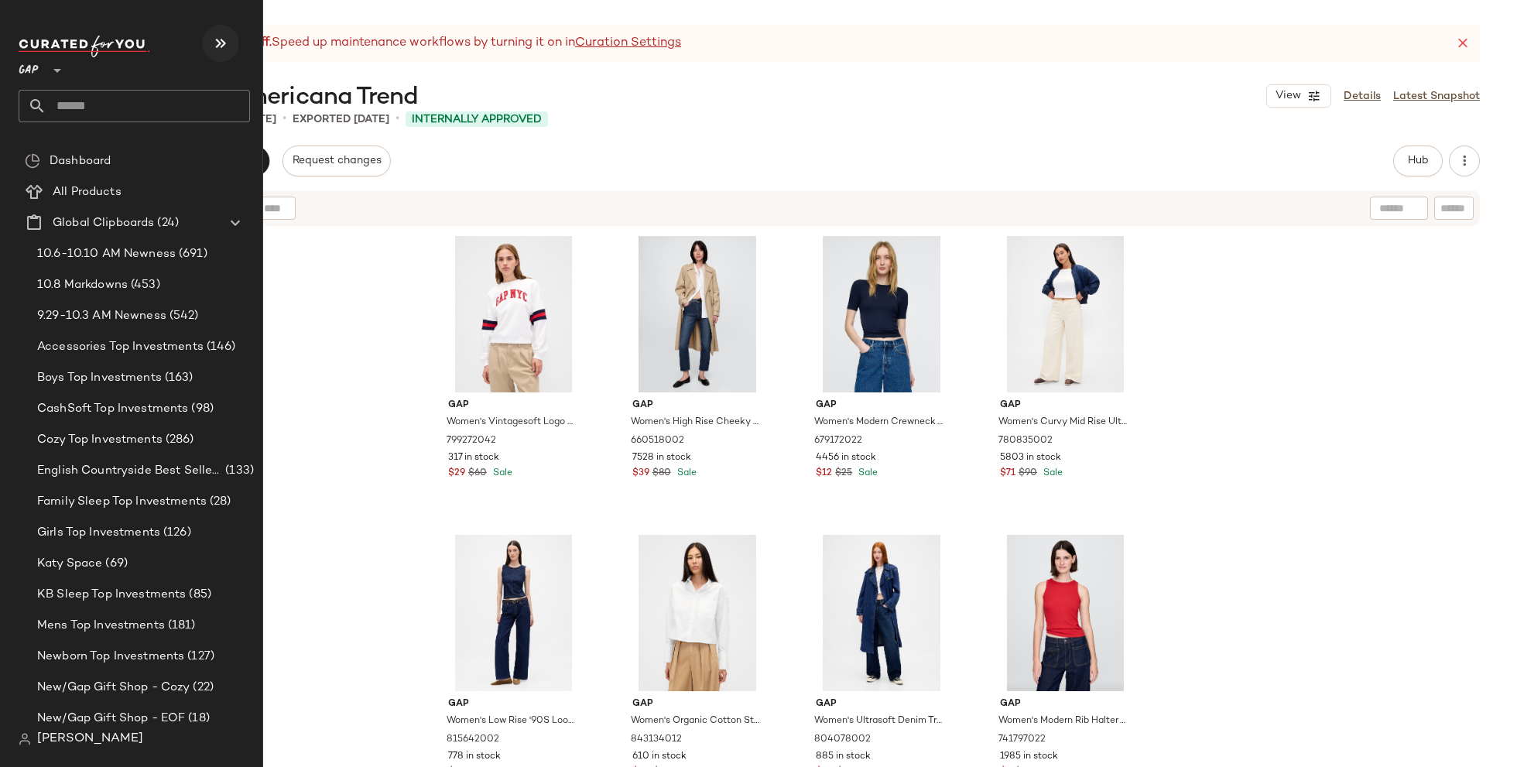
click at [220, 43] on icon "button" at bounding box center [220, 43] width 19 height 19
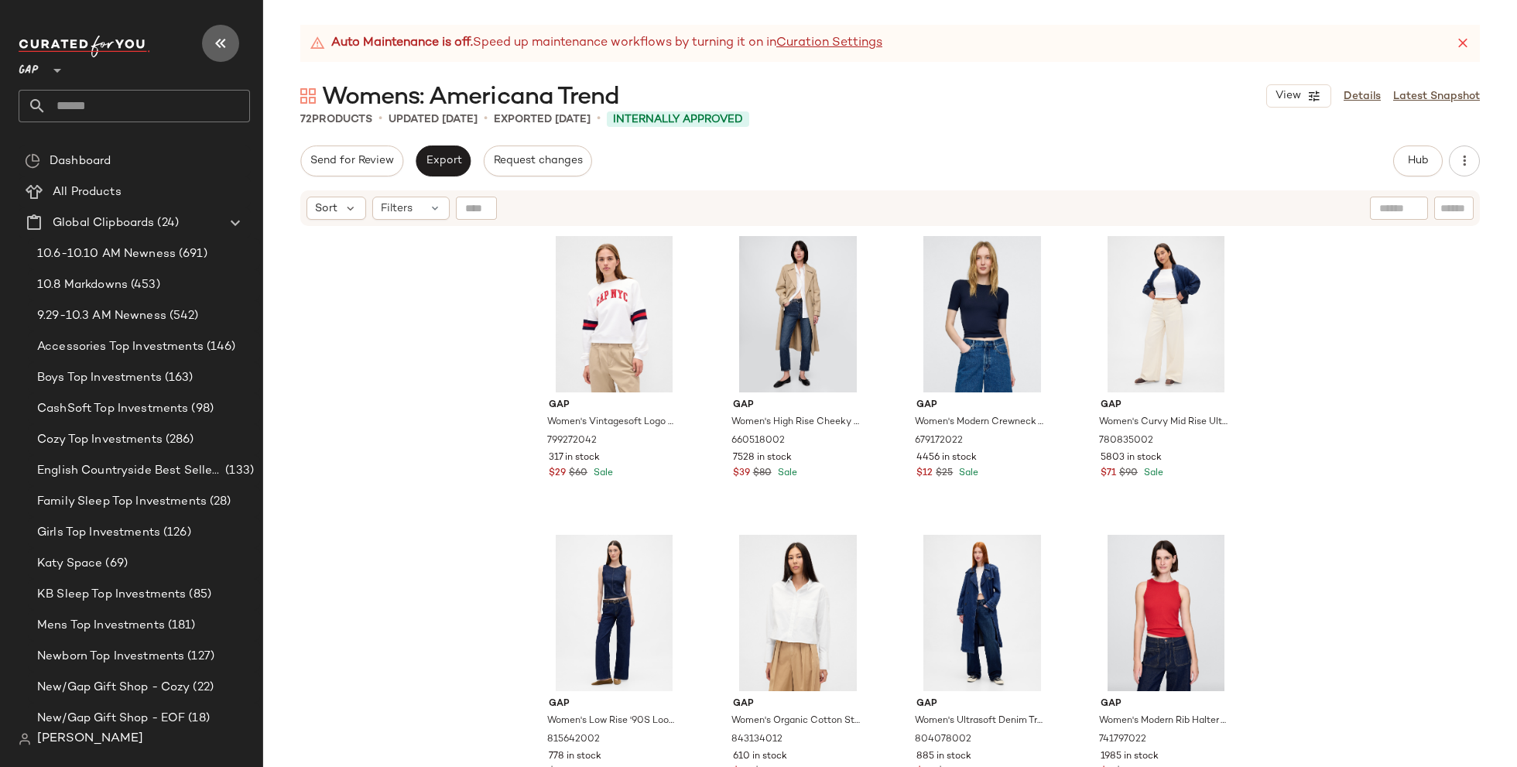
click at [217, 42] on icon "button" at bounding box center [220, 43] width 19 height 19
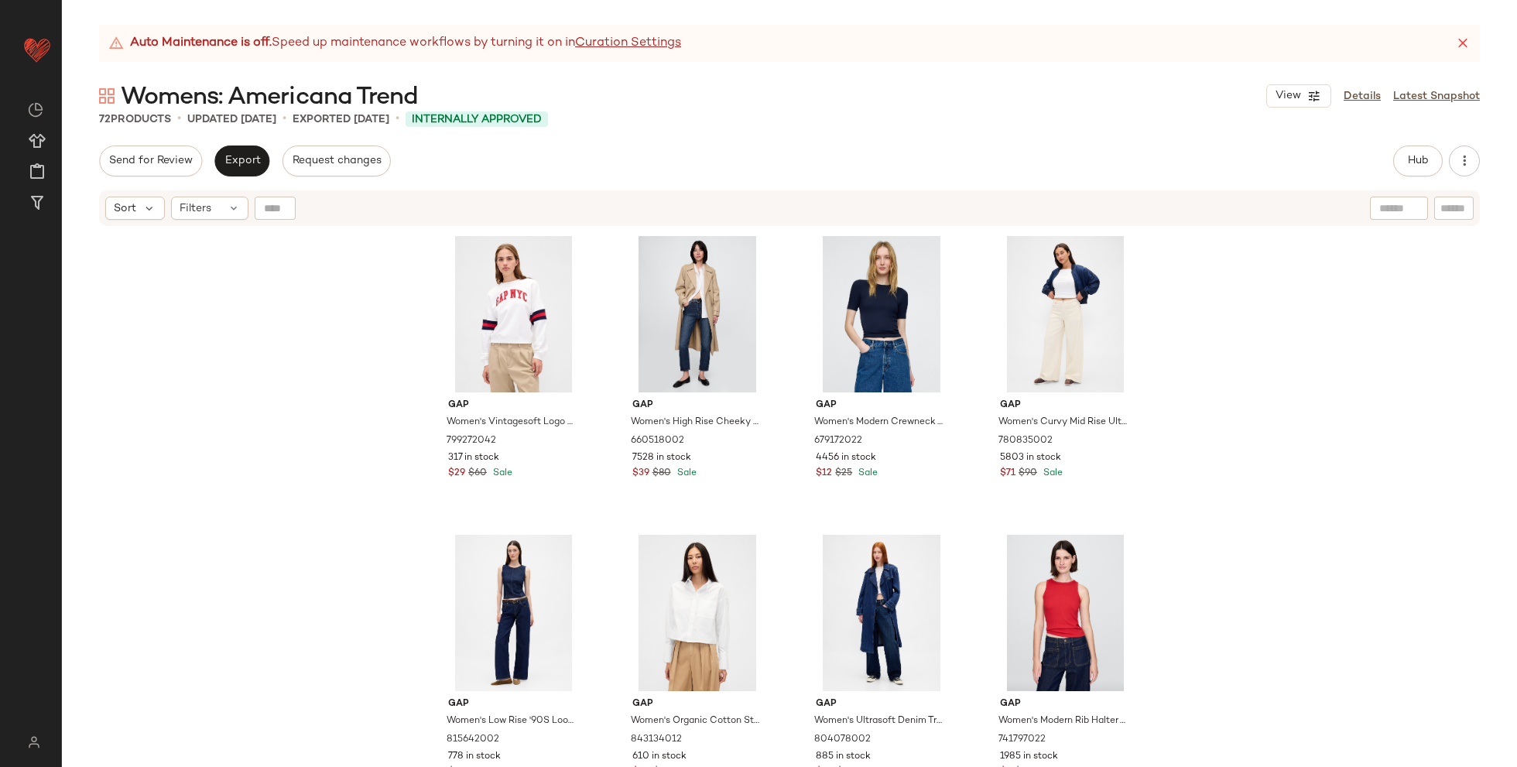
click at [1137, 49] on icon at bounding box center [1462, 43] width 15 height 15
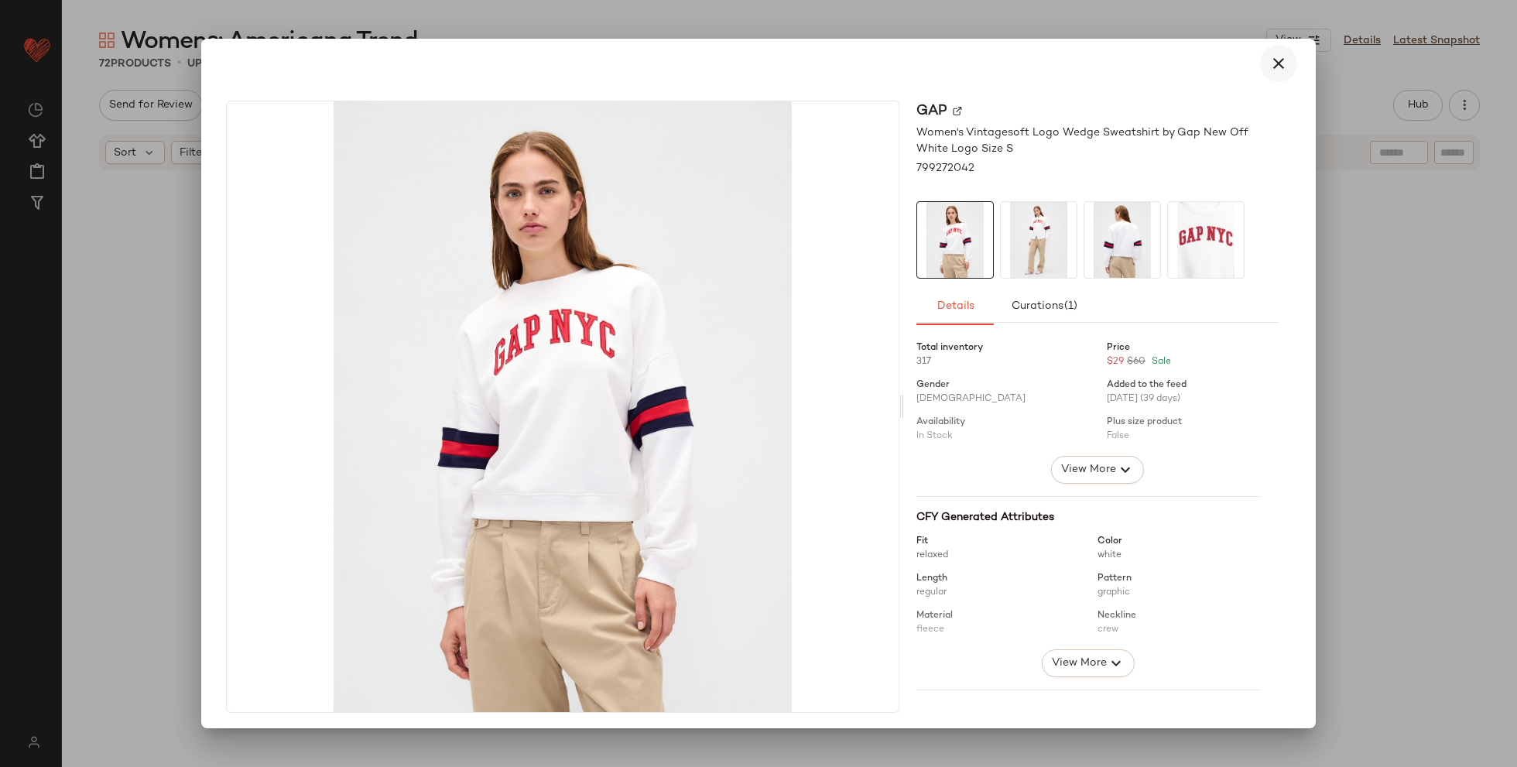
click at [1137, 64] on icon "button" at bounding box center [1278, 63] width 19 height 19
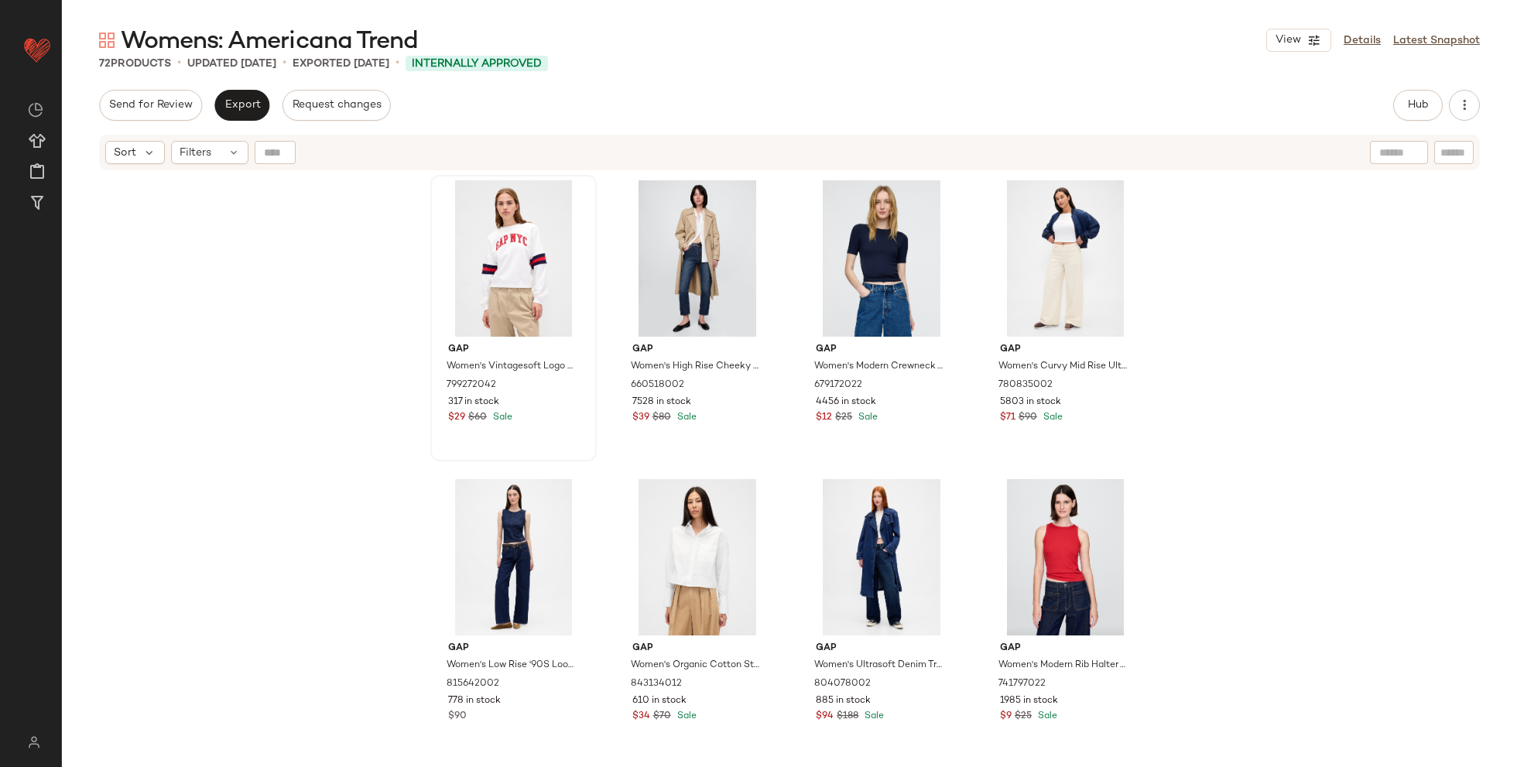
click at [352, 539] on div "Gap Women's Vintagesoft Logo Wedge Sweatshirt by Gap New Off White Logo Size S …" at bounding box center [789, 489] width 1455 height 634
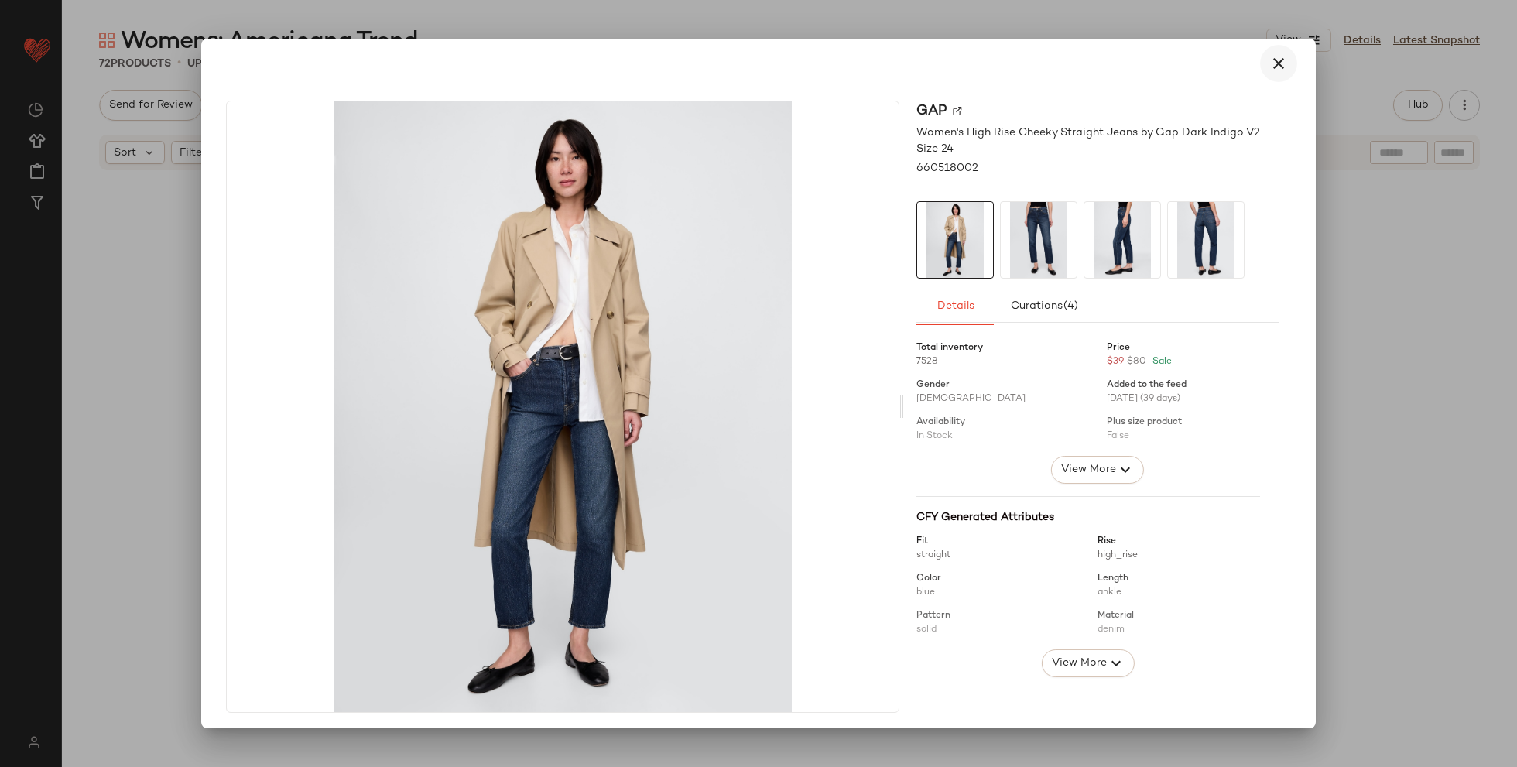
click at [1137, 65] on icon "button" at bounding box center [1278, 63] width 19 height 19
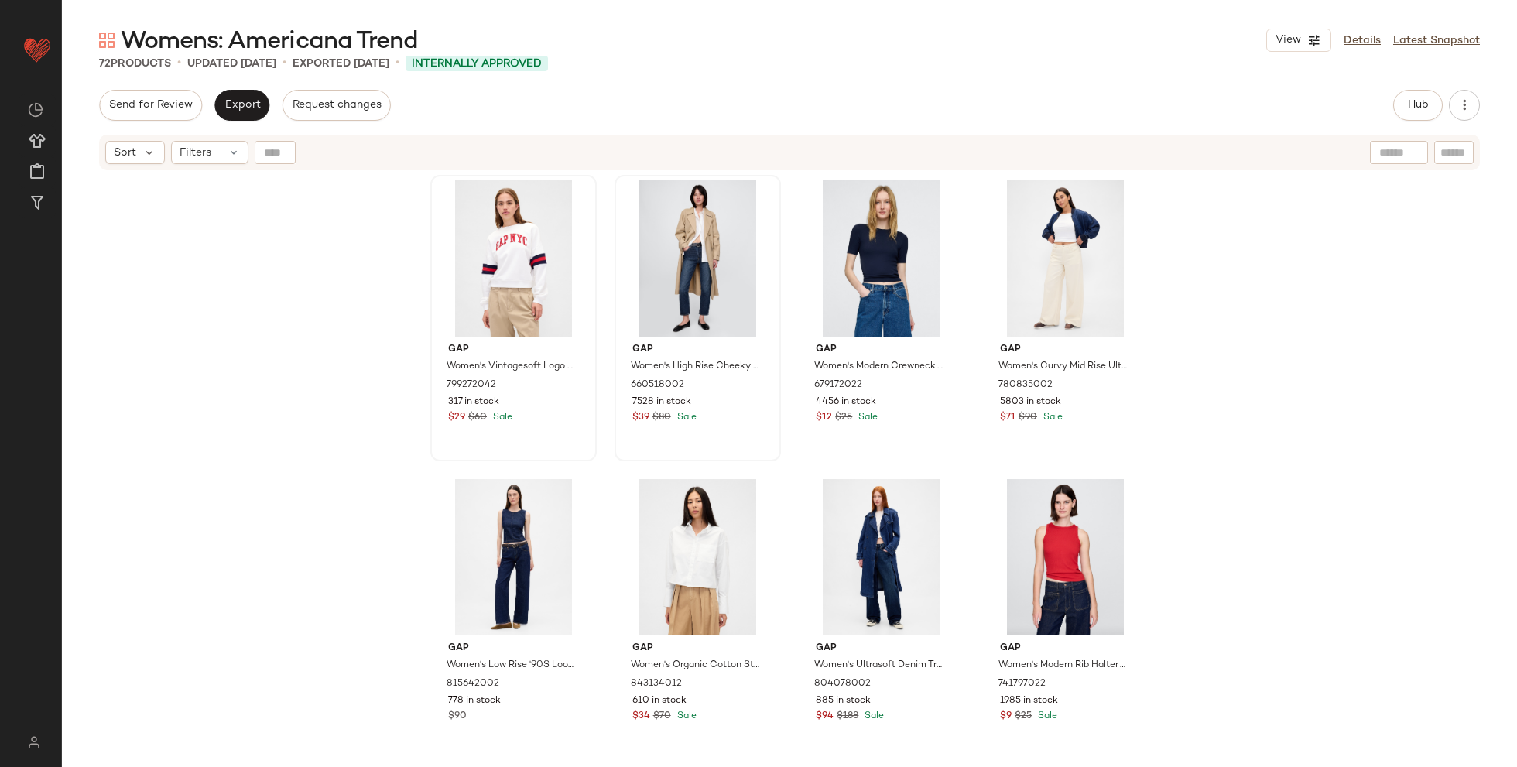
click at [1137, 306] on div "Gap Women's Vintagesoft Logo Wedge Sweatshirt by Gap New Off White Logo Size S …" at bounding box center [789, 489] width 1455 height 634
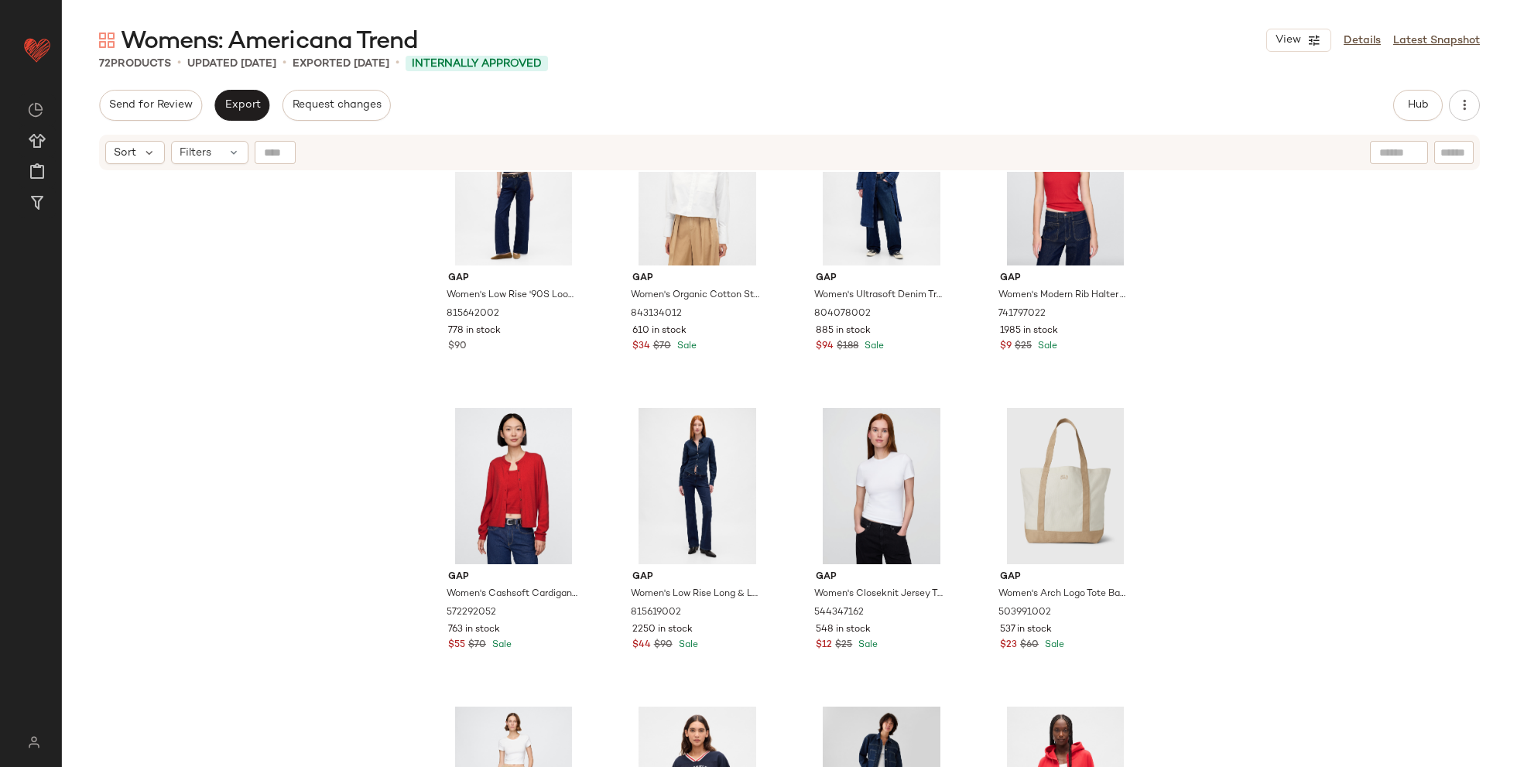
scroll to position [598, 0]
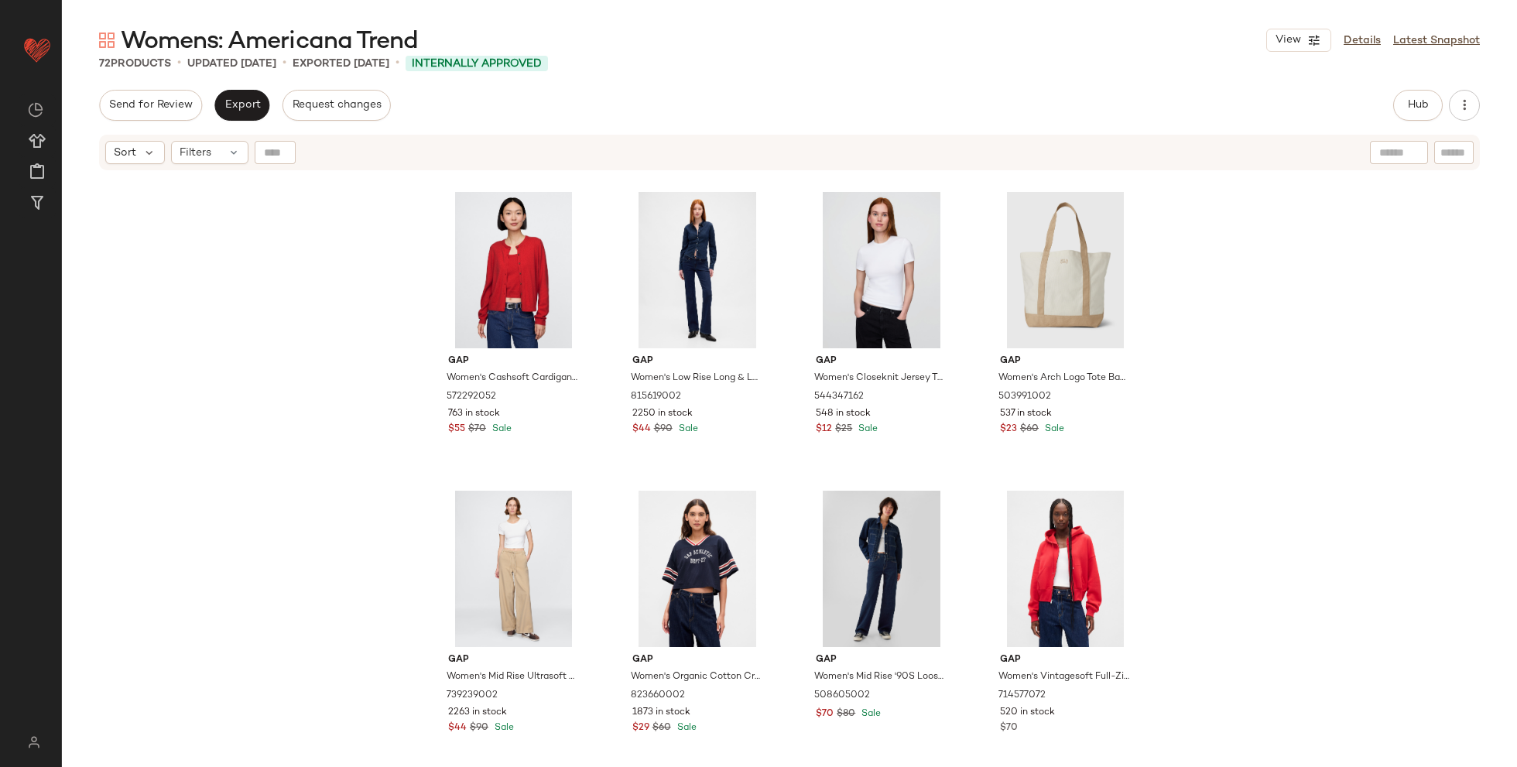
click at [1137, 574] on div "Gap Women's Low Rise '90S Loose Jeans by Gap Dark Blue Indigo Size 28 815642002…" at bounding box center [789, 489] width 1455 height 634
click at [1137, 502] on div "Gap Women's Low Rise '90S Loose Jeans by Gap Dark Blue Indigo Size 28 815642002…" at bounding box center [789, 489] width 1455 height 634
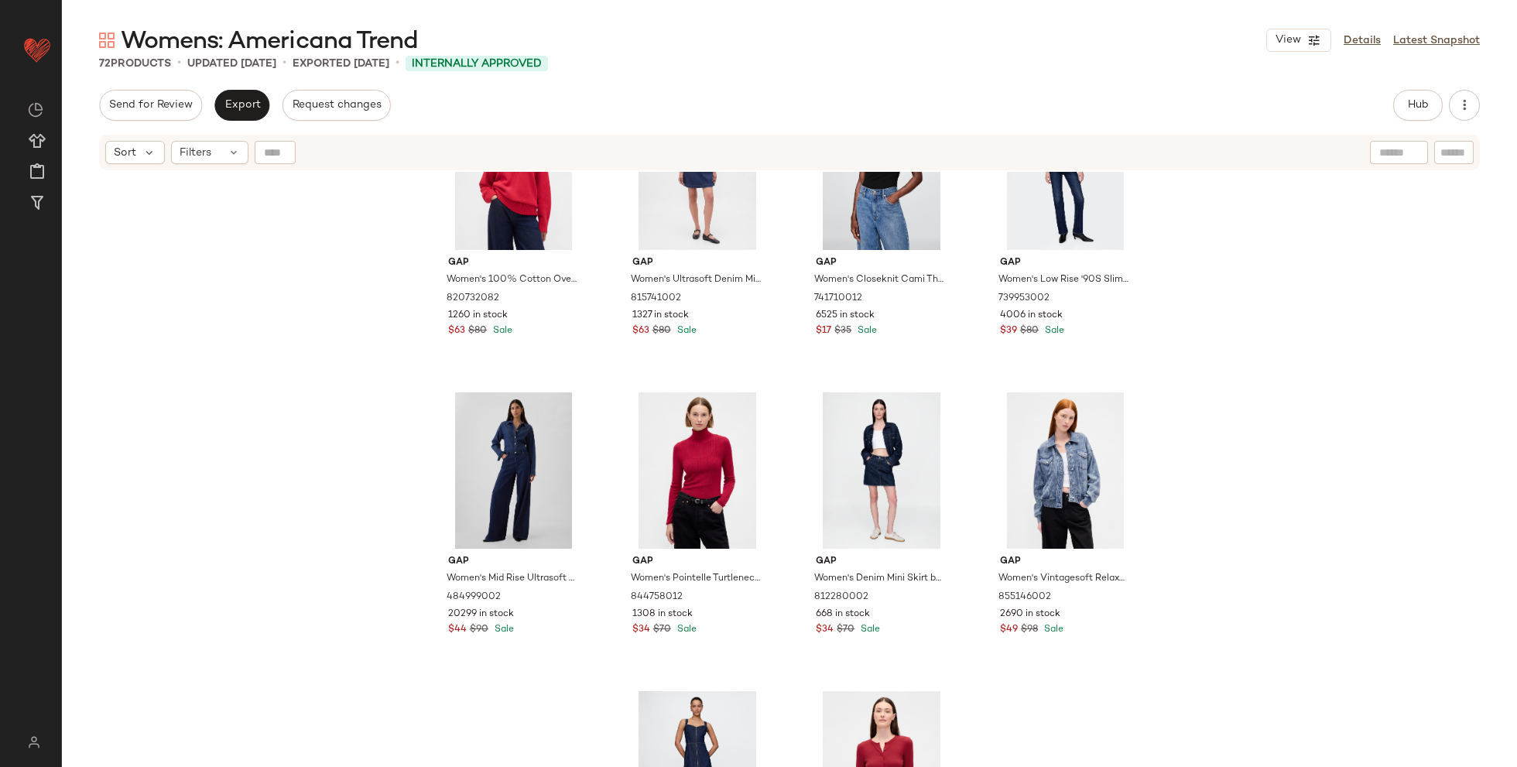
scroll to position [1292, 0]
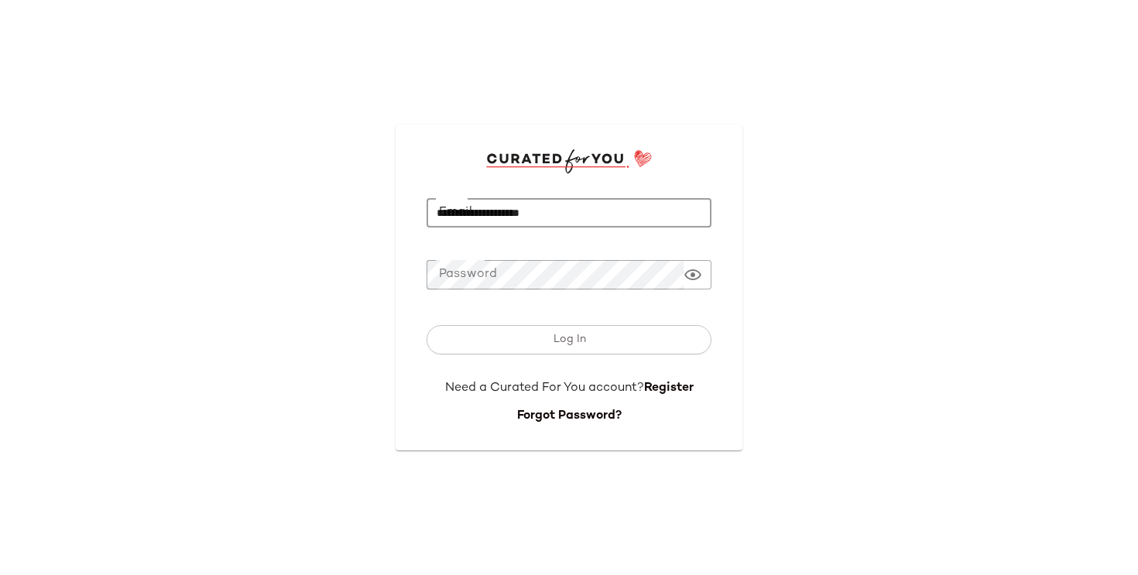
click at [553, 198] on input "**********" at bounding box center [568, 213] width 285 height 30
click at [617, 206] on input "**********" at bounding box center [568, 213] width 285 height 30
paste input "**********"
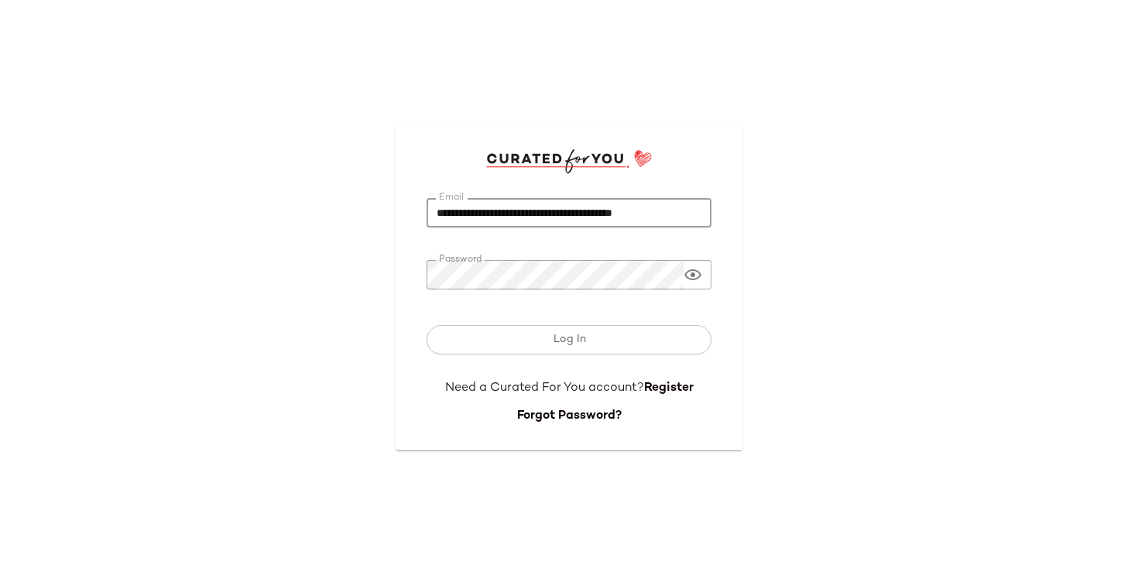
type input "**********"
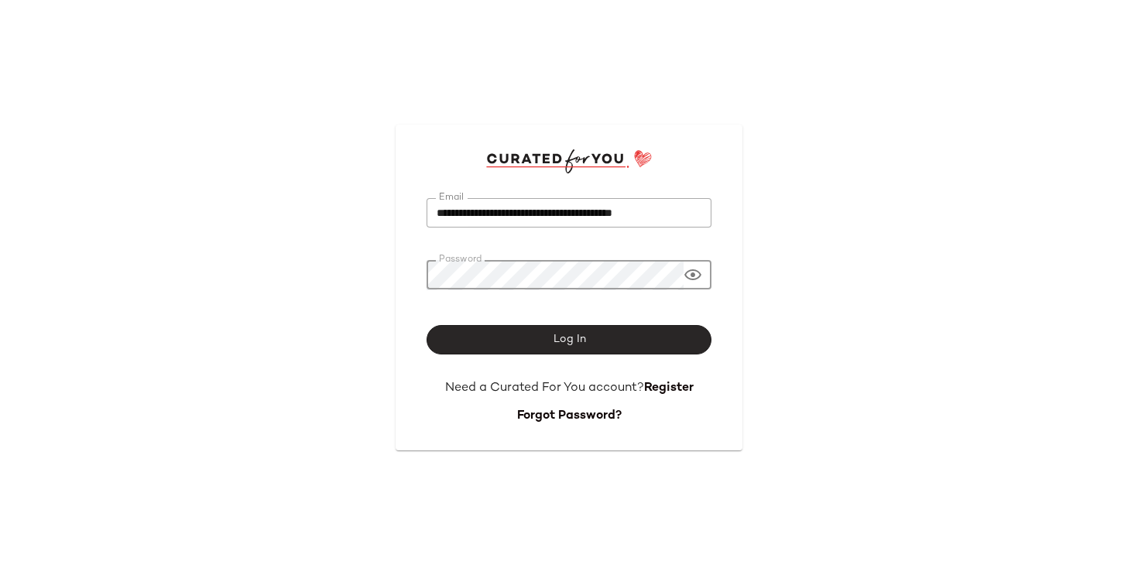
click at [479, 335] on button "Log In" at bounding box center [568, 339] width 285 height 29
